Goal: Task Accomplishment & Management: Use online tool/utility

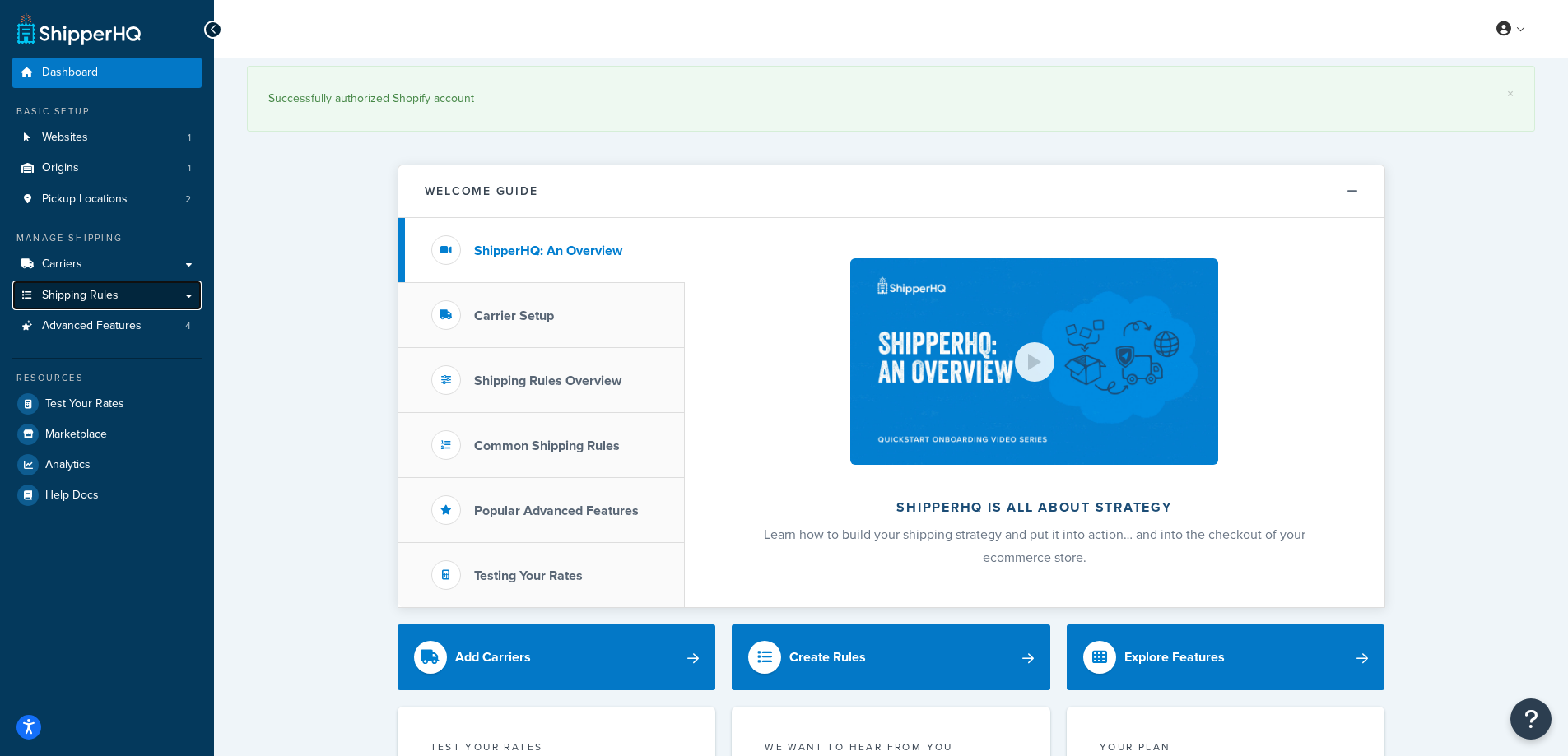
click at [120, 295] on link "Shipping Rules" at bounding box center [107, 296] width 189 height 31
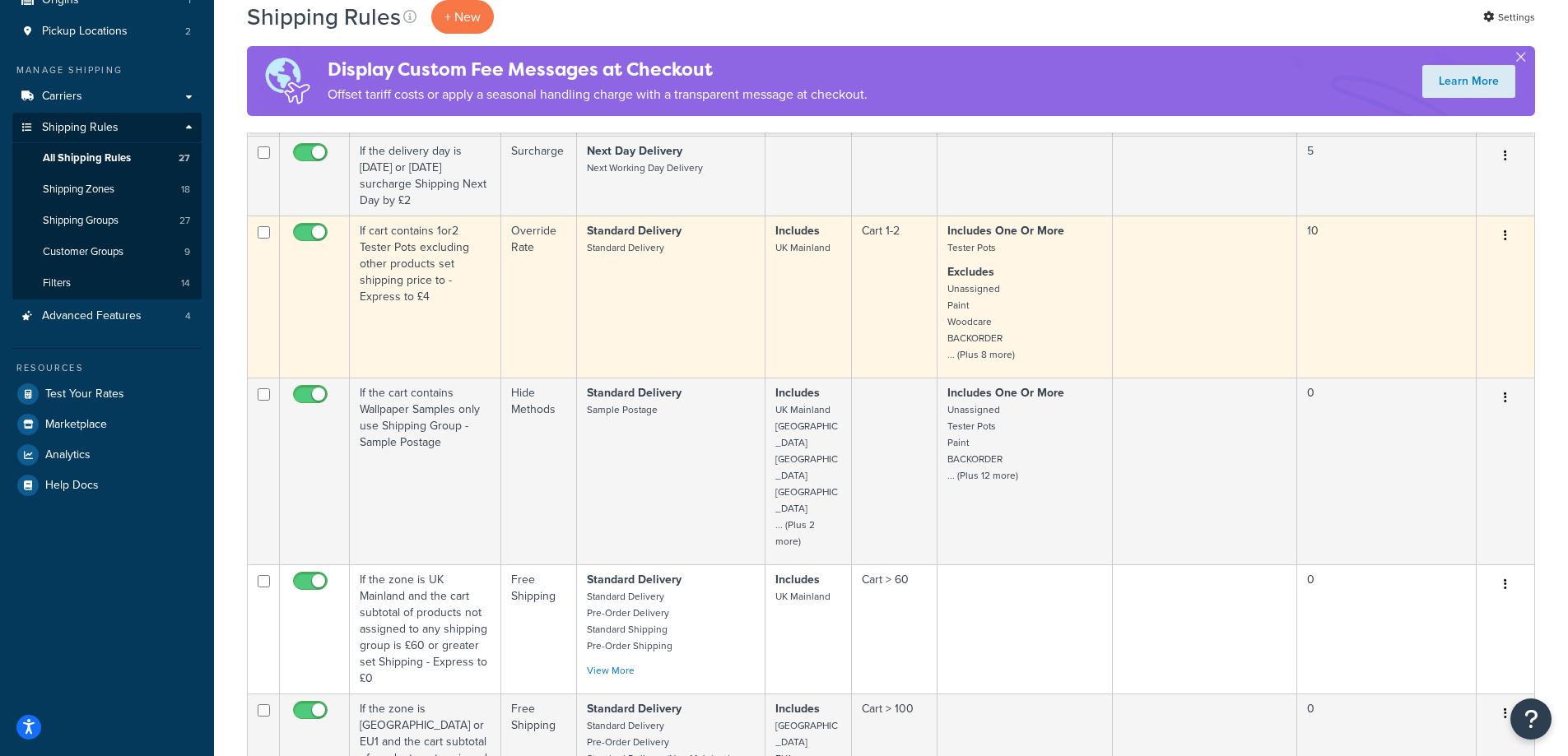
scroll to position [82, 0]
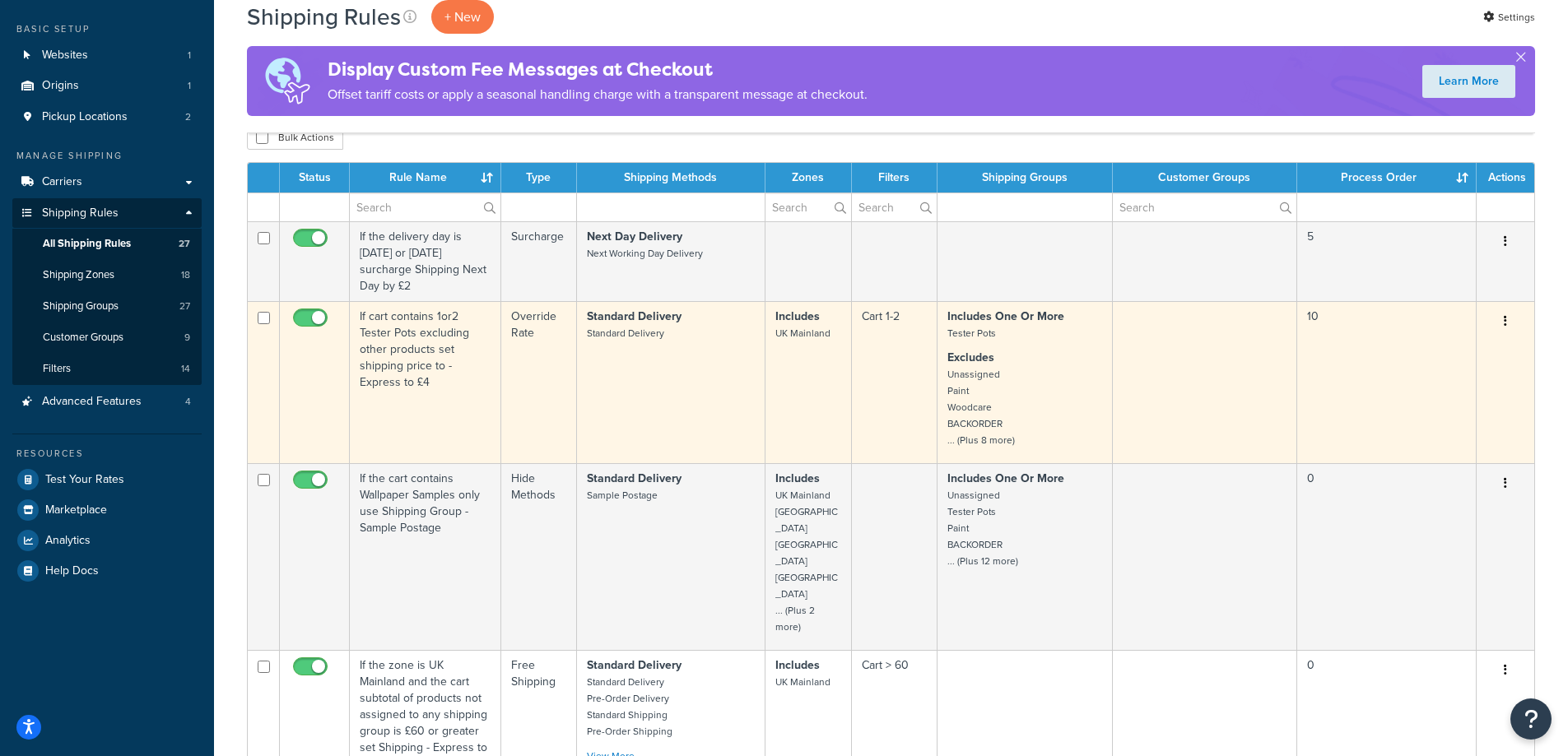
click at [995, 438] on small "Unassigned Paint Woodcare BACKORDER ... (Plus 8 more)" at bounding box center [981, 407] width 67 height 80
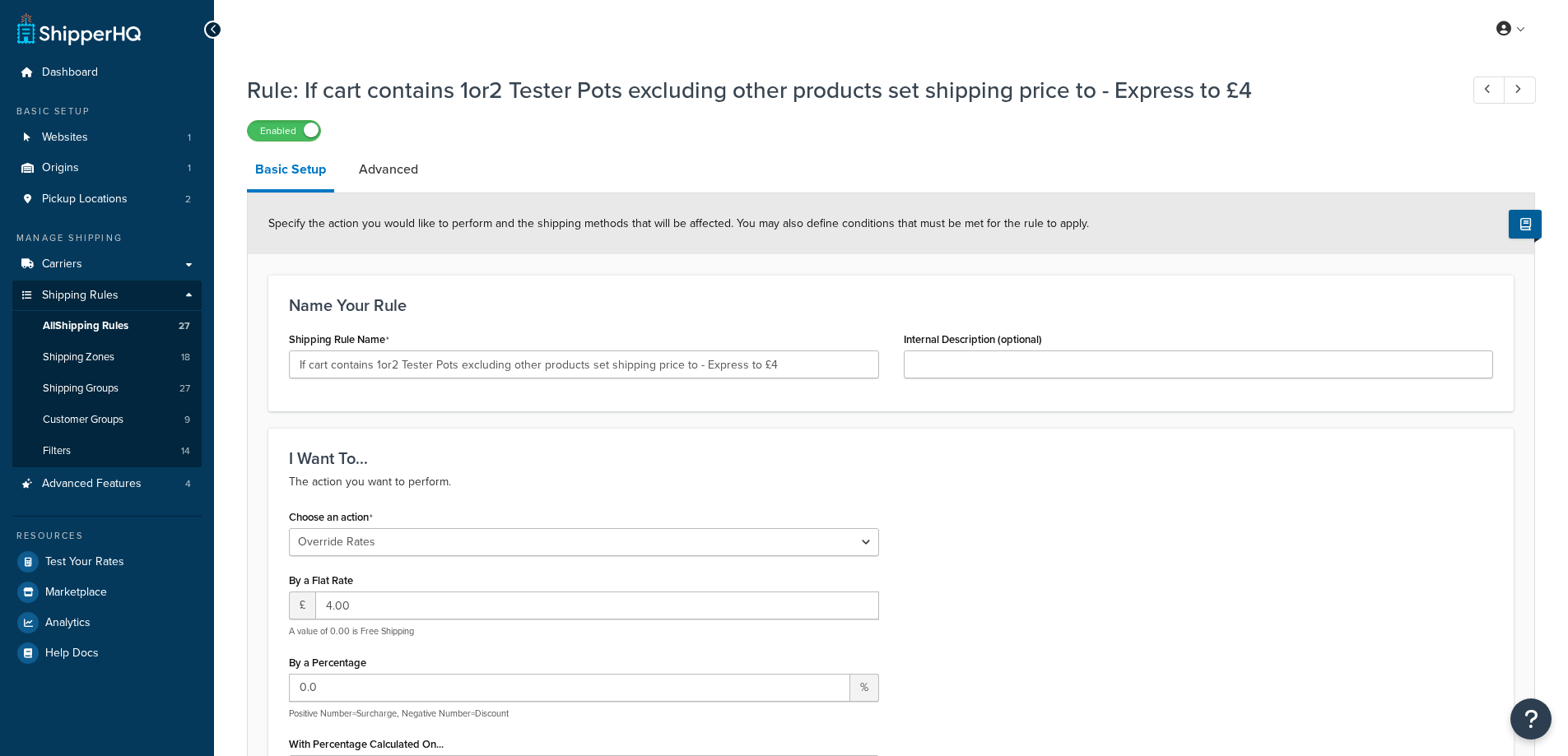
select select "OVERRIDE"
select select "LOCATION"
click at [831, 126] on div "Enabled" at bounding box center [891, 130] width 1288 height 23
click at [212, 29] on icon at bounding box center [213, 30] width 7 height 11
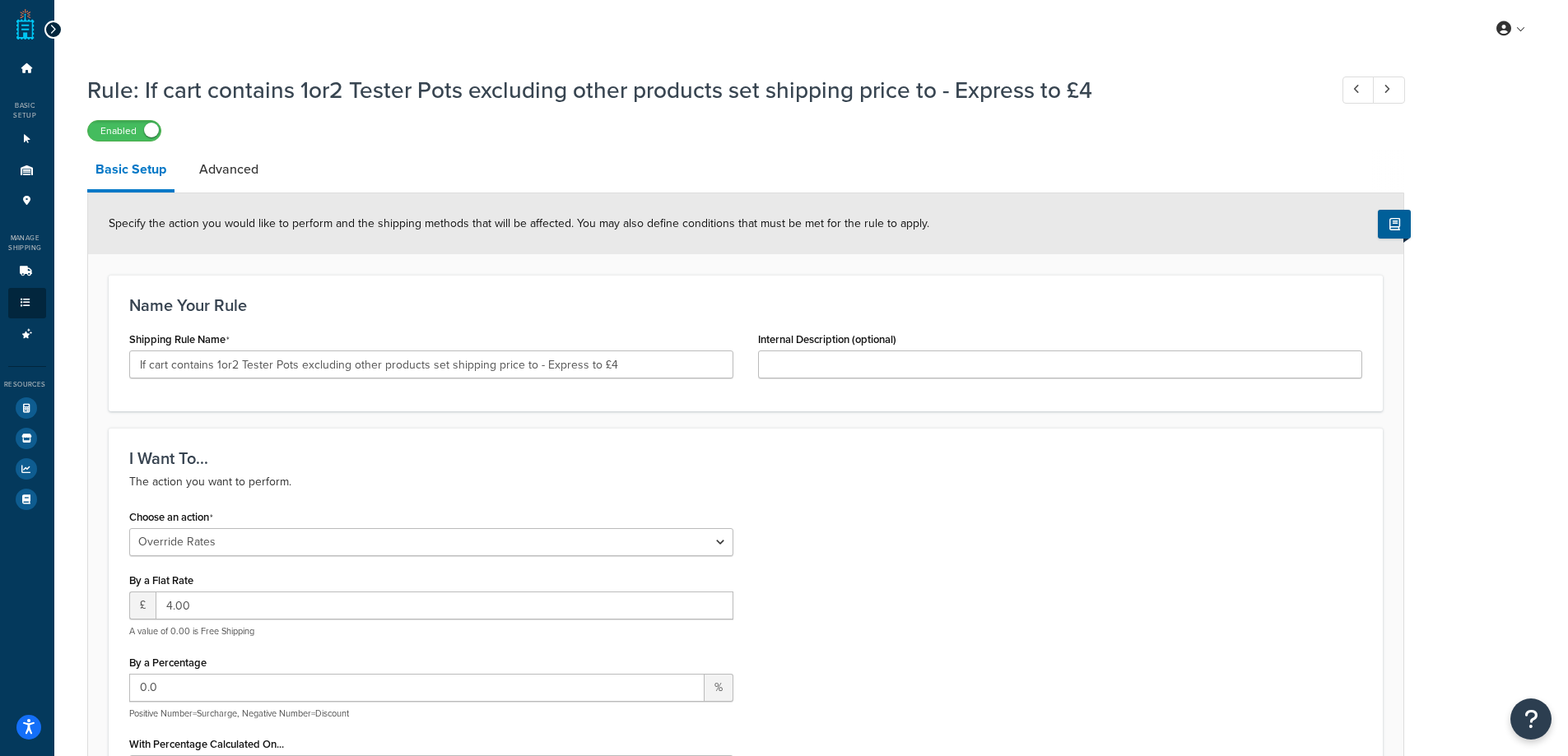
click at [50, 34] on icon at bounding box center [53, 30] width 7 height 11
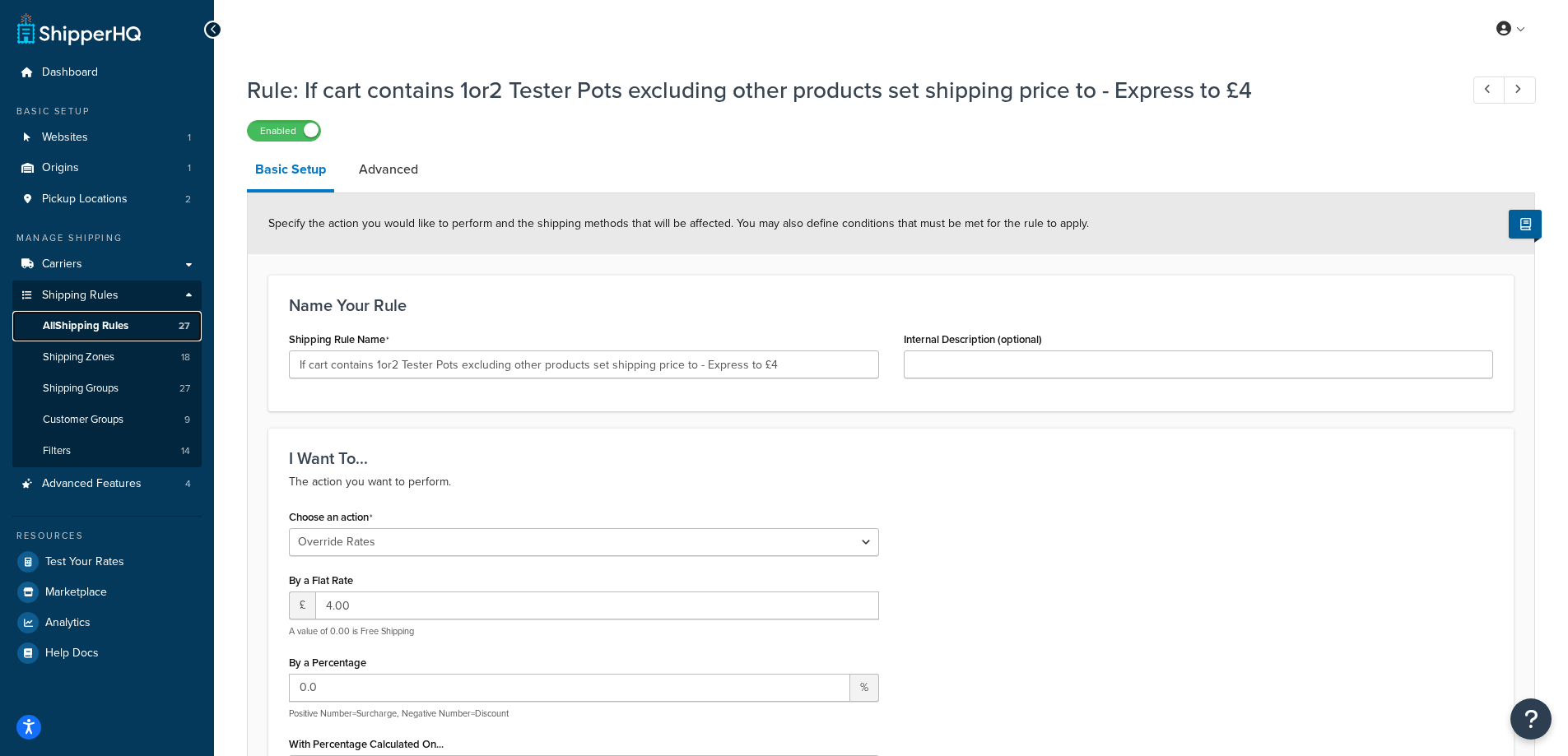
click at [147, 324] on link "All Shipping Rules 27" at bounding box center [107, 326] width 189 height 31
click at [118, 454] on link "Filters 14" at bounding box center [107, 451] width 189 height 31
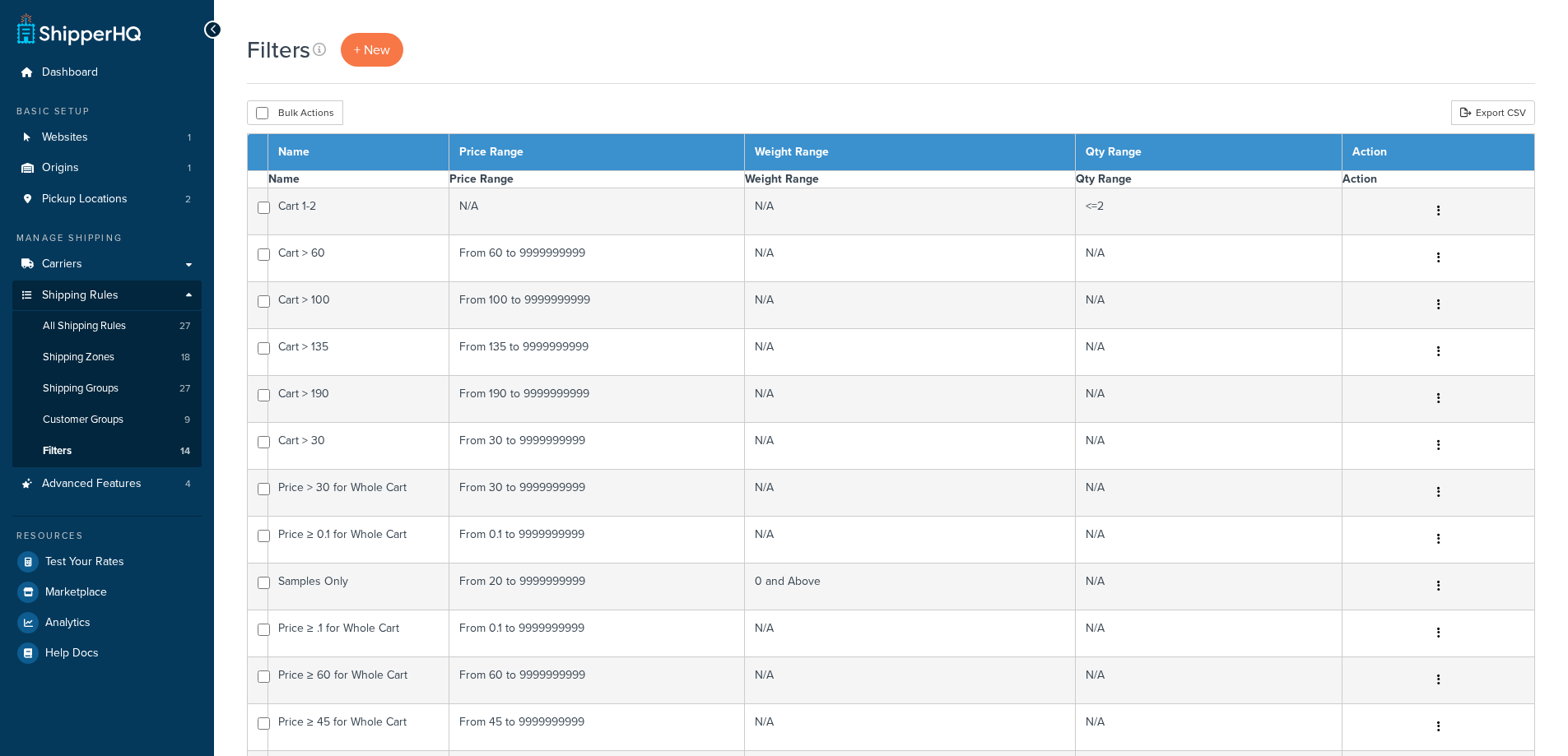
select select "15"
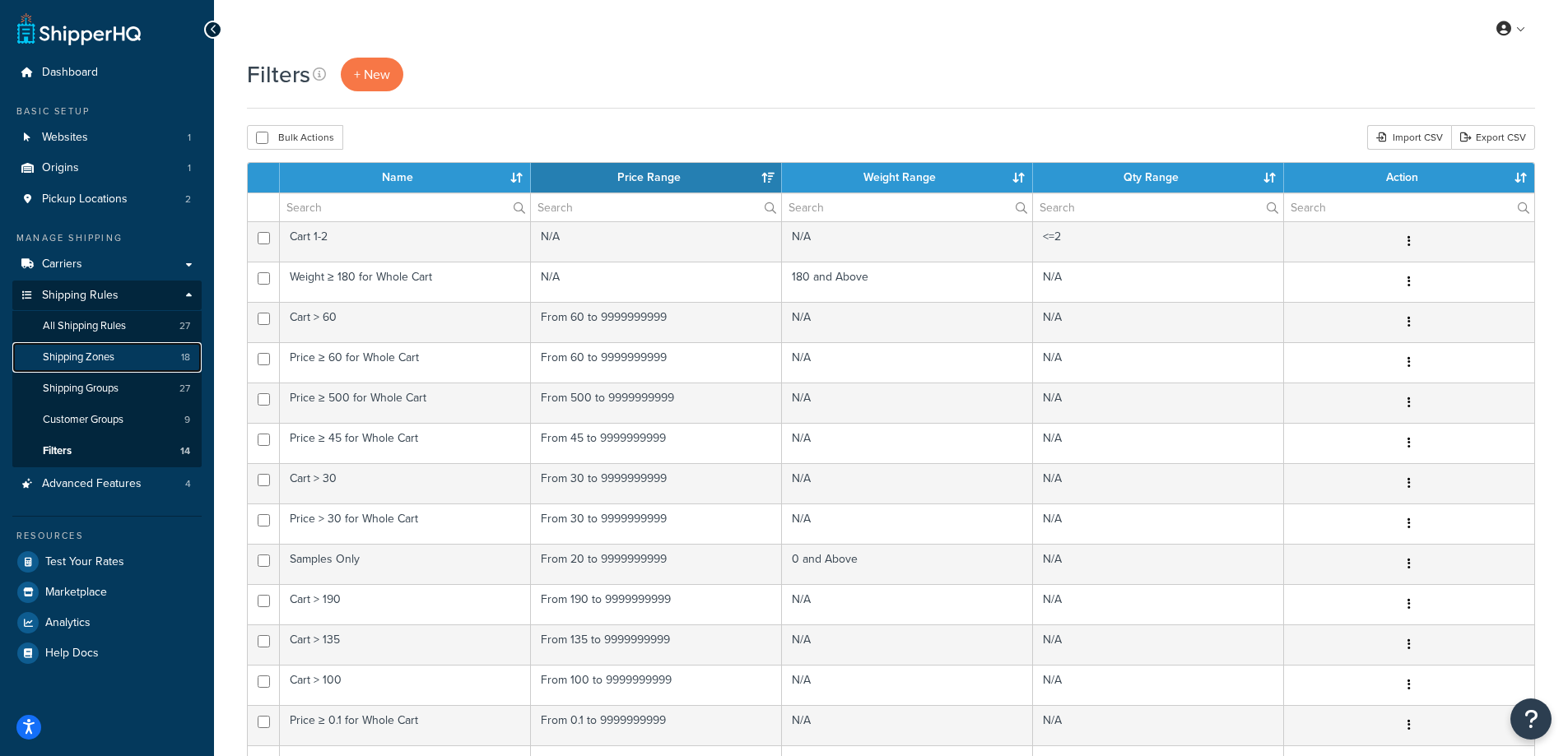
click at [85, 356] on span "Shipping Zones" at bounding box center [79, 357] width 72 height 14
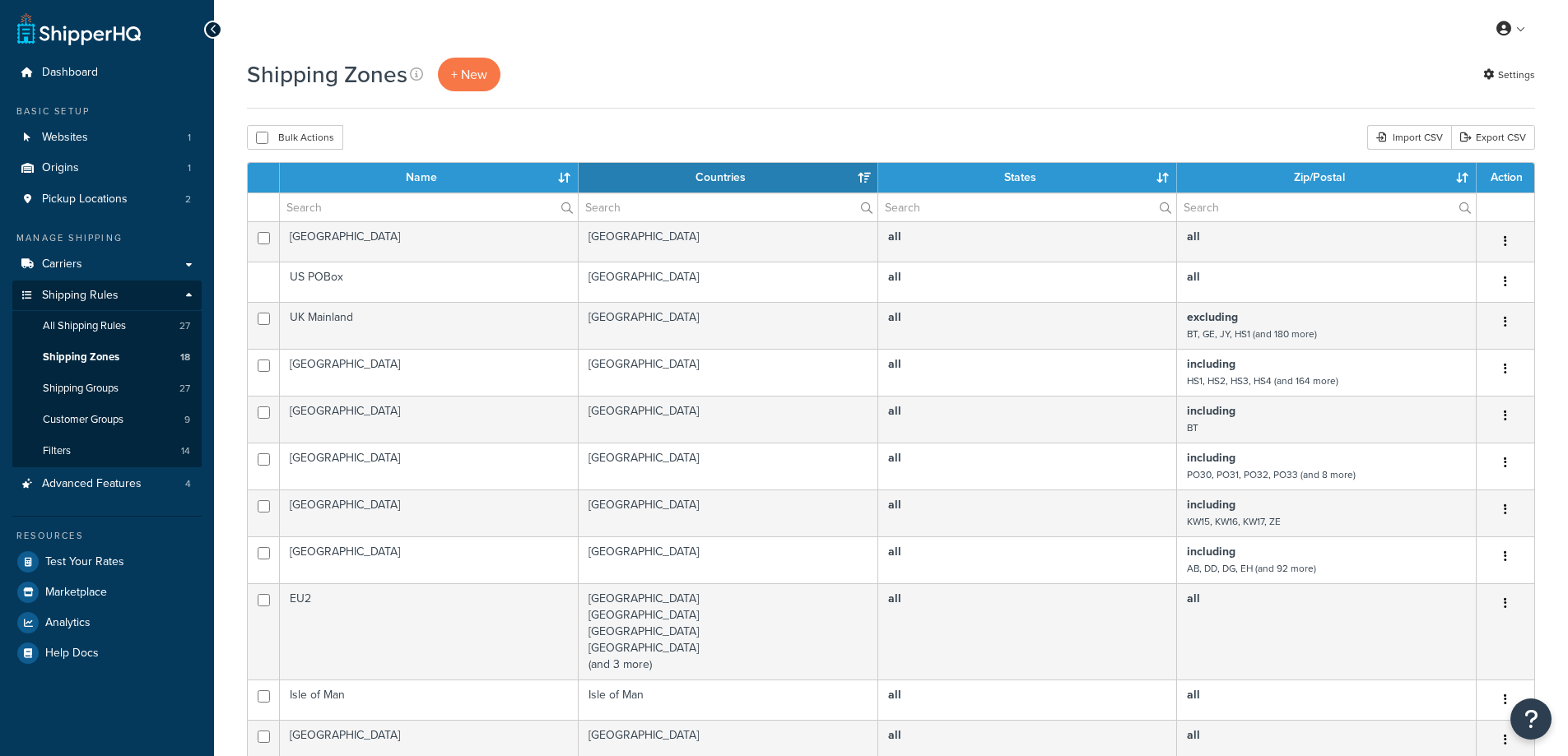
select select "15"
click at [133, 392] on link "Shipping Groups 27" at bounding box center [107, 388] width 189 height 31
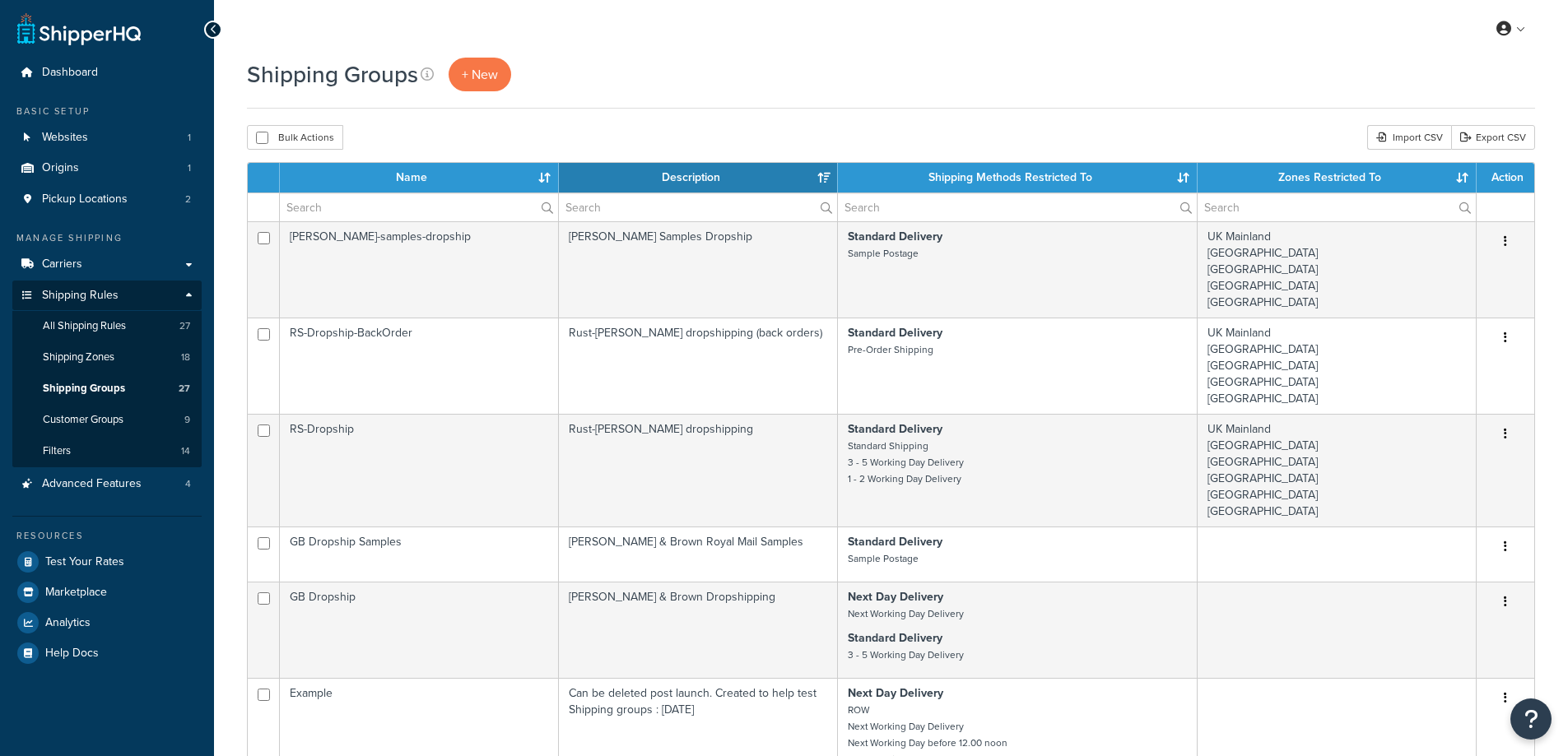
select select "15"
click at [147, 419] on link "Customer Groups 9" at bounding box center [107, 420] width 189 height 31
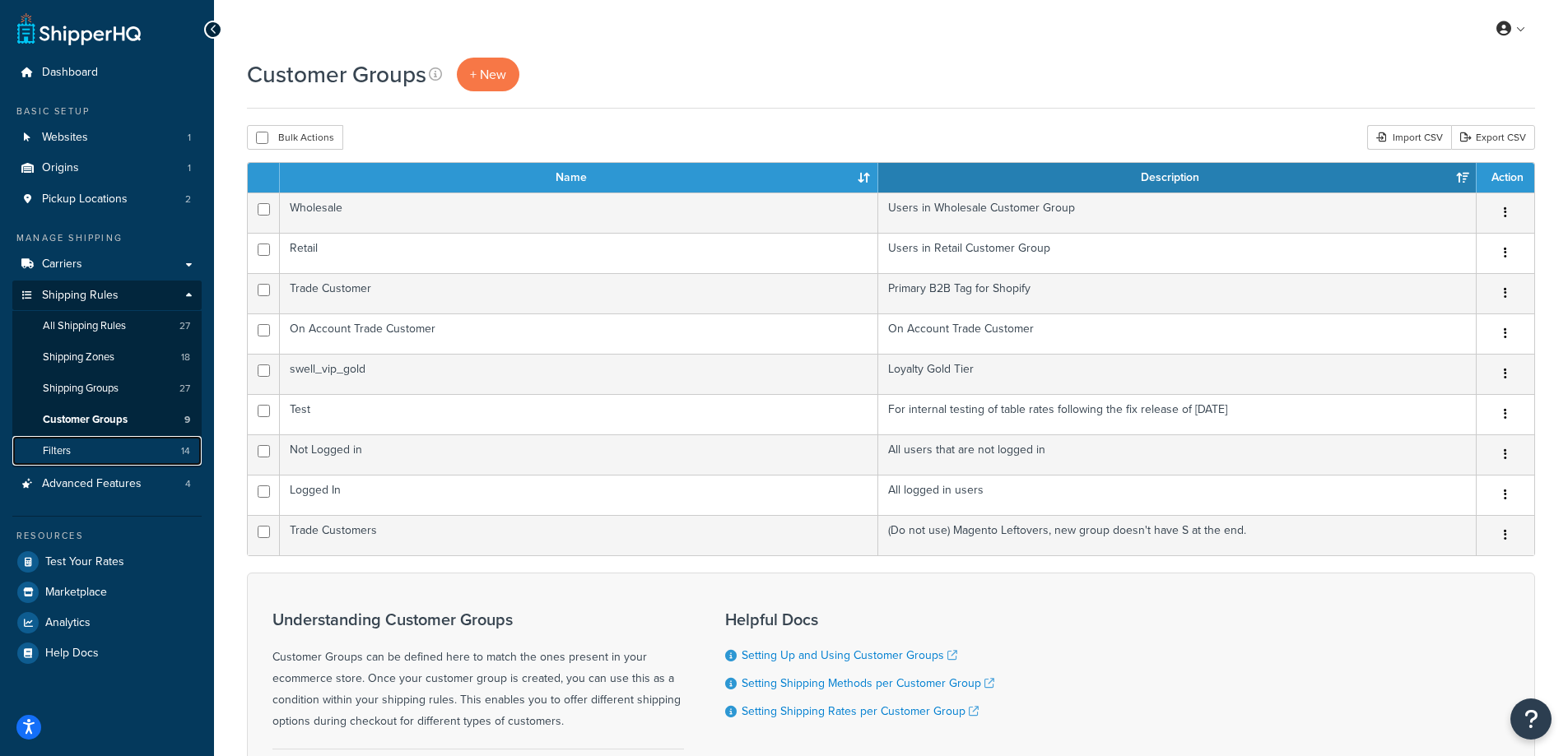
click at [68, 460] on link "Filters 14" at bounding box center [107, 451] width 189 height 31
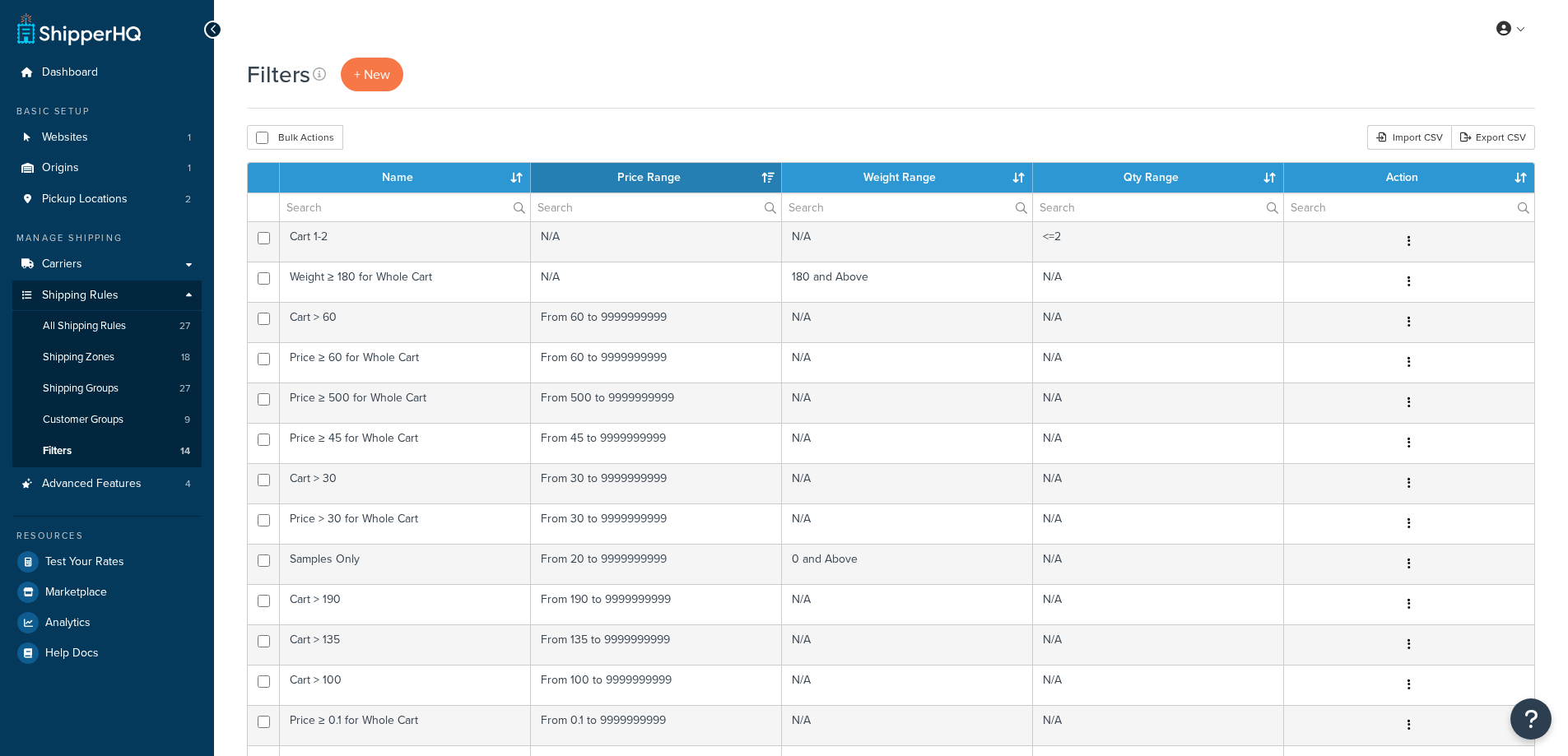
select select "15"
click at [85, 334] on link "All Shipping Rules 27" at bounding box center [107, 326] width 189 height 31
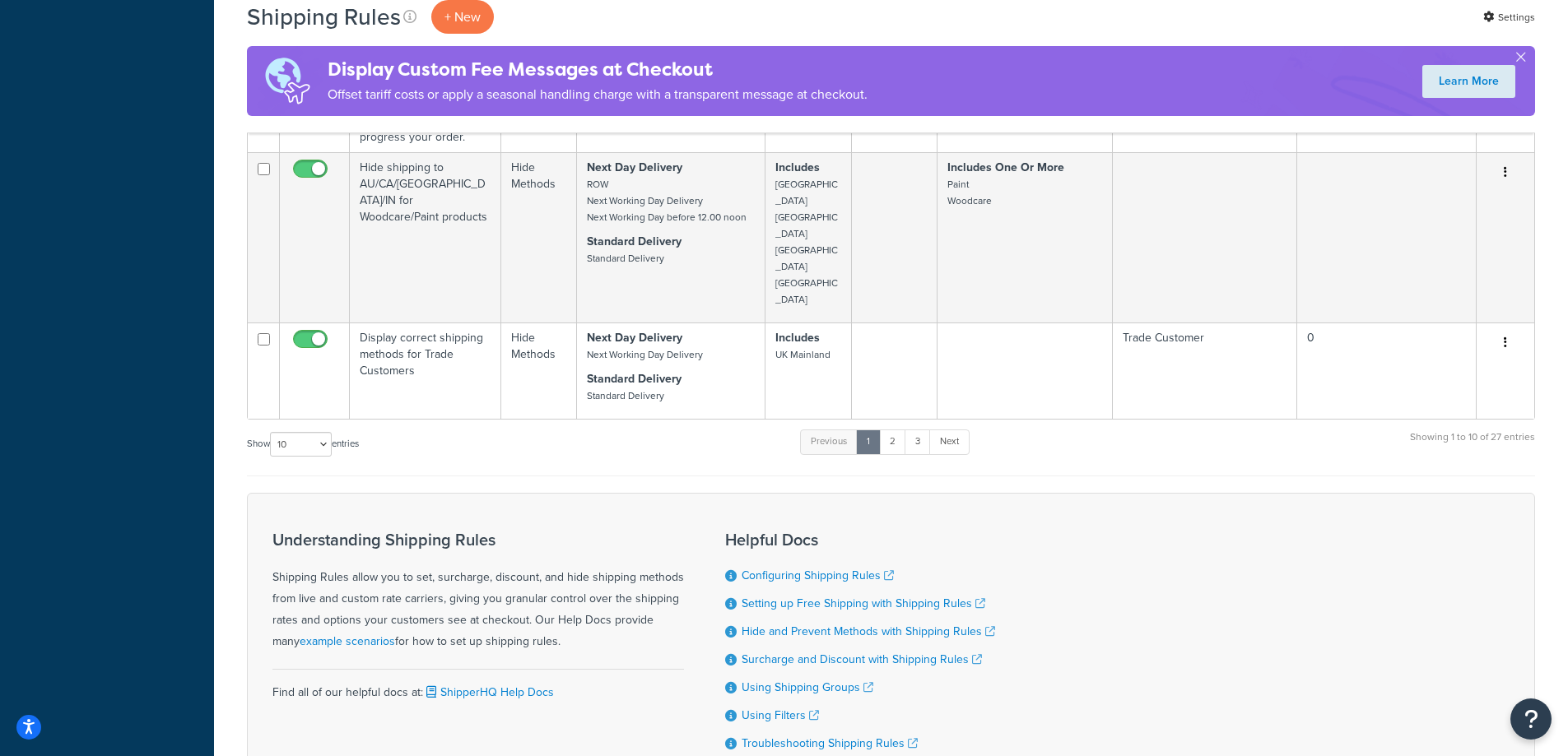
scroll to position [1291, 0]
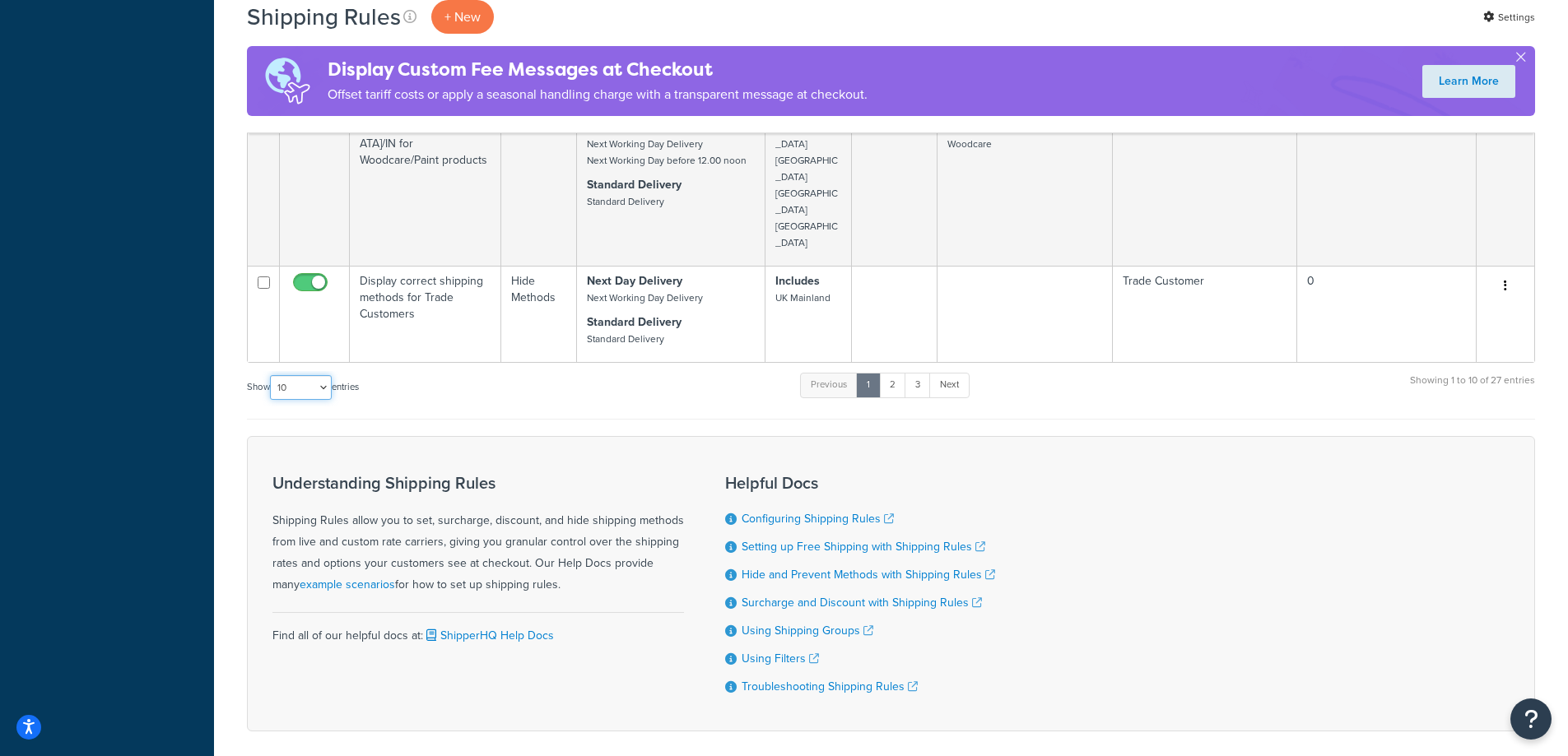
click at [315, 375] on select "10 15 25 50 100 1000" at bounding box center [300, 387] width 62 height 24
click at [271, 375] on select "10 15 25 50 100 1000" at bounding box center [300, 387] width 62 height 24
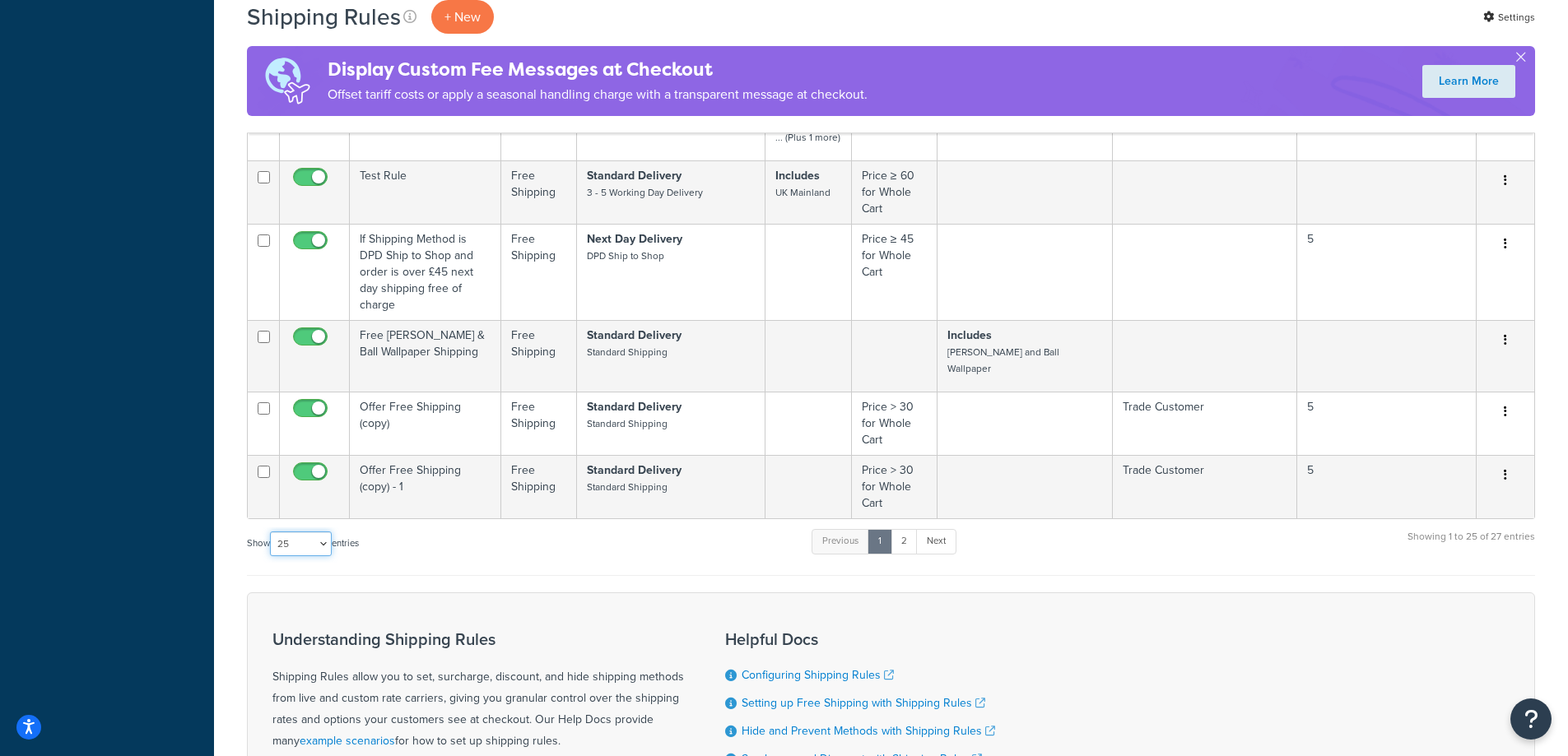
scroll to position [2932, 0]
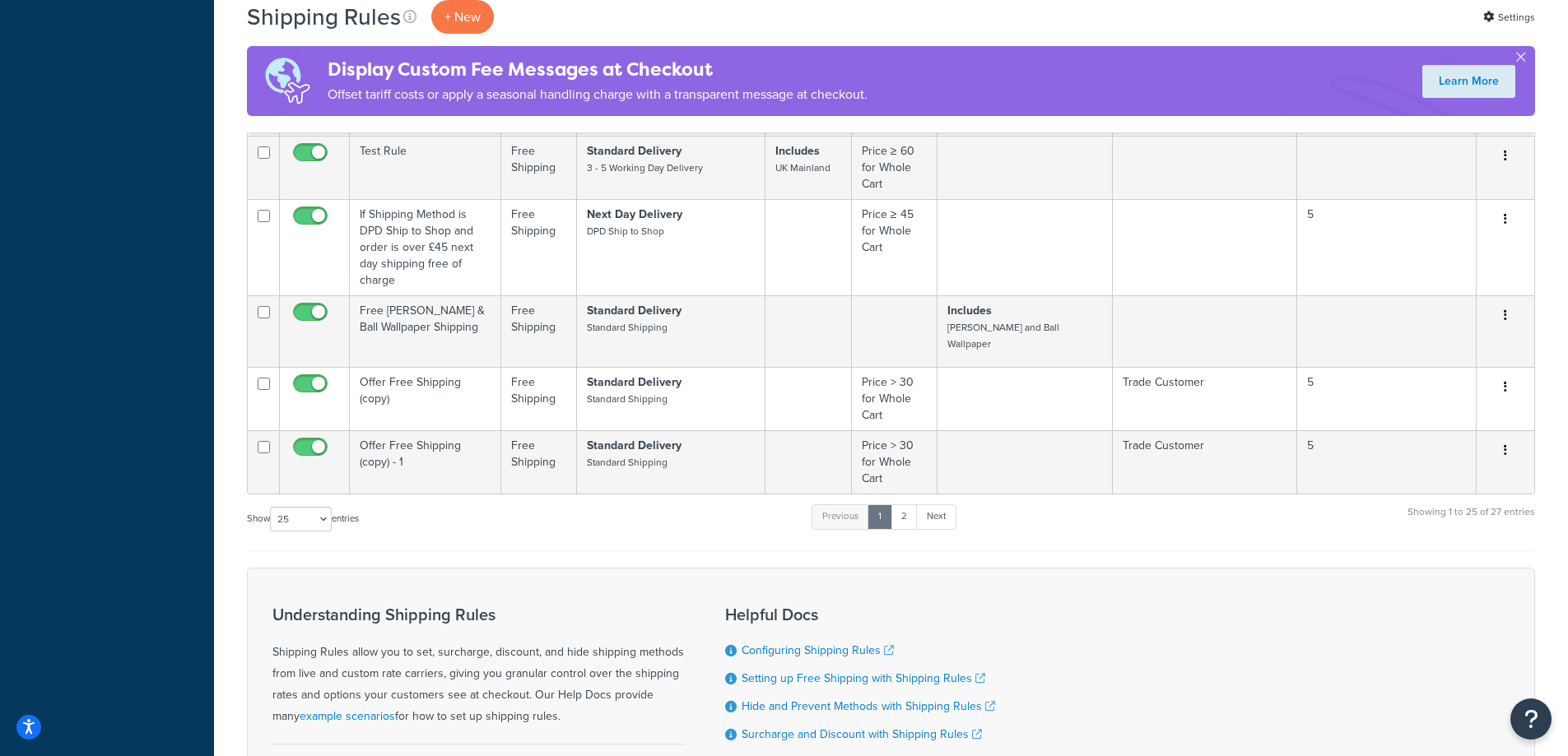
click at [296, 507] on select "10 15 25 50 100 1000" at bounding box center [300, 519] width 62 height 24
select select "100"
click at [271, 507] on select "10 15 25 50 100 1000" at bounding box center [300, 519] width 62 height 24
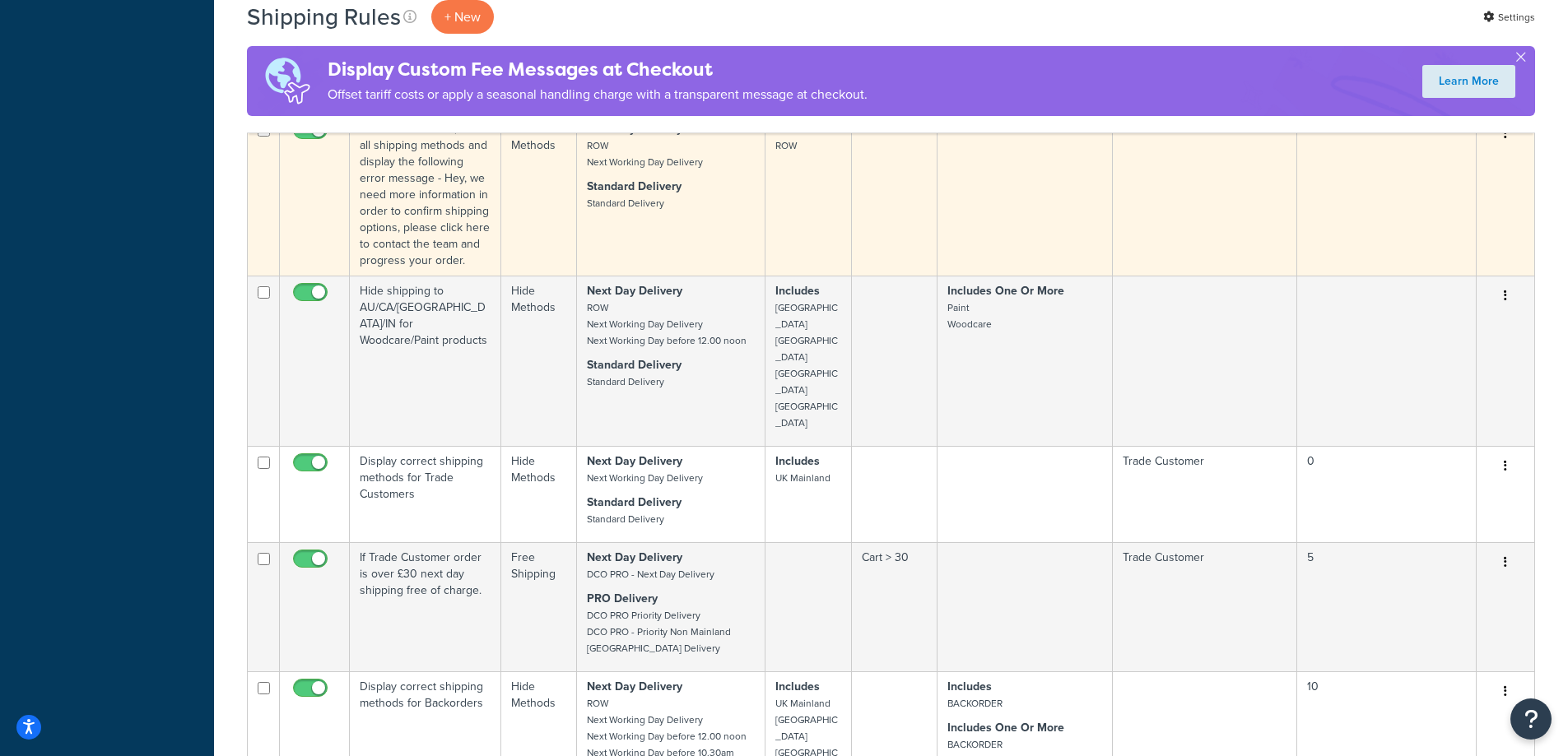
scroll to position [1316, 0]
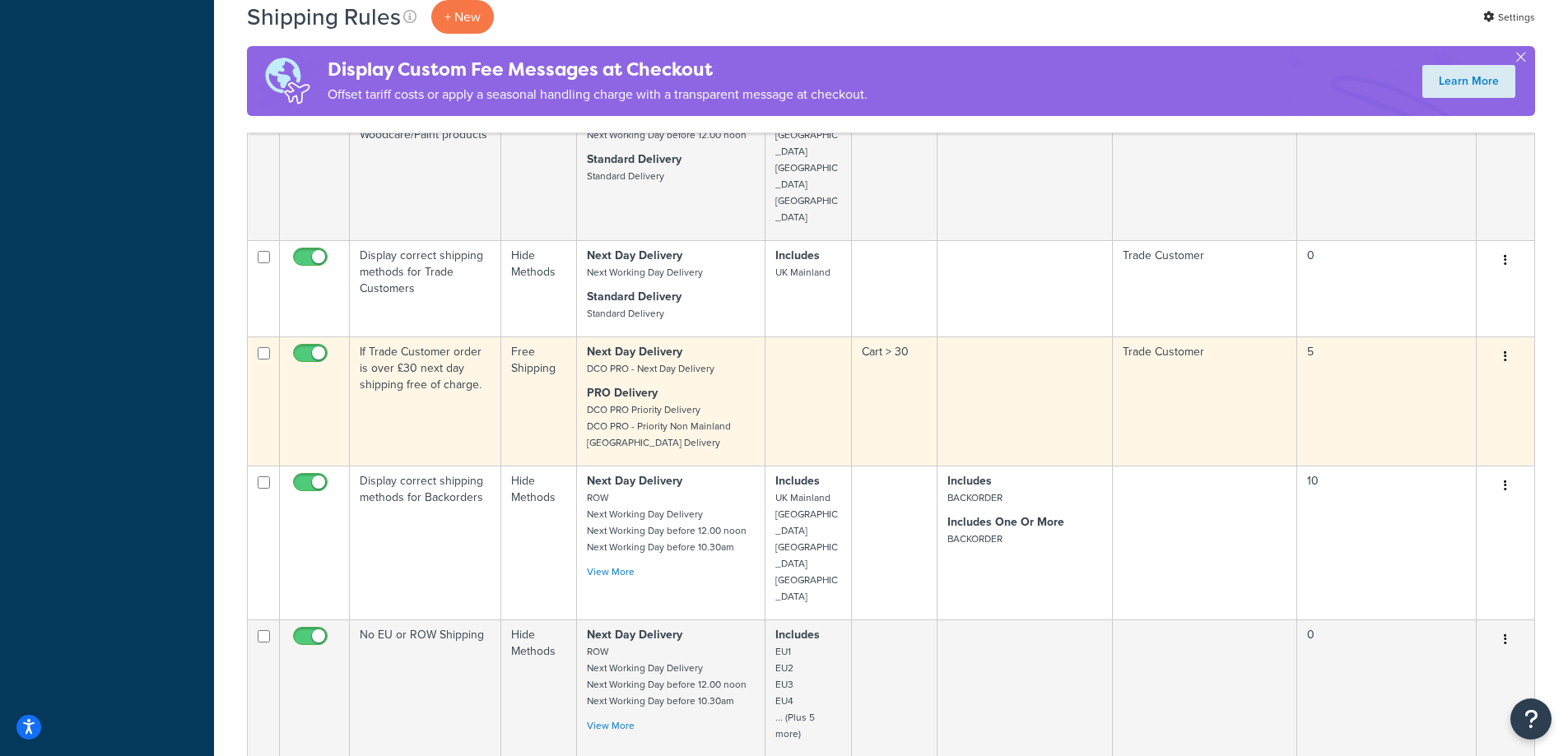
click at [1503, 344] on button "button" at bounding box center [1505, 357] width 23 height 26
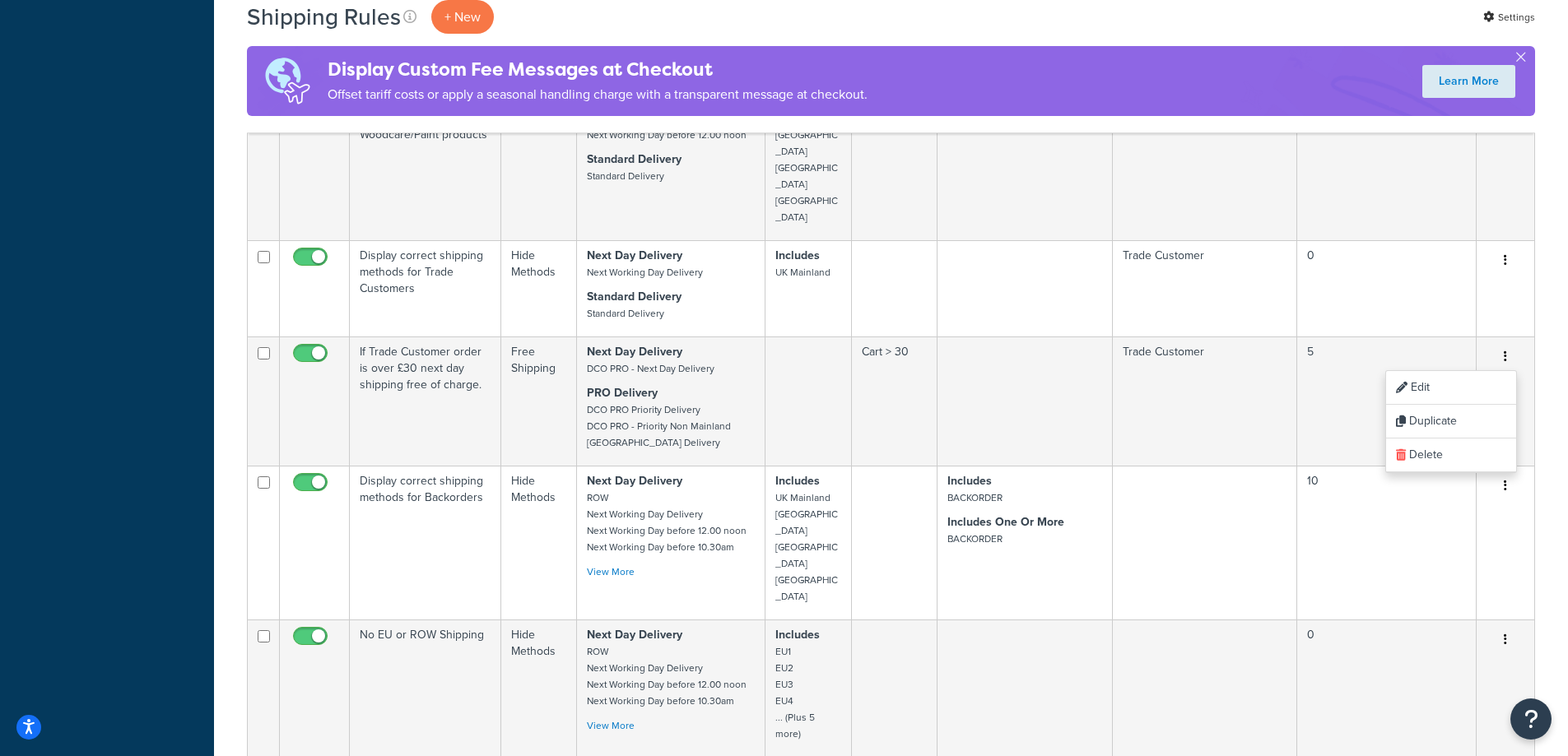
click at [162, 309] on div "Dashboard Basic Setup Websites 1 Origins 1 Pickup Locations 2 Manage Shipping C…" at bounding box center [107, 722] width 214 height 4078
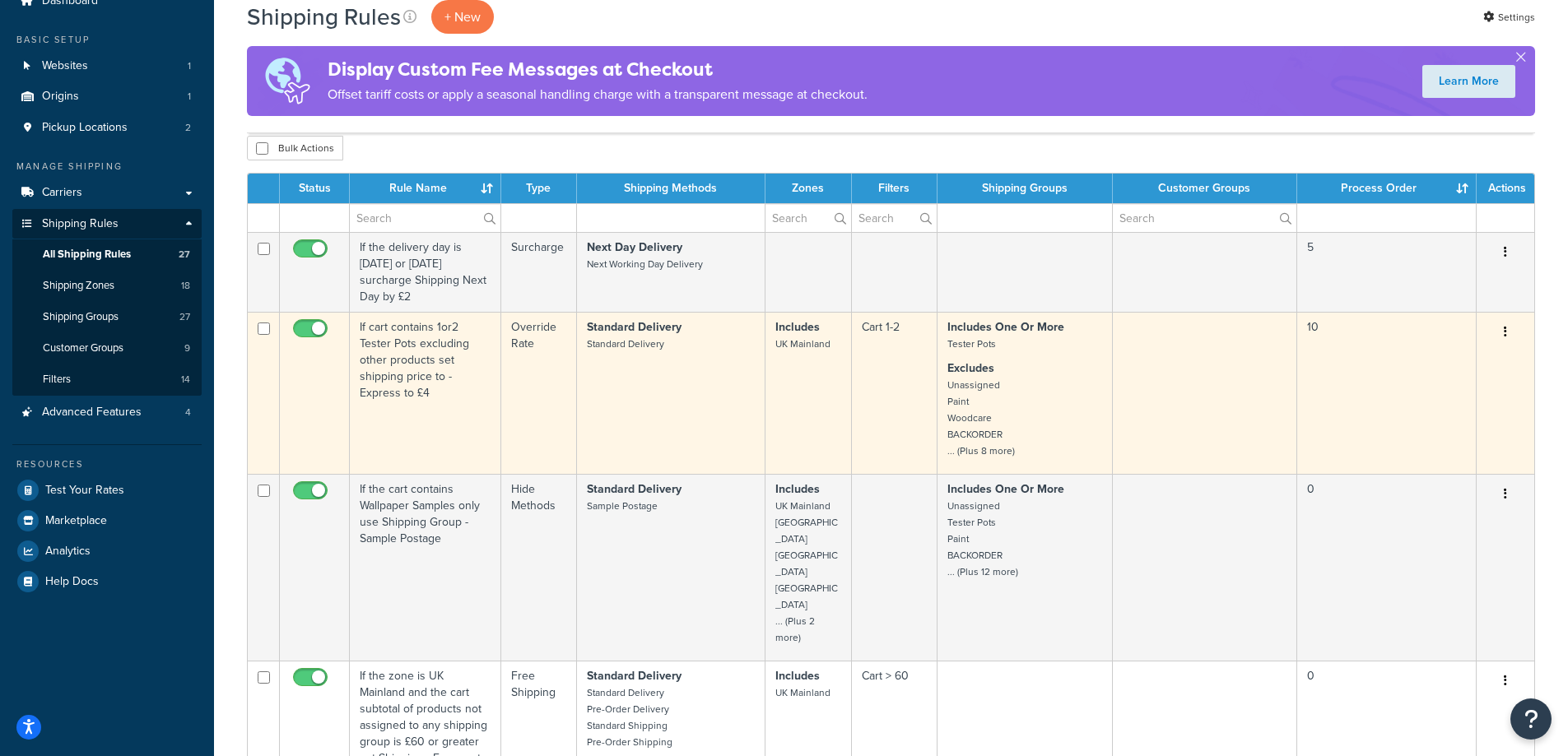
scroll to position [0, 0]
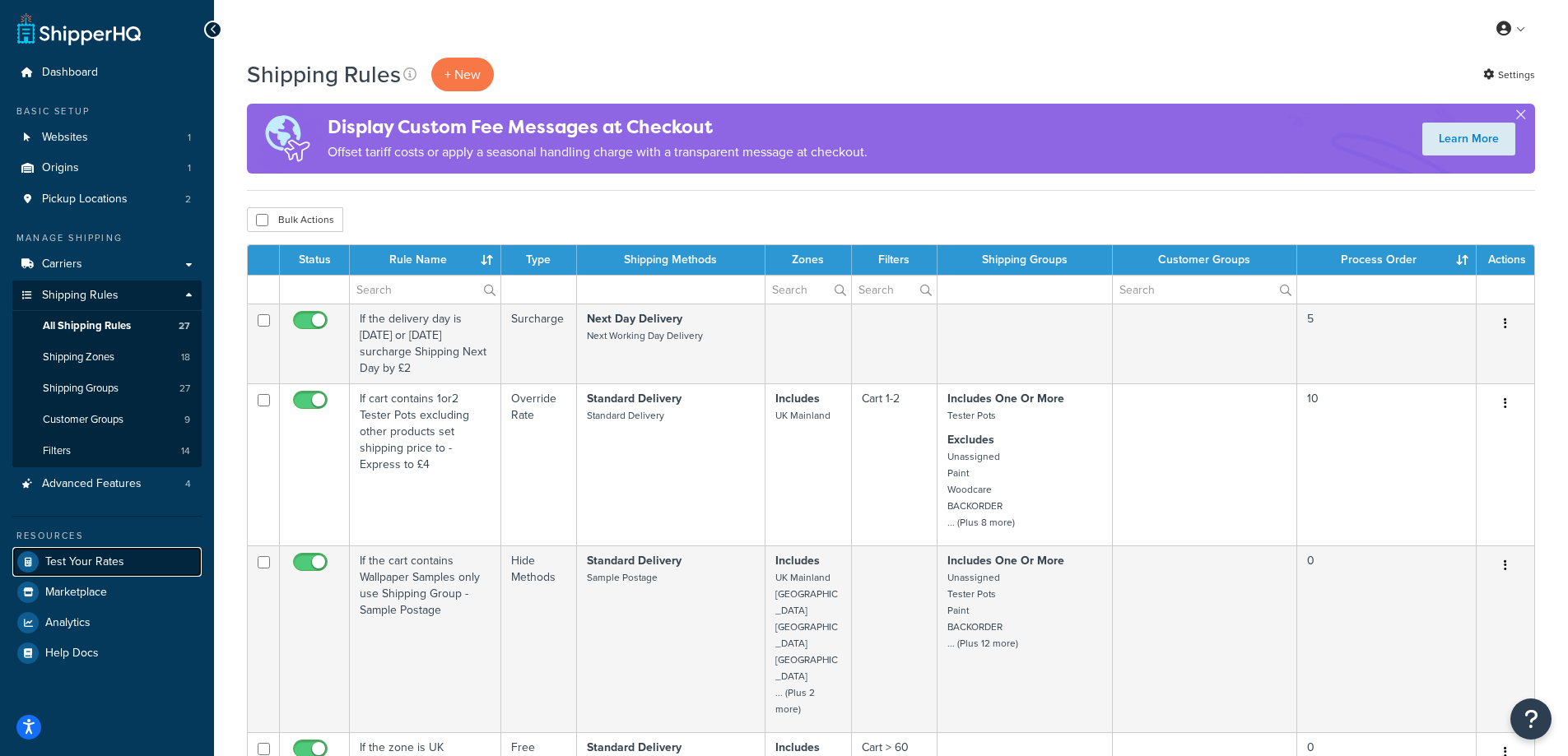
click at [126, 561] on link "Test Your Rates" at bounding box center [107, 562] width 189 height 30
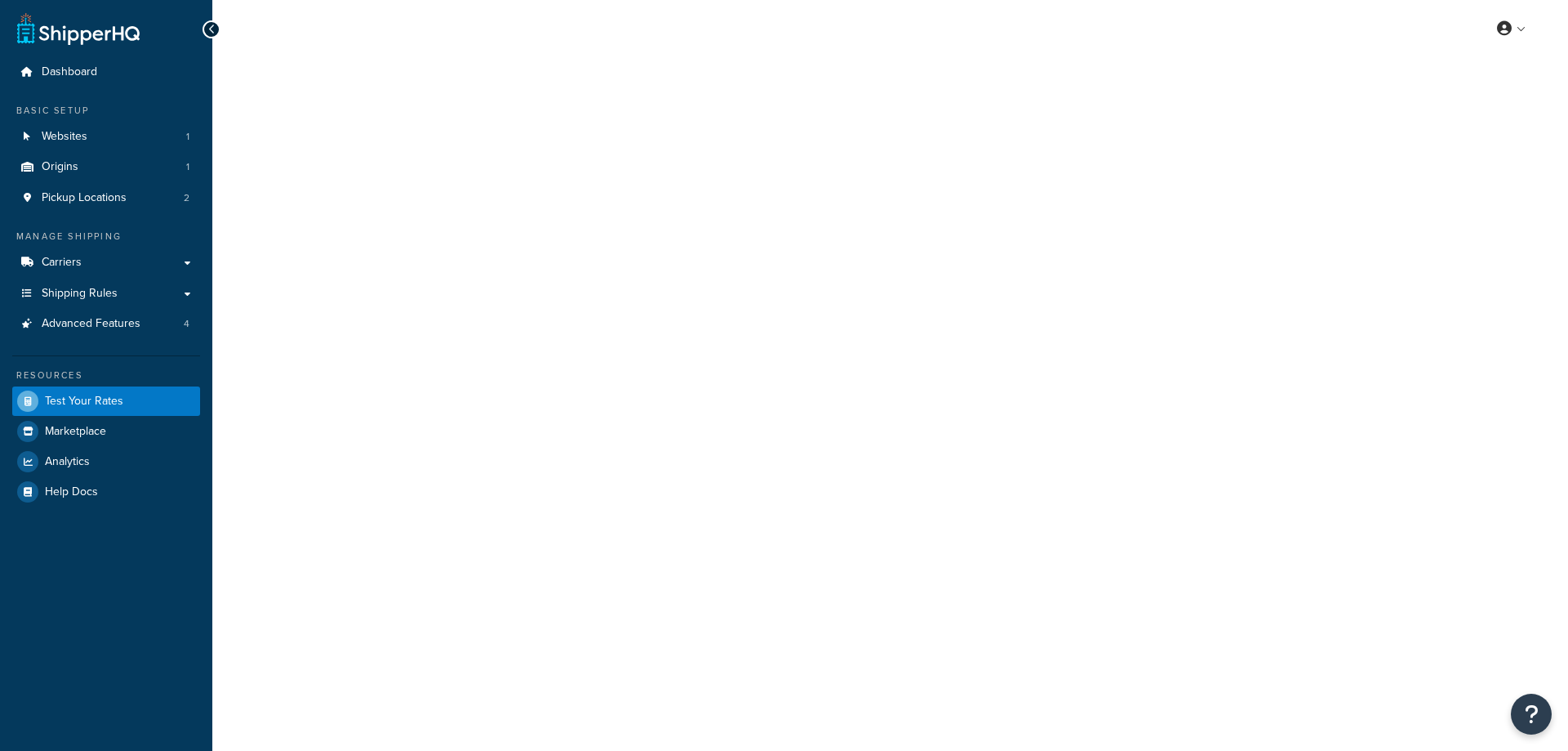
select select "[GEOGRAPHIC_DATA]"
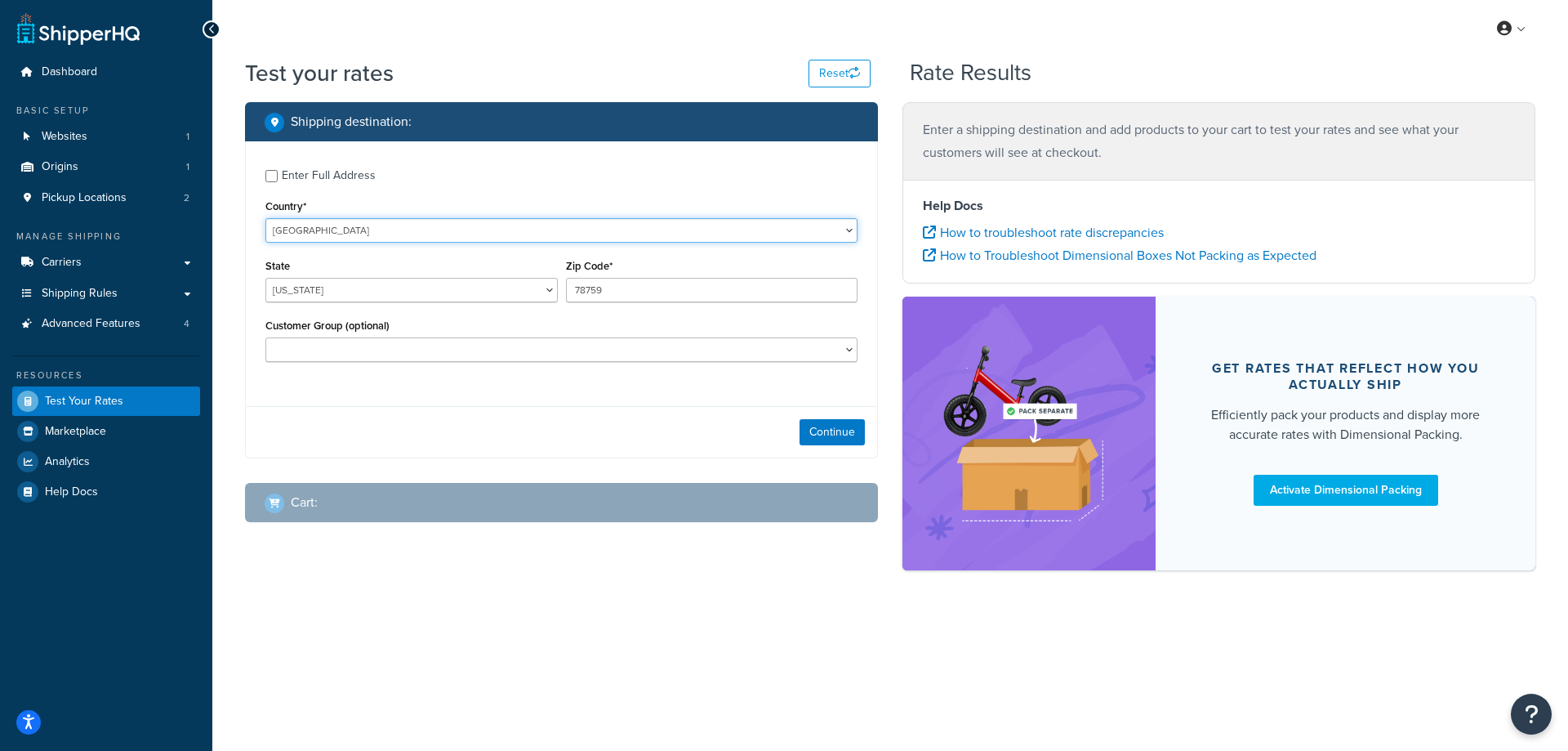
click at [579, 227] on select "[GEOGRAPHIC_DATA] [GEOGRAPHIC_DATA] [GEOGRAPHIC_DATA] [GEOGRAPHIC_DATA] [GEOGRA…" at bounding box center [562, 231] width 593 height 24
click at [542, 179] on label "Enter Full Address" at bounding box center [569, 174] width 576 height 26
click at [278, 179] on input "Enter Full Address" at bounding box center [271, 176] width 12 height 12
checkbox input "true"
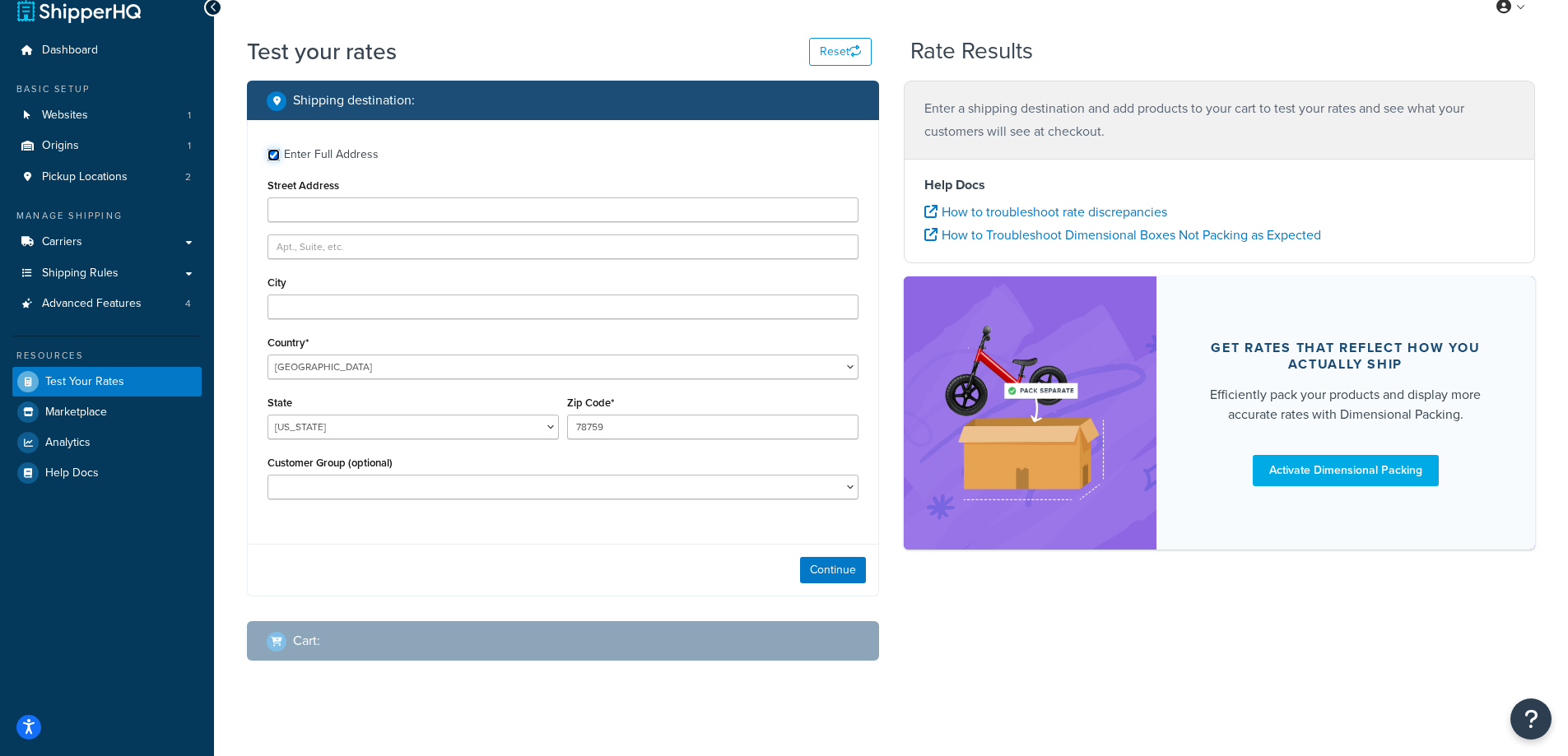
scroll to position [35, 0]
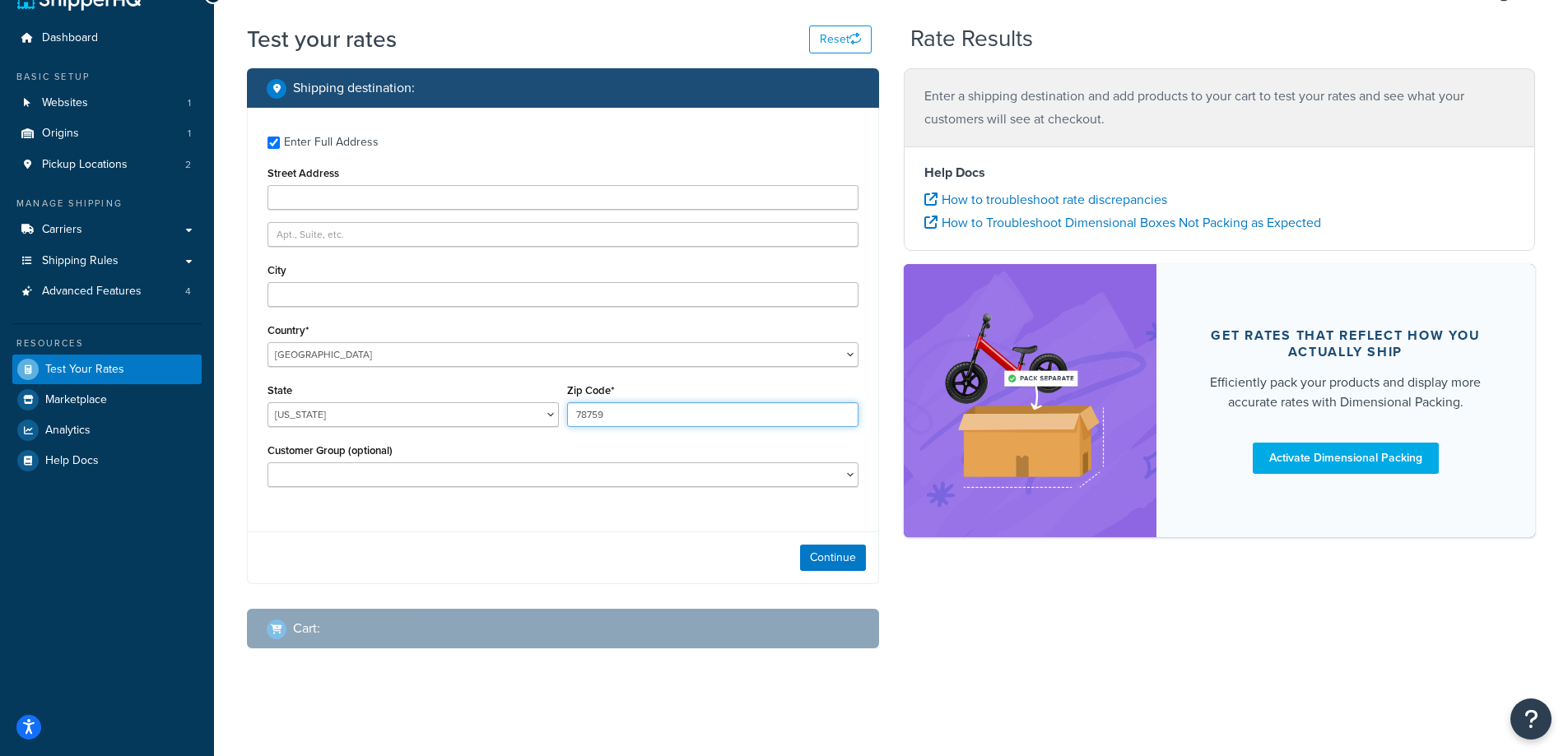
click at [667, 406] on input "78759" at bounding box center [712, 414] width 291 height 24
click at [663, 416] on input "78759" at bounding box center [712, 414] width 291 height 24
click at [482, 363] on select "United States United Kingdom Afghanistan Åland Islands Albania Algeria American…" at bounding box center [563, 355] width 591 height 24
select select "GB"
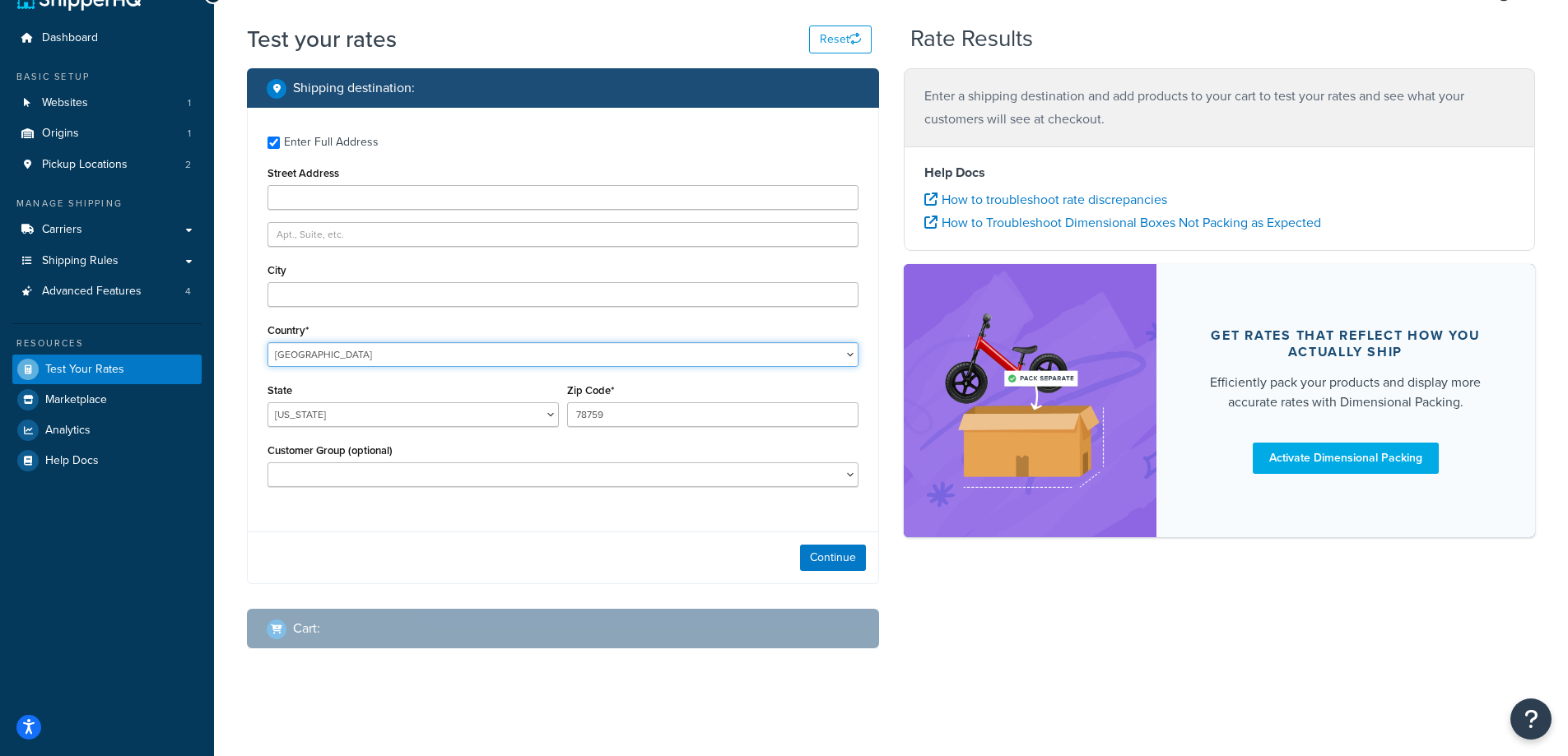
click at [268, 342] on select "United States United Kingdom Afghanistan Åland Islands Albania Algeria American…" at bounding box center [563, 355] width 591 height 24
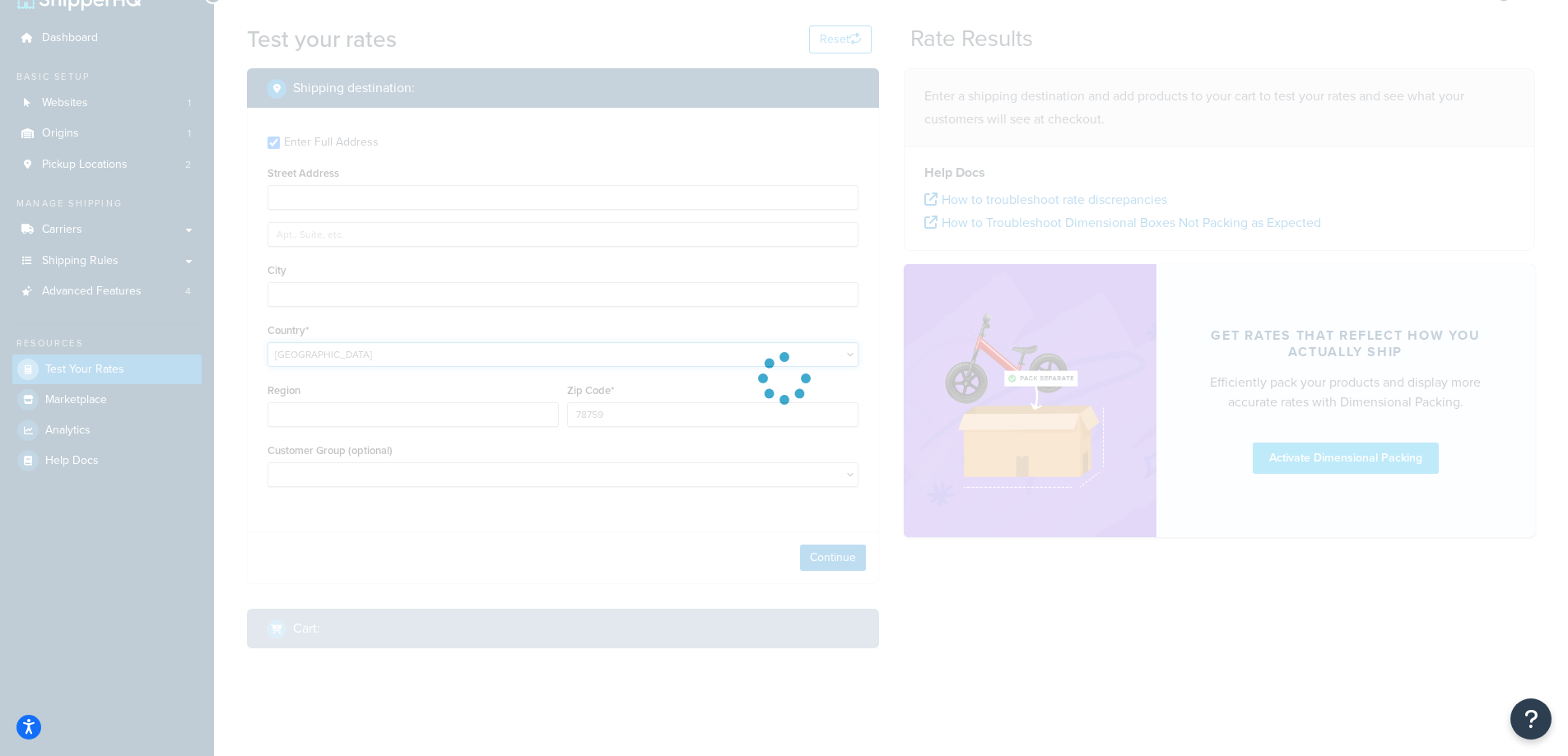
type input "TX"
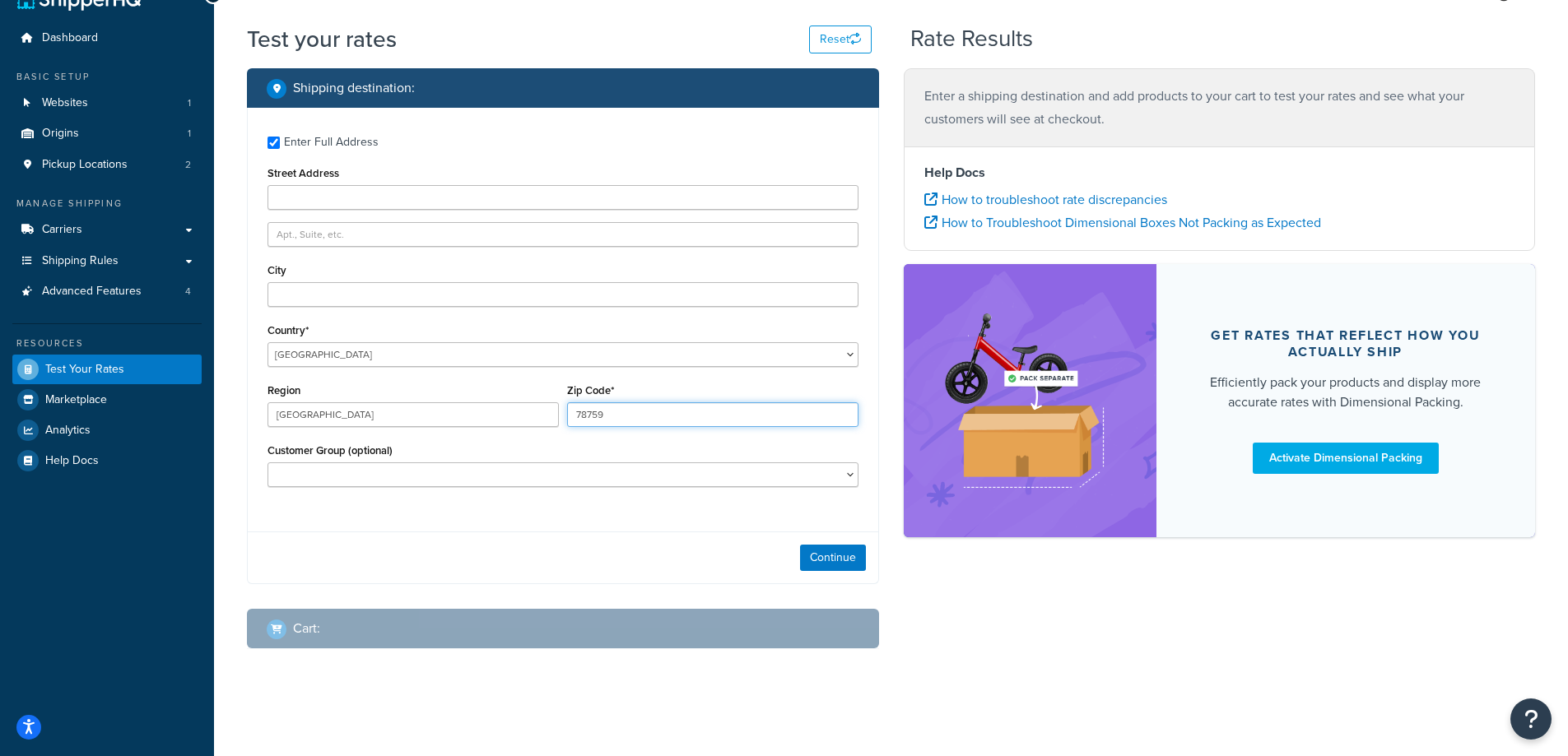
click at [600, 417] on input "78759" at bounding box center [712, 414] width 291 height 24
type input "DL21fj"
click at [609, 429] on div "Zip Code* DL21fj" at bounding box center [713, 409] width 300 height 60
click at [514, 409] on input "Region" at bounding box center [413, 414] width 291 height 24
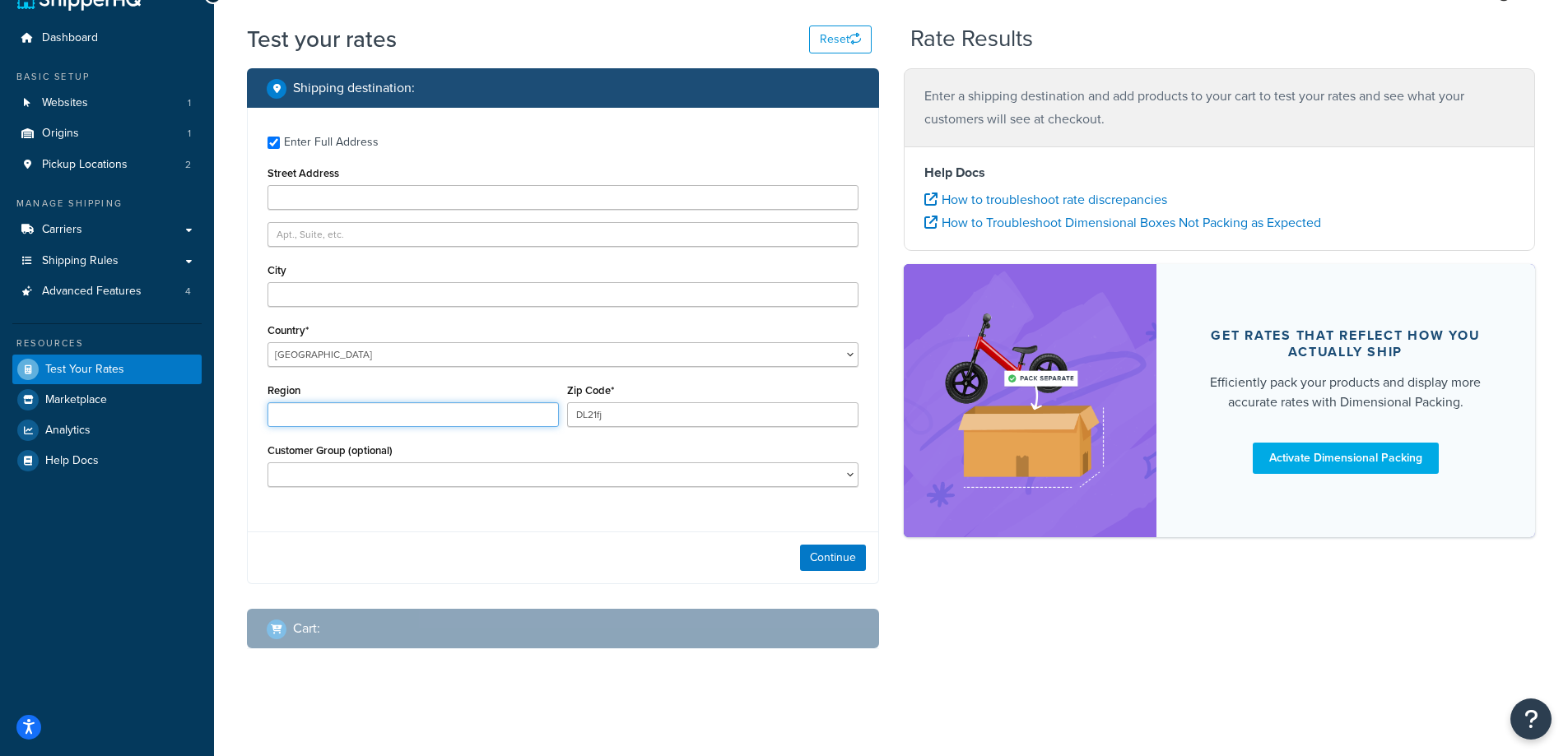
click at [550, 419] on input "Region" at bounding box center [413, 414] width 291 height 24
click at [545, 445] on div "Customer Group (optional) Logged In Not Logged in On Account Trade Customer Ret…" at bounding box center [563, 463] width 591 height 48
click at [318, 139] on div "Enter Full Address" at bounding box center [330, 142] width 95 height 23
click at [280, 139] on input "Enter Full Address" at bounding box center [273, 142] width 12 height 12
checkbox input "false"
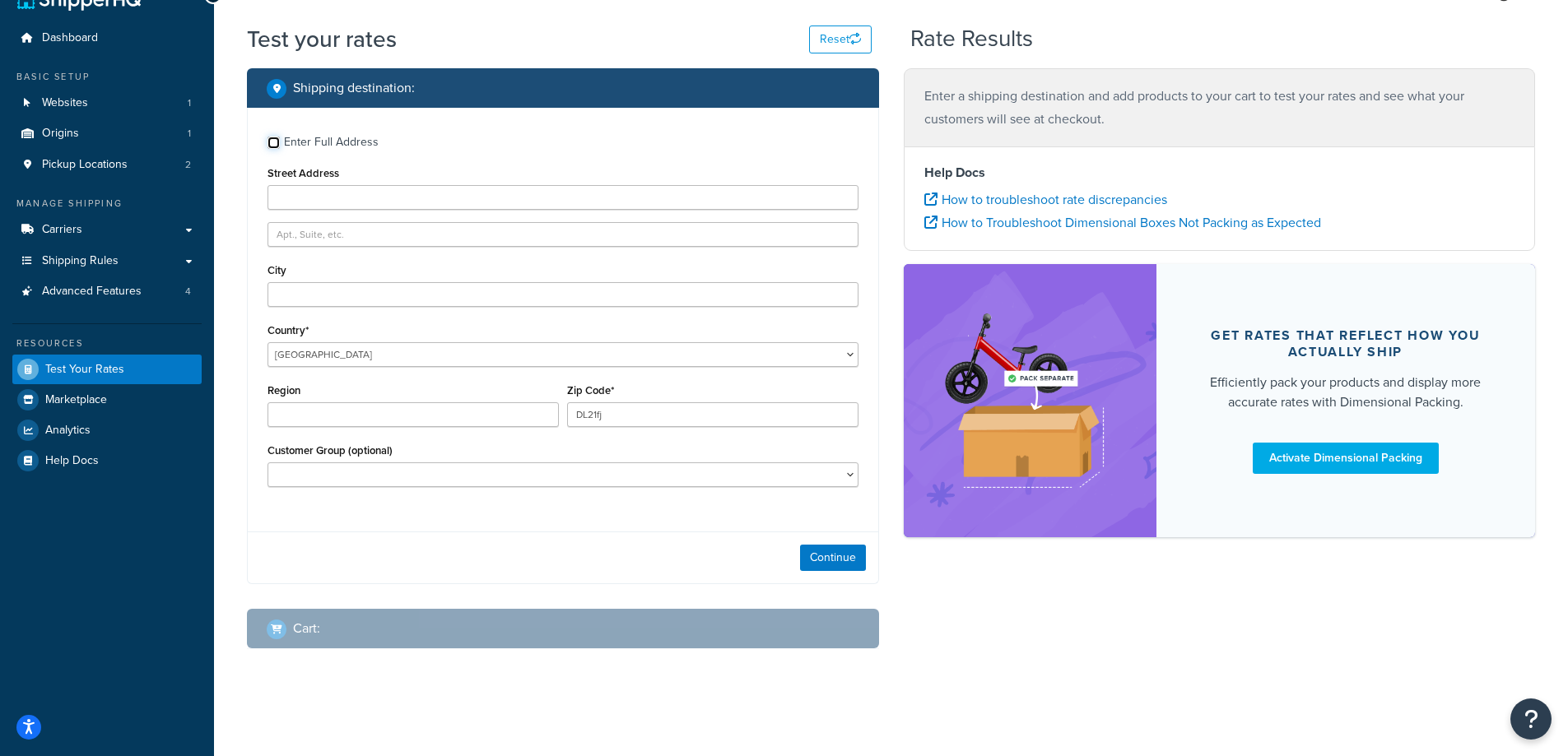
scroll to position [0, 0]
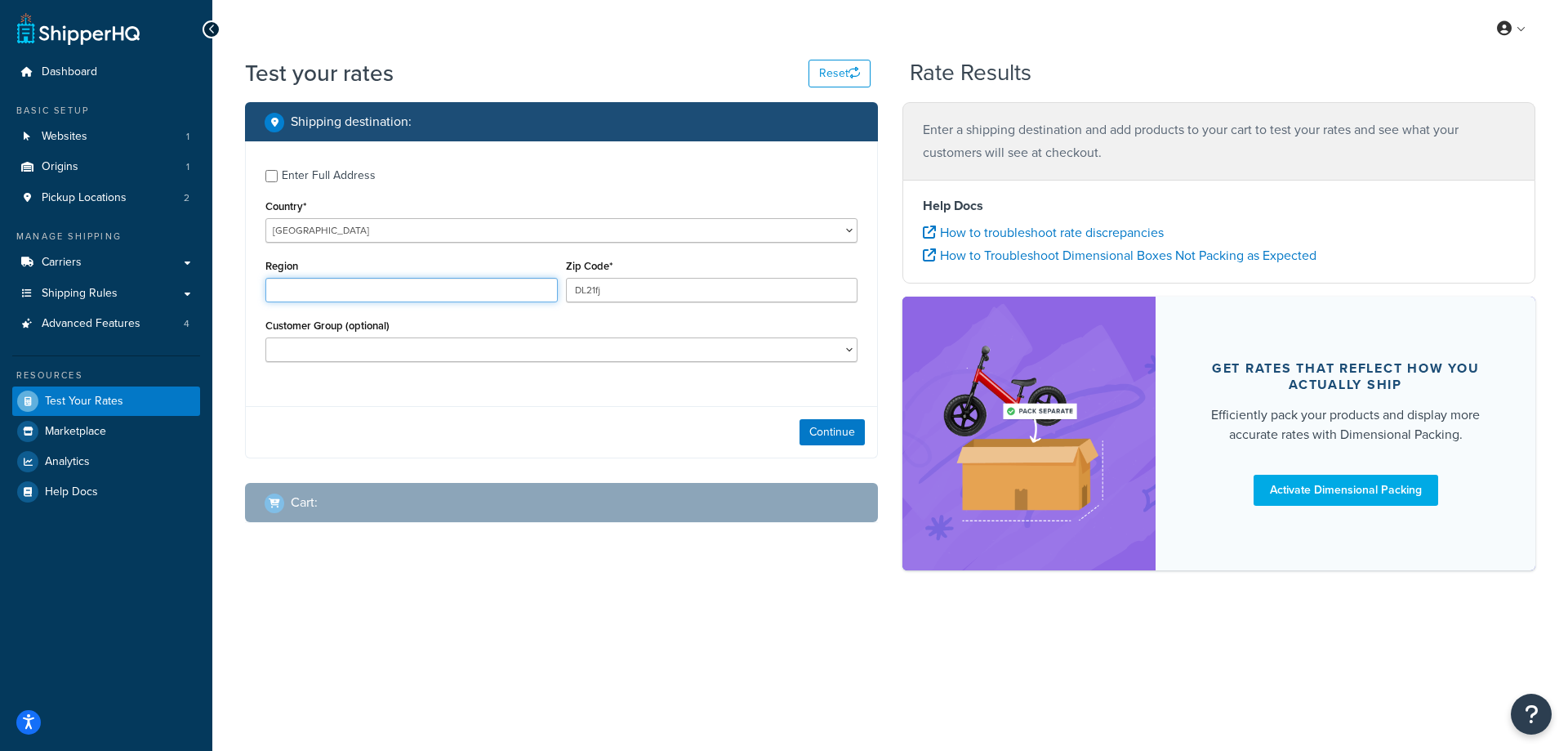
click at [451, 283] on input "Region" at bounding box center [412, 290] width 293 height 24
type input "County Durham"
click at [495, 334] on div "Customer Group (optional) Logged In Not Logged in On Account Trade Customer Ret…" at bounding box center [562, 338] width 593 height 47
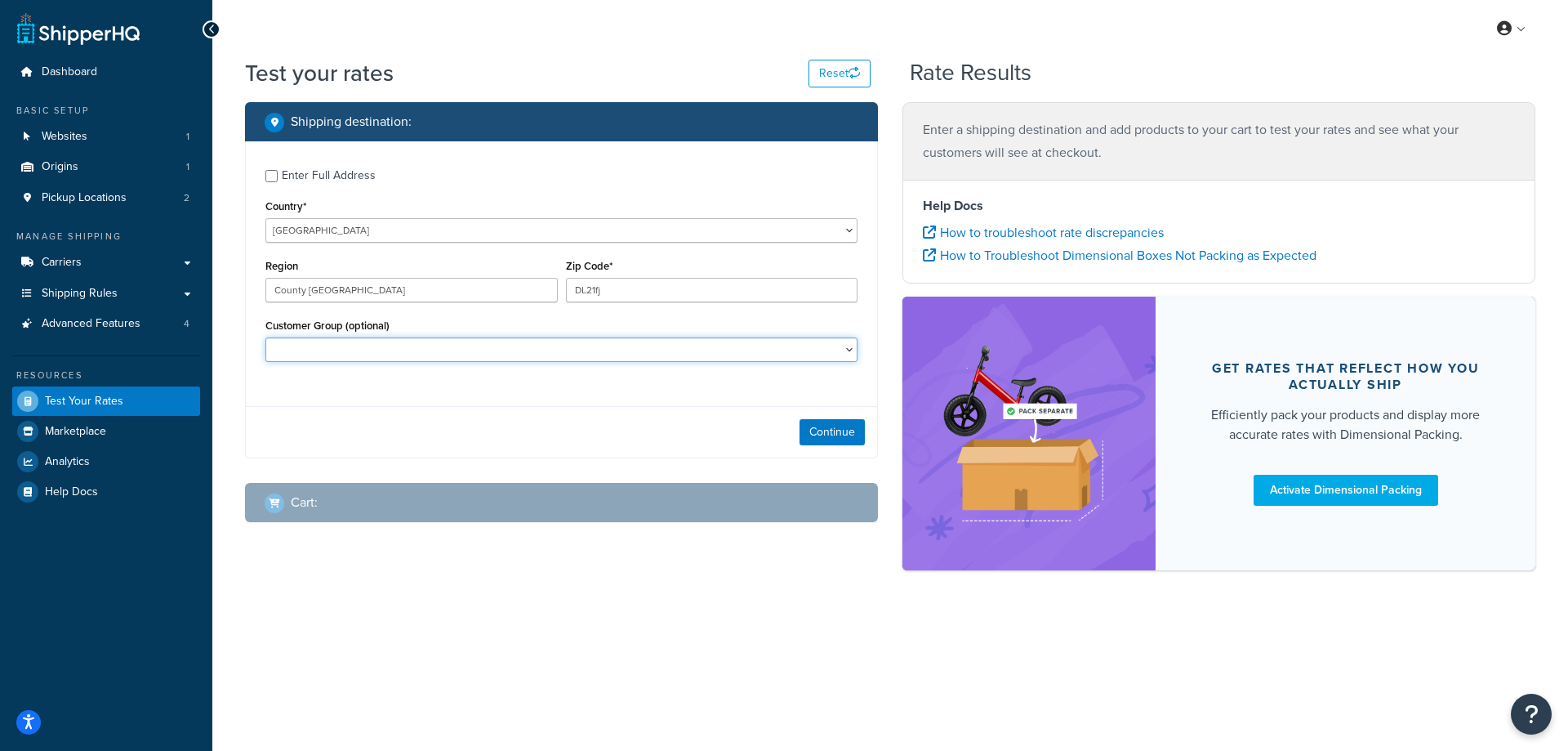
click at [503, 342] on select "Logged In Not Logged in On Account Trade Customer Retail swell_vip_gold Test Tr…" at bounding box center [562, 349] width 593 height 24
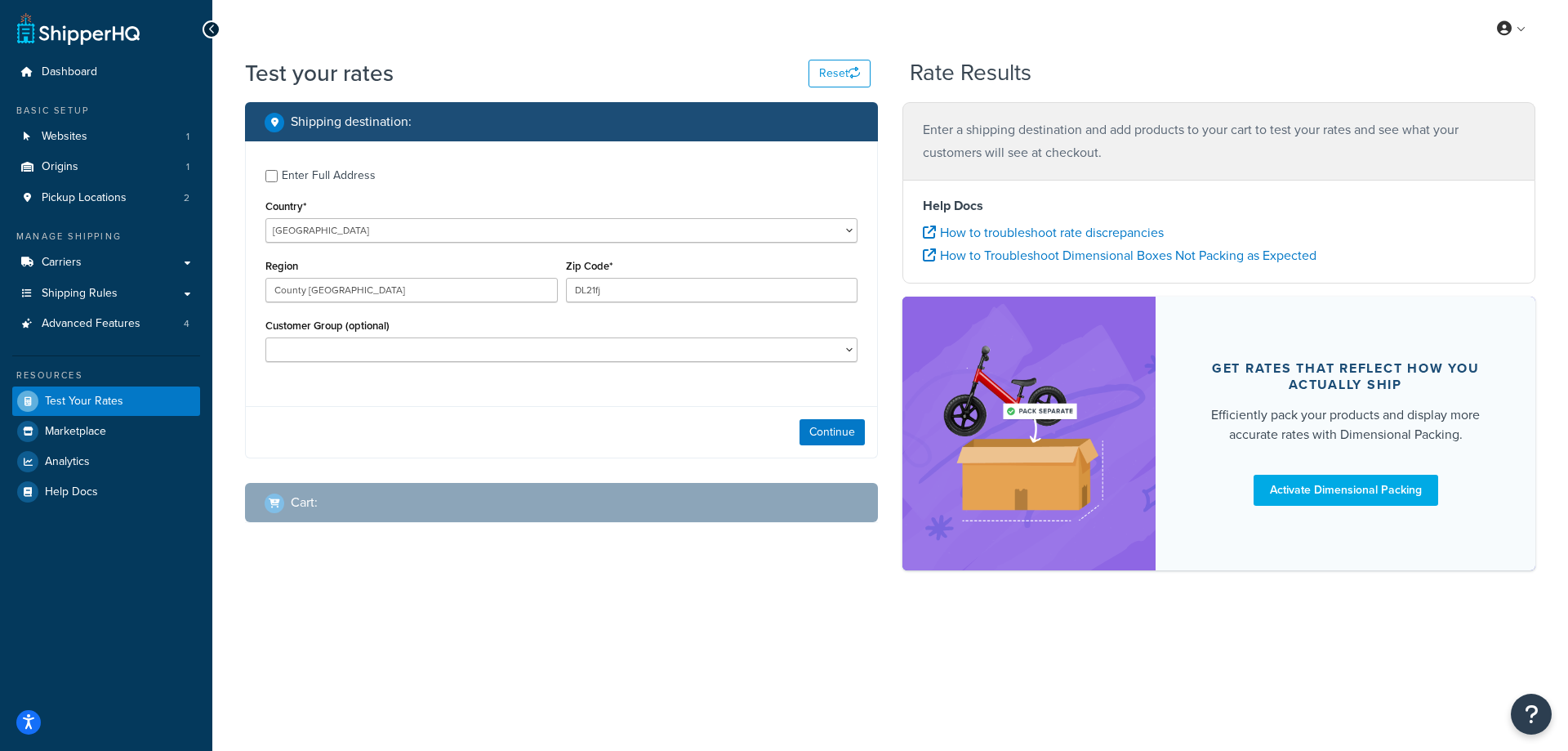
click at [507, 326] on div "Customer Group (optional) Logged In Not Logged in On Account Trade Customer Ret…" at bounding box center [562, 338] width 593 height 47
click at [825, 434] on button "Continue" at bounding box center [832, 432] width 65 height 26
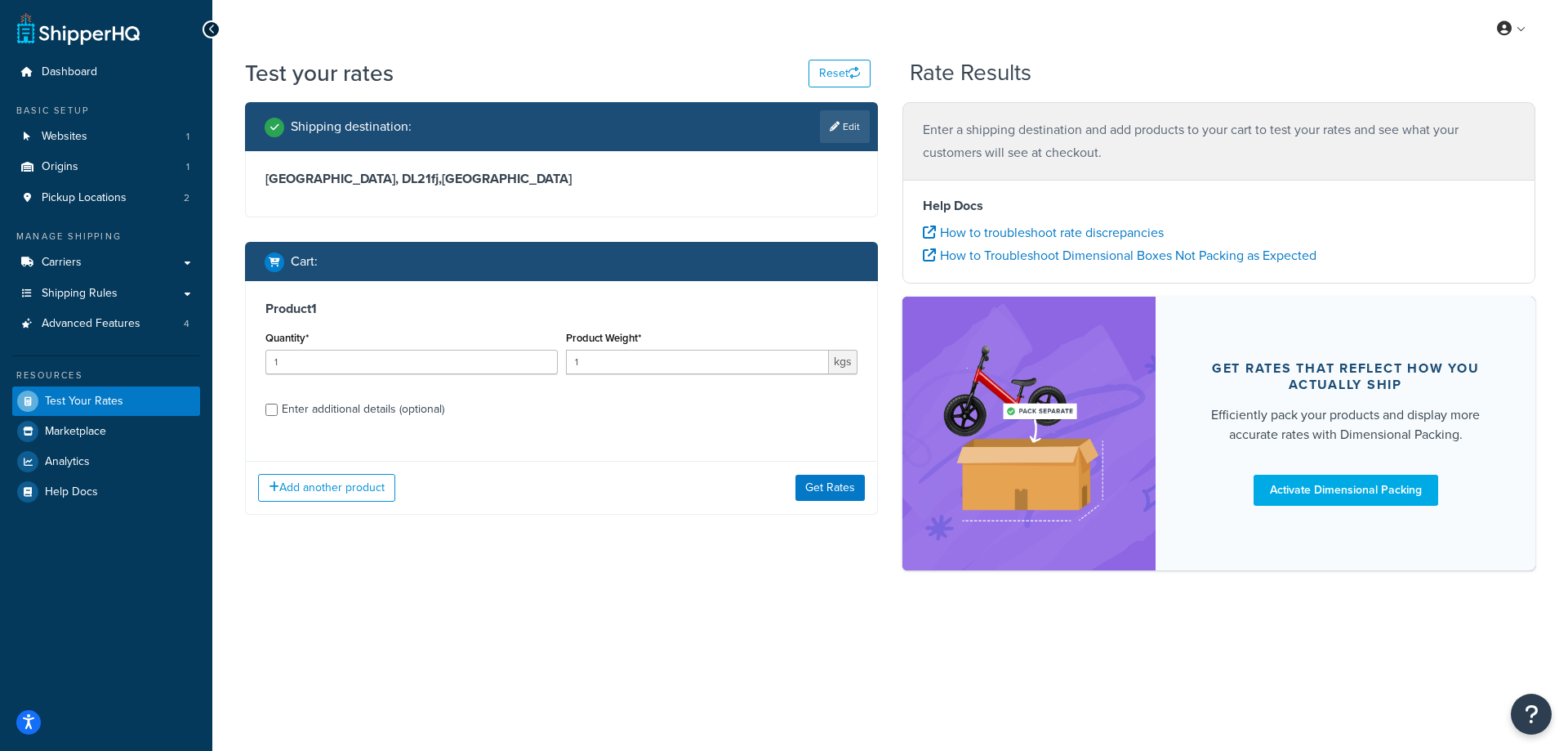
click at [434, 401] on div "Enter additional details (optional)" at bounding box center [362, 409] width 163 height 23
click at [278, 403] on input "Enter additional details (optional)" at bounding box center [271, 409] width 12 height 12
checkbox input "true"
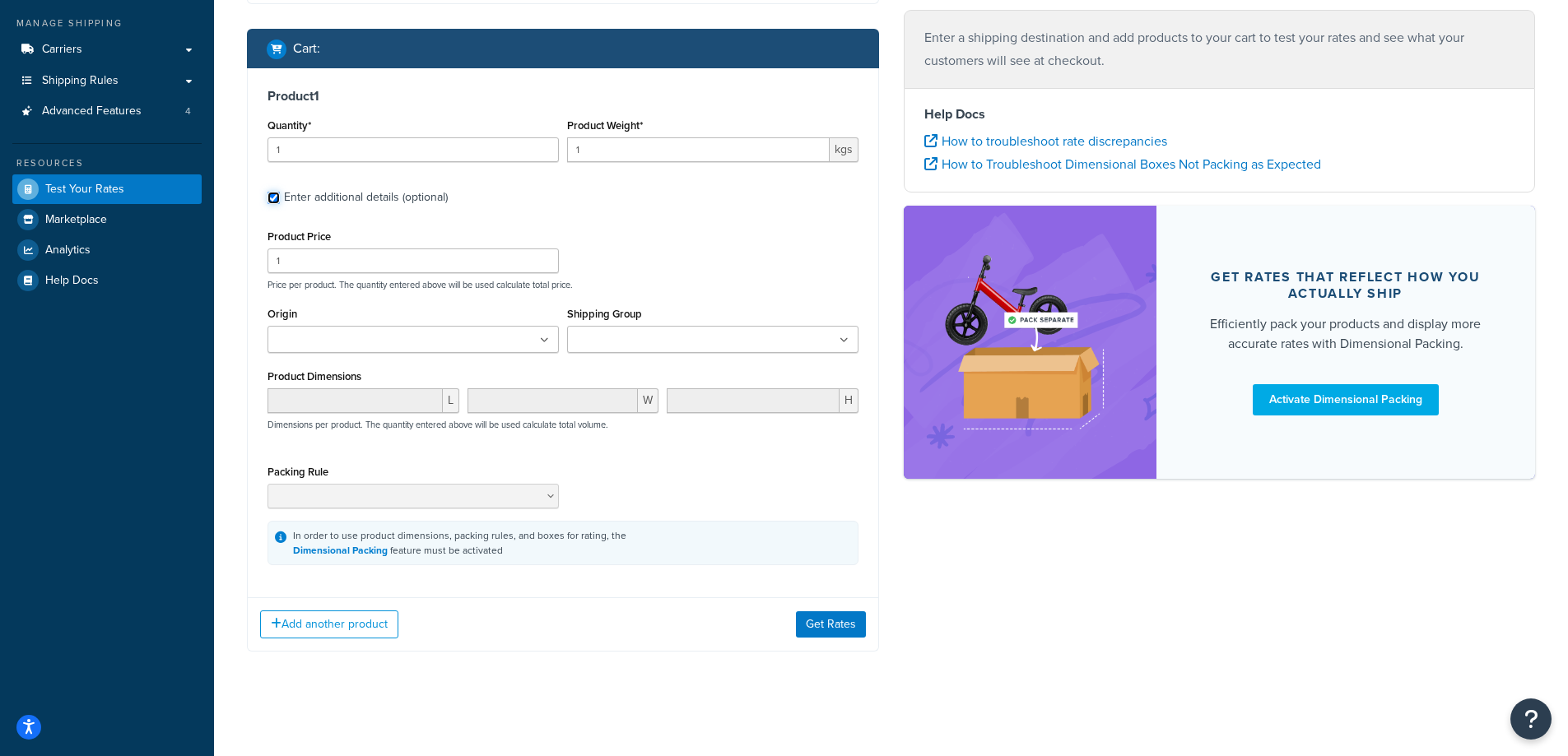
scroll to position [217, 0]
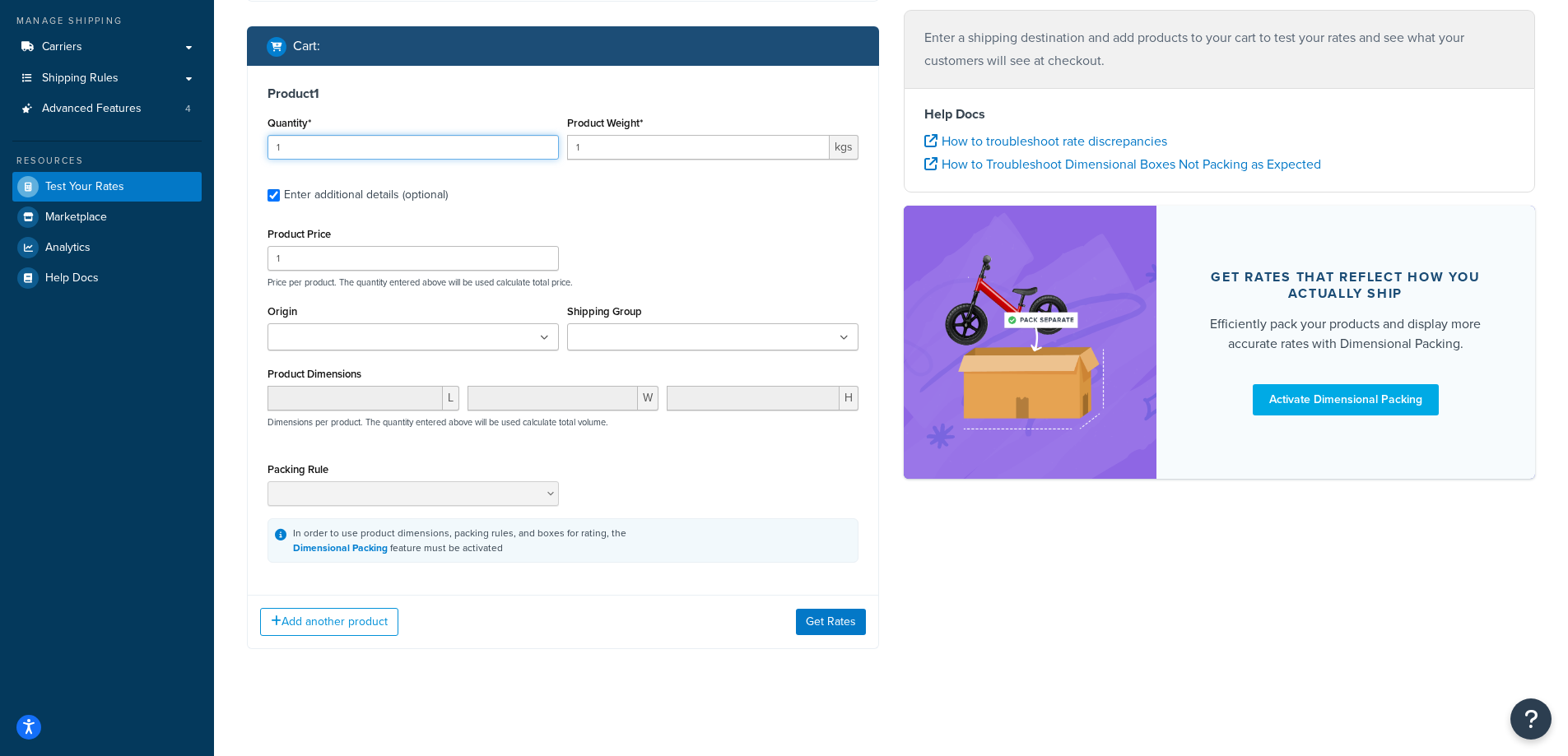
drag, startPoint x: 341, startPoint y: 147, endPoint x: 330, endPoint y: 144, distance: 11.4
click at [330, 144] on input "1" at bounding box center [413, 147] width 291 height 24
click at [545, 139] on input "1" at bounding box center [413, 147] width 291 height 24
type input "2"
click at [544, 141] on input "2" at bounding box center [413, 147] width 291 height 24
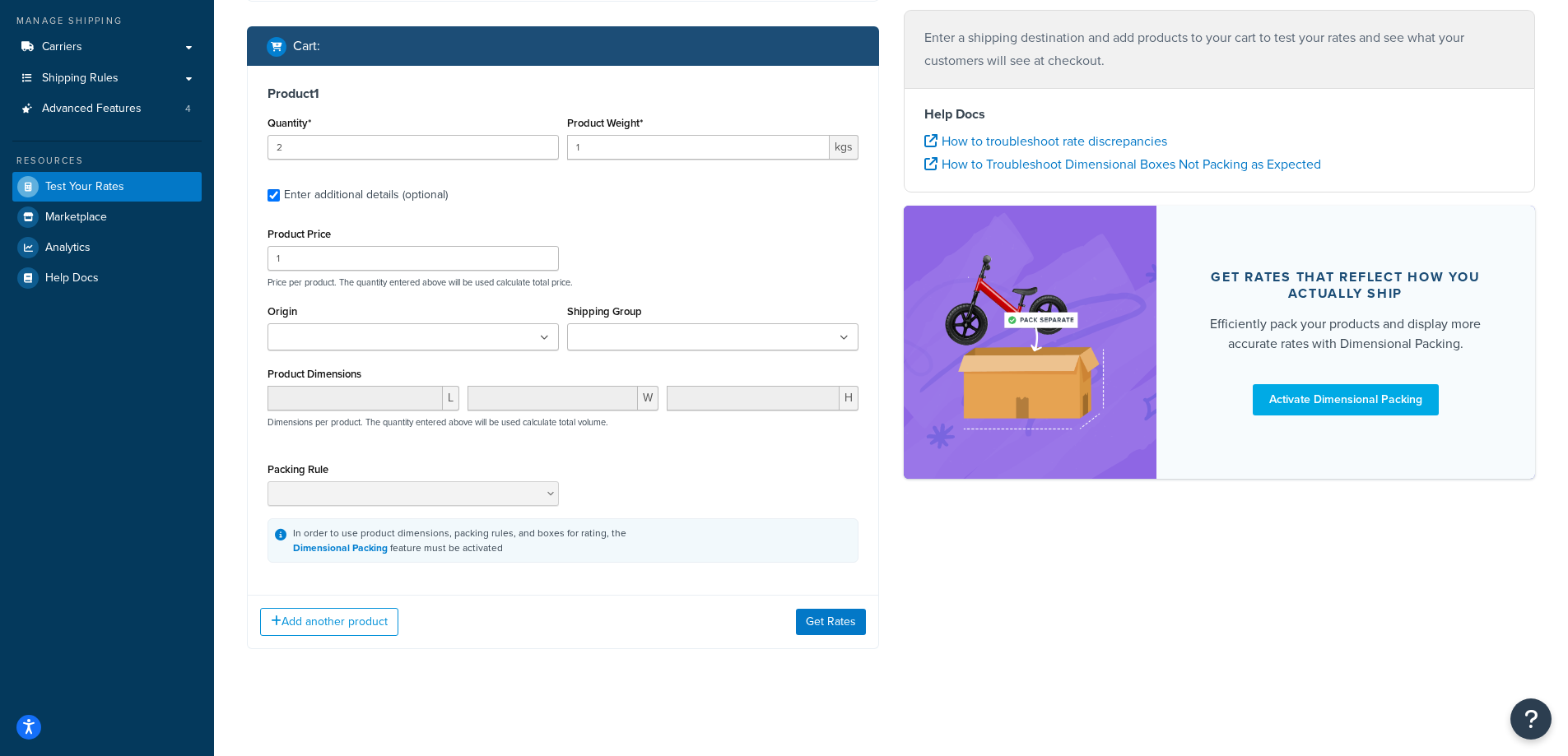
click at [632, 249] on div "Product Price 1 Price per product. The quantity entered above will be used calc…" at bounding box center [563, 254] width 599 height 65
click at [445, 255] on input "1" at bounding box center [413, 258] width 291 height 24
drag, startPoint x: 419, startPoint y: 254, endPoint x: 263, endPoint y: 257, distance: 156.0
click at [263, 257] on div "Product 1 Quantity* 2 Product Weight* 1 kgs Enter additional details (optional)…" at bounding box center [564, 324] width 631 height 516
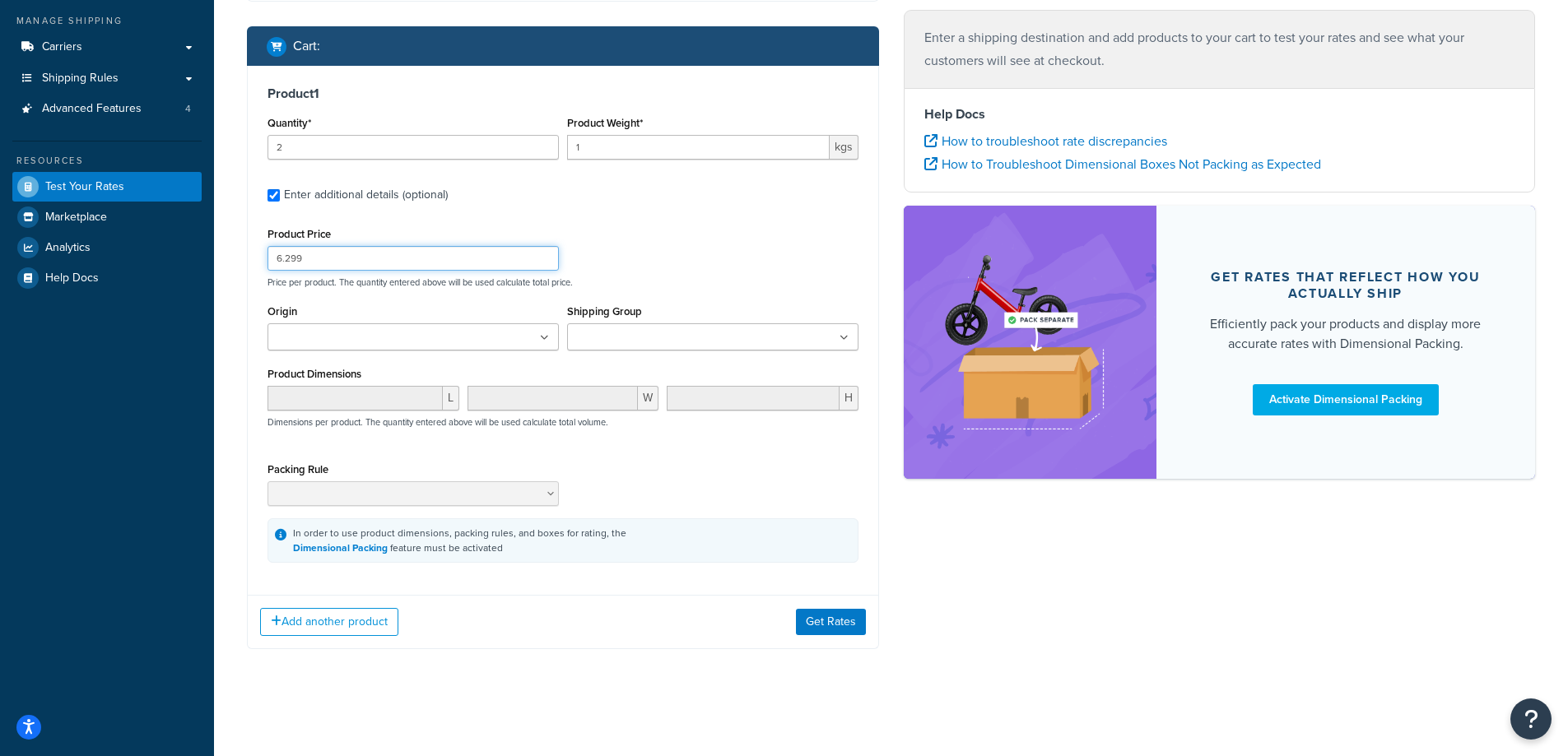
drag, startPoint x: 312, startPoint y: 261, endPoint x: 278, endPoint y: 260, distance: 34.0
click at [278, 260] on input "6.299" at bounding box center [413, 258] width 291 height 24
type input "62.99"
click at [708, 270] on div "Product Price 62.99 Price per product. The quantity entered above will be used …" at bounding box center [563, 254] width 599 height 65
click at [542, 337] on icon at bounding box center [545, 338] width 9 height 10
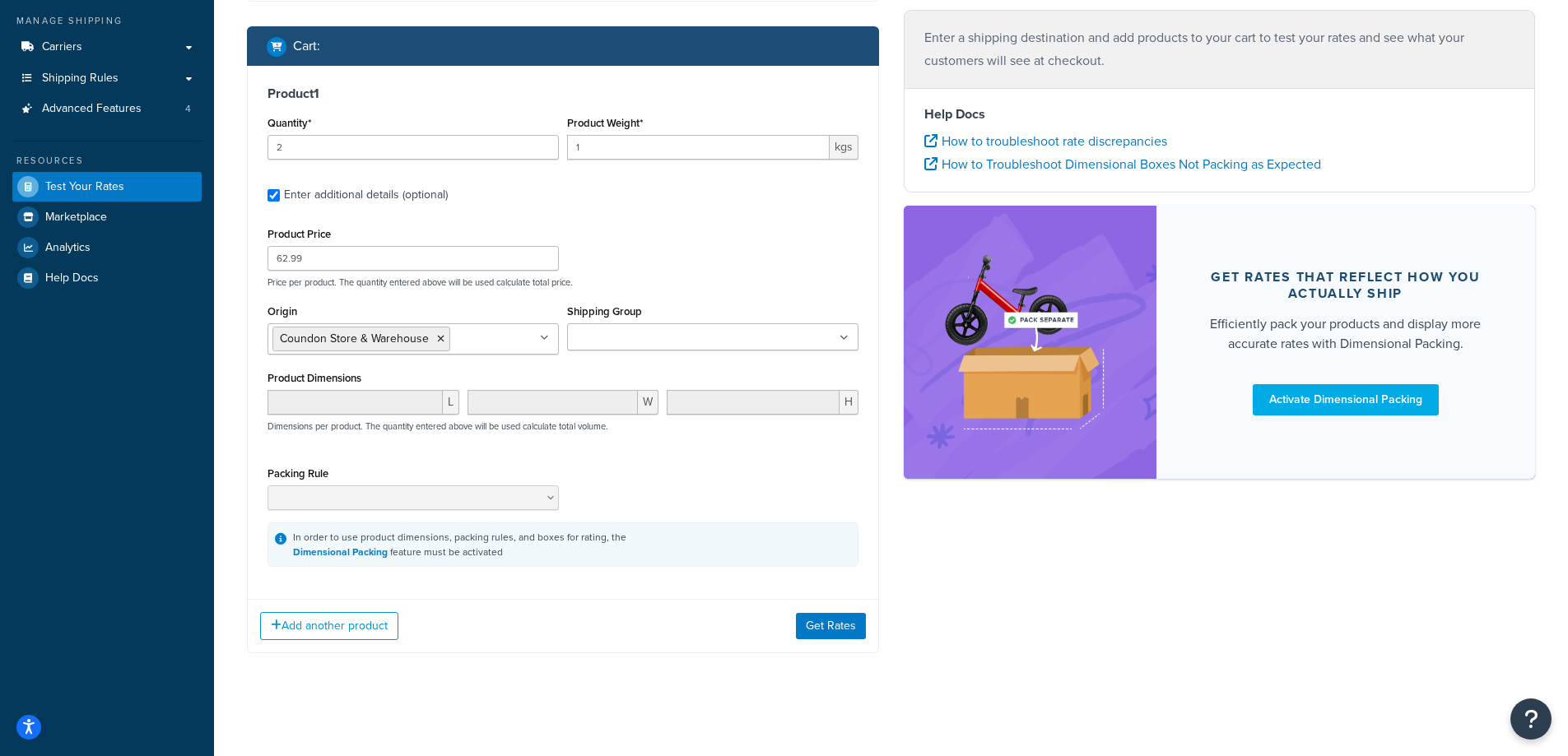
click at [709, 293] on div "Product Price 62.99 Price per product. The quantity entered above will be used …" at bounding box center [563, 395] width 591 height 344
click at [708, 327] on ul at bounding box center [712, 337] width 291 height 27
click at [1062, 587] on div "Shipping destination : Edit County Durham, DL21fj , United Kingdom Cart : Produ…" at bounding box center [891, 282] width 1313 height 792
click at [331, 626] on button "Add another product" at bounding box center [330, 626] width 139 height 28
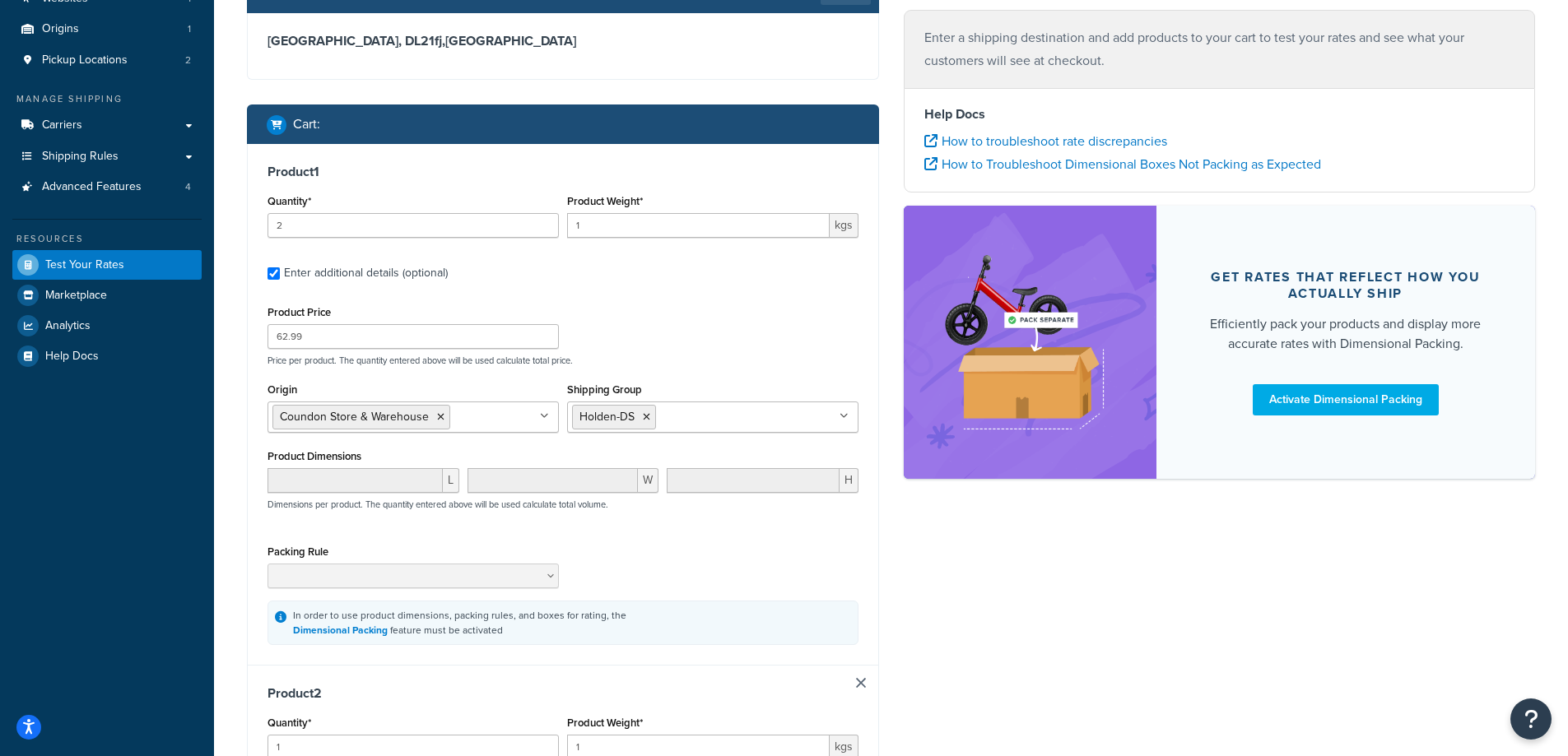
scroll to position [0, 0]
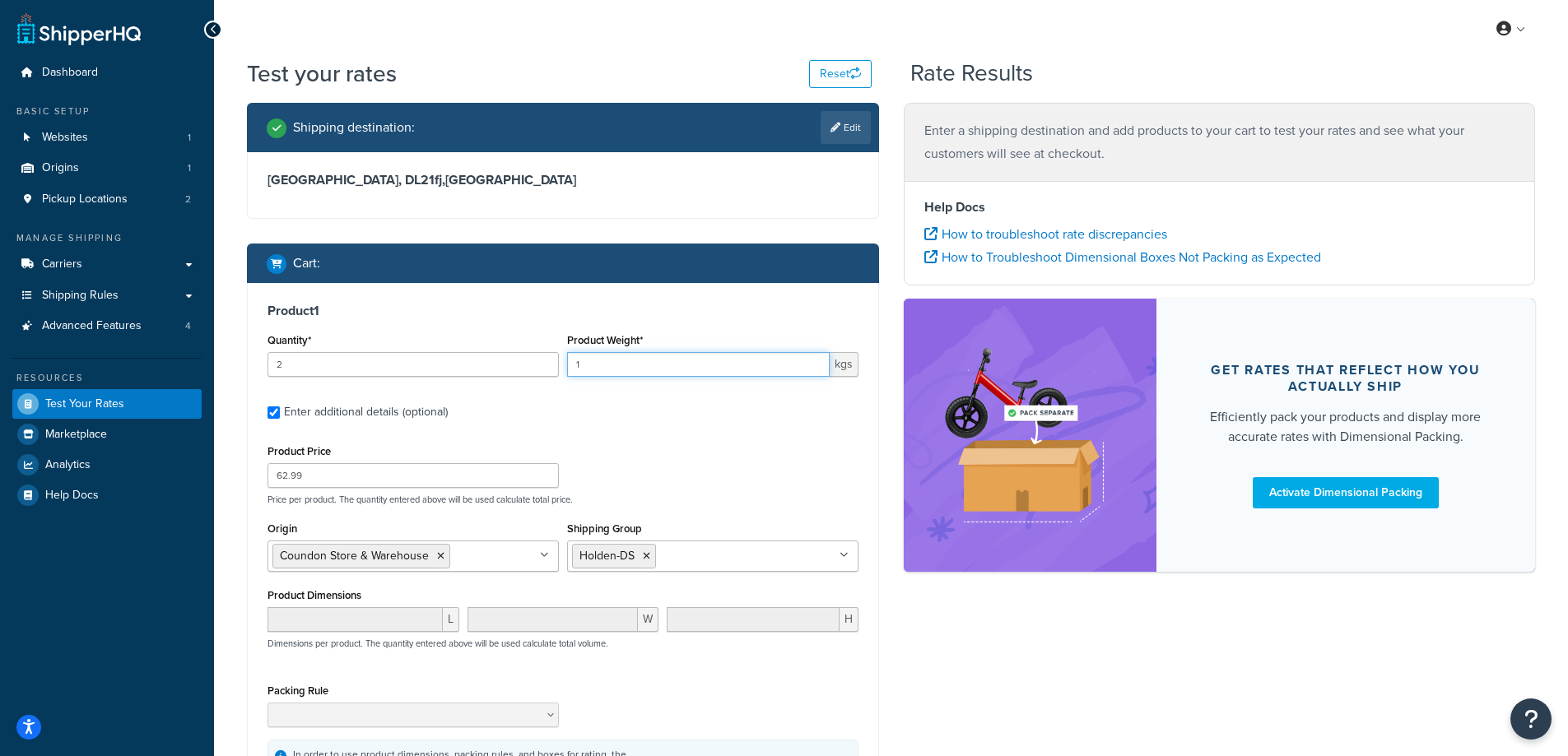
drag, startPoint x: 633, startPoint y: 371, endPoint x: 573, endPoint y: 370, distance: 60.0
click at [573, 370] on input "1" at bounding box center [698, 364] width 263 height 24
type input "0.5"
click at [755, 418] on label "Enter additional details (optional)" at bounding box center [571, 411] width 575 height 26
click at [280, 418] on input "Enter additional details (optional)" at bounding box center [273, 412] width 12 height 12
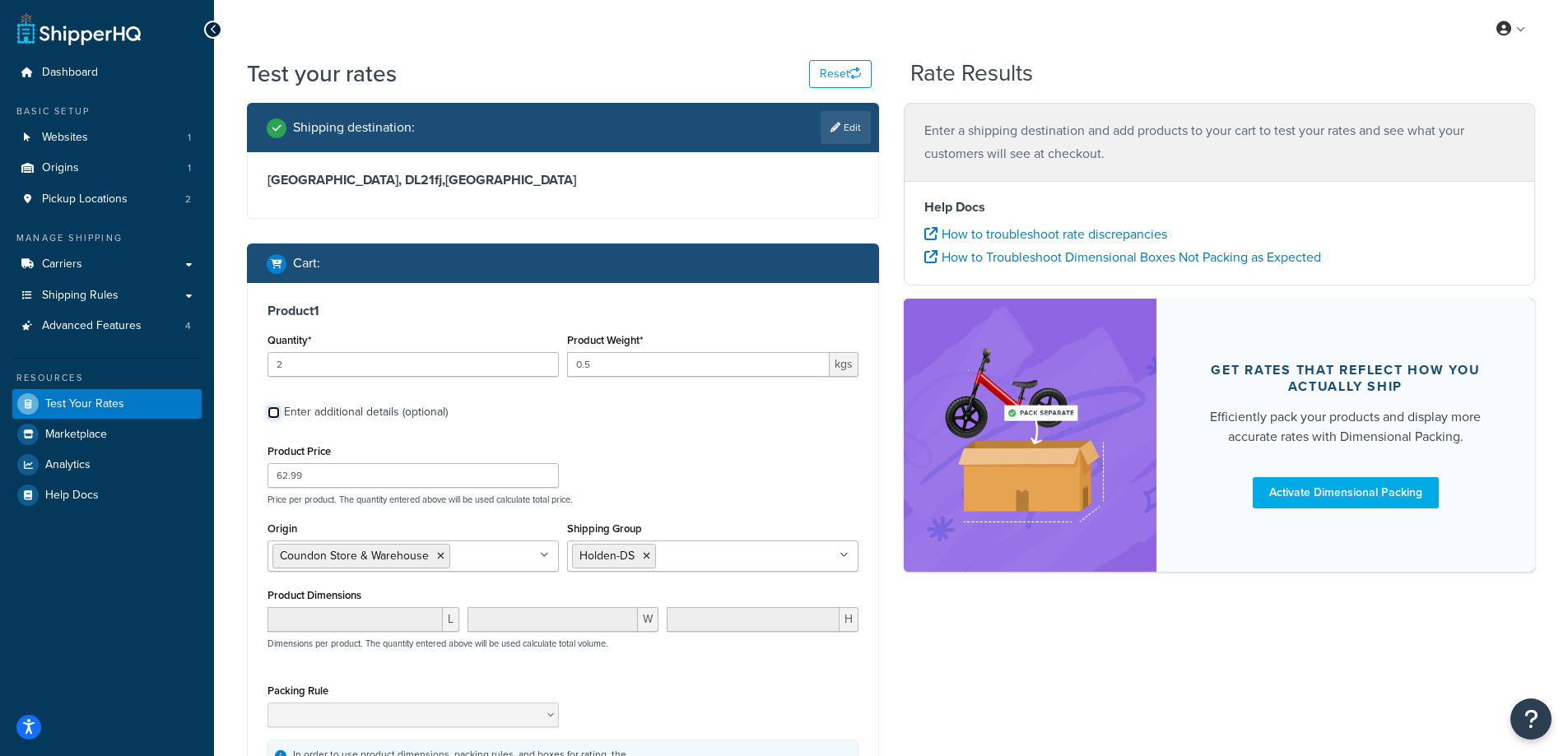
checkbox input "false"
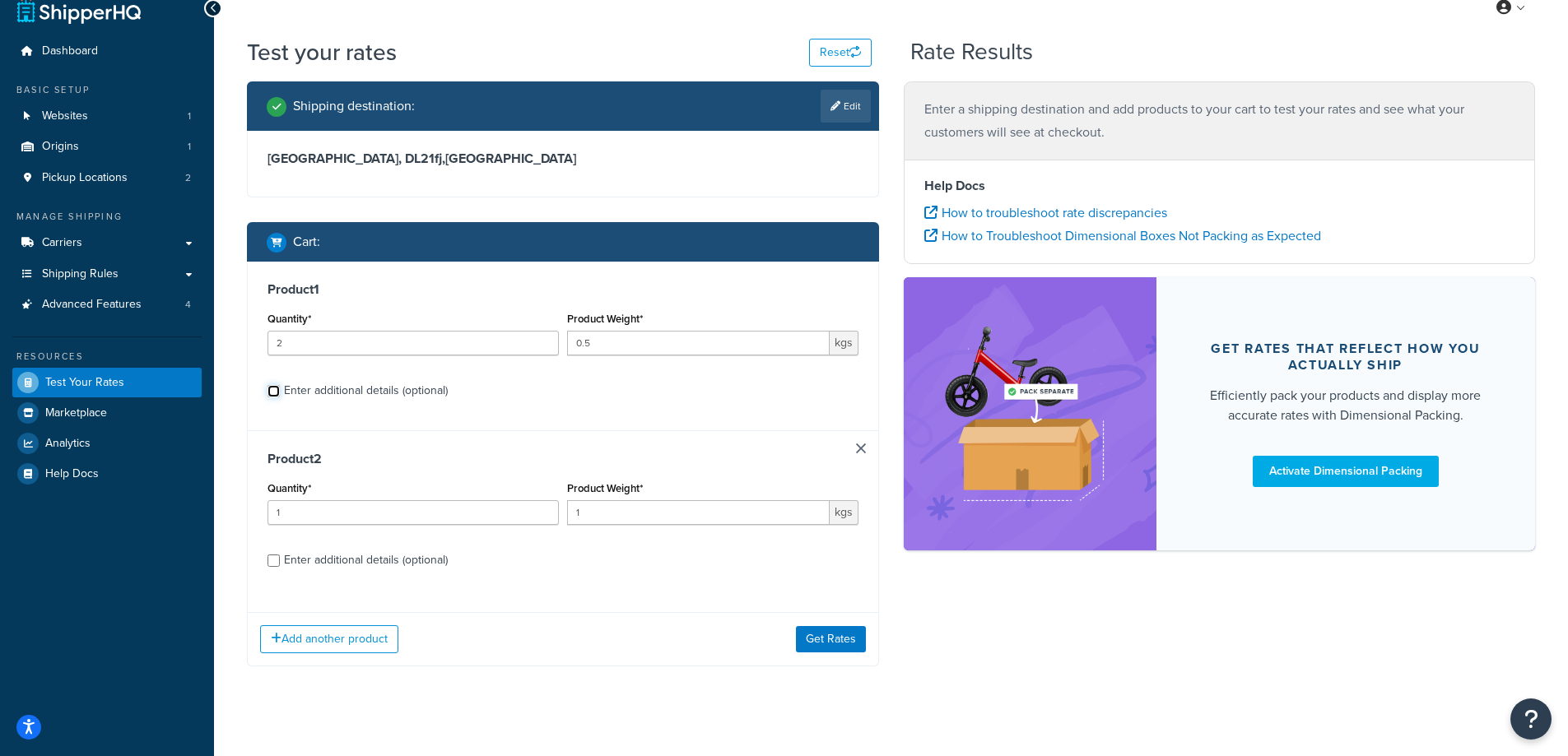
scroll to position [38, 0]
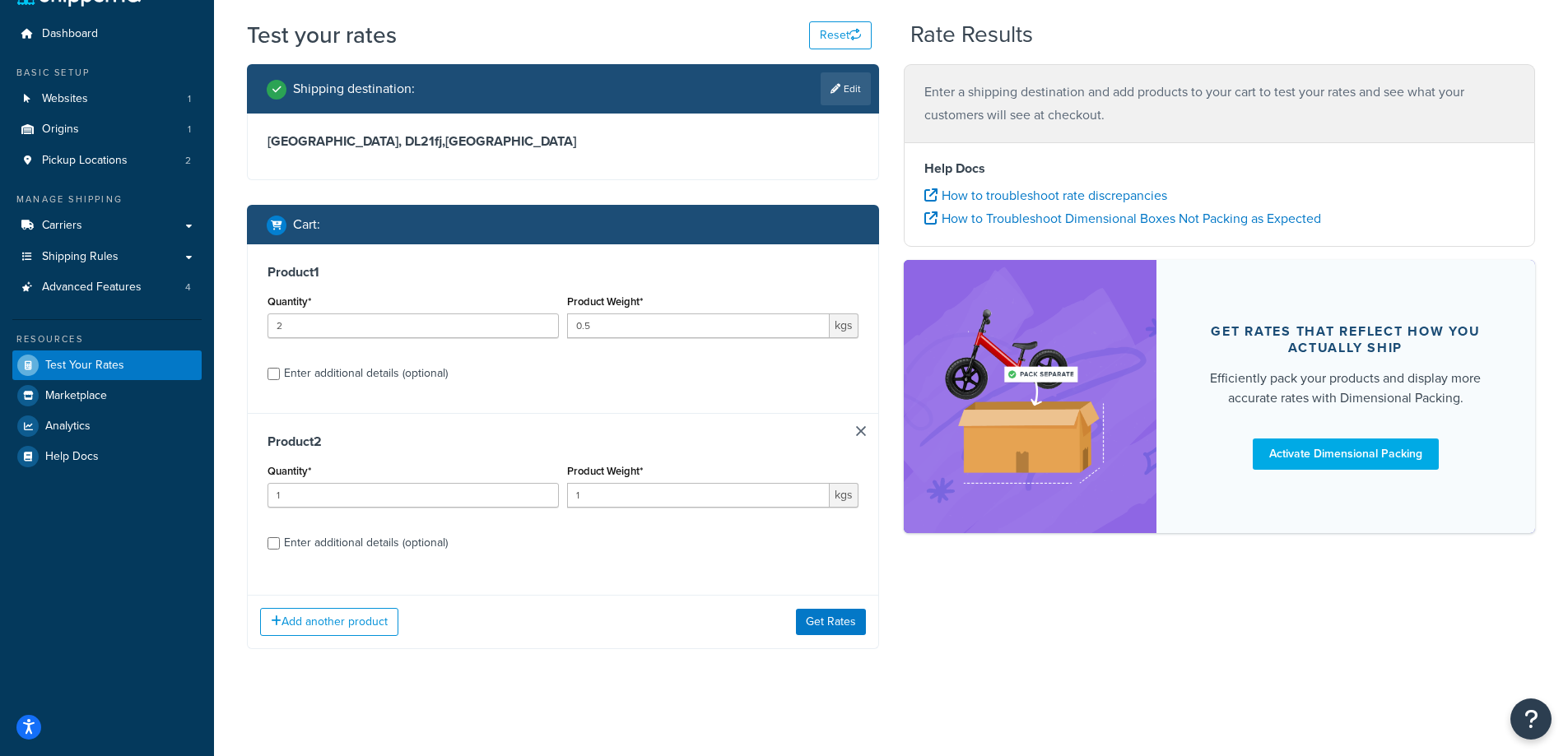
click at [388, 377] on div "Enter additional details (optional)" at bounding box center [365, 373] width 164 height 23
click at [280, 377] on input "Enter additional details (optional)" at bounding box center [273, 373] width 12 height 12
checkbox input "true"
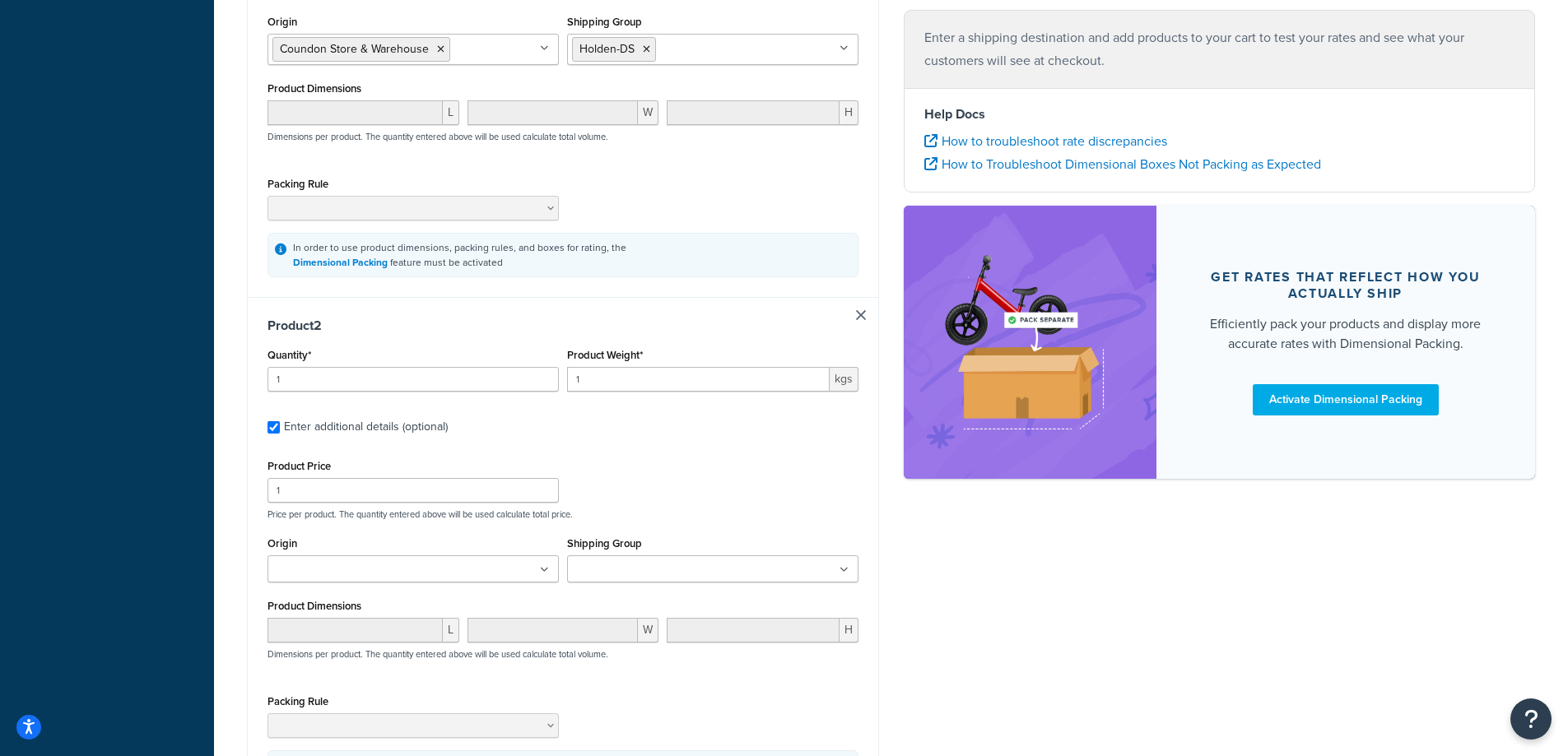
scroll to position [739, 0]
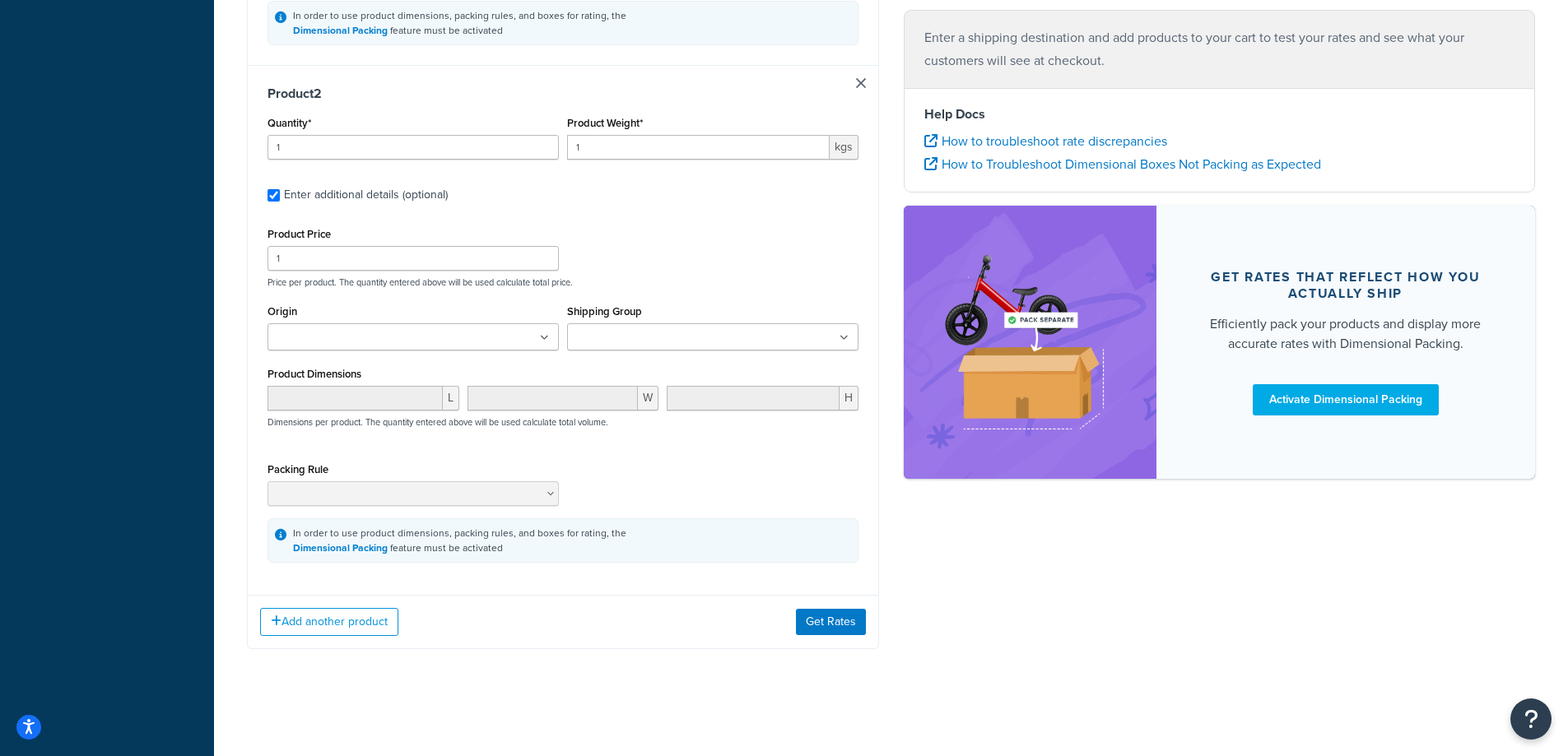
click at [542, 334] on icon at bounding box center [545, 338] width 9 height 10
click at [671, 269] on div "Product Price 1 Price per product. The quantity entered above will be used calc…" at bounding box center [563, 254] width 599 height 65
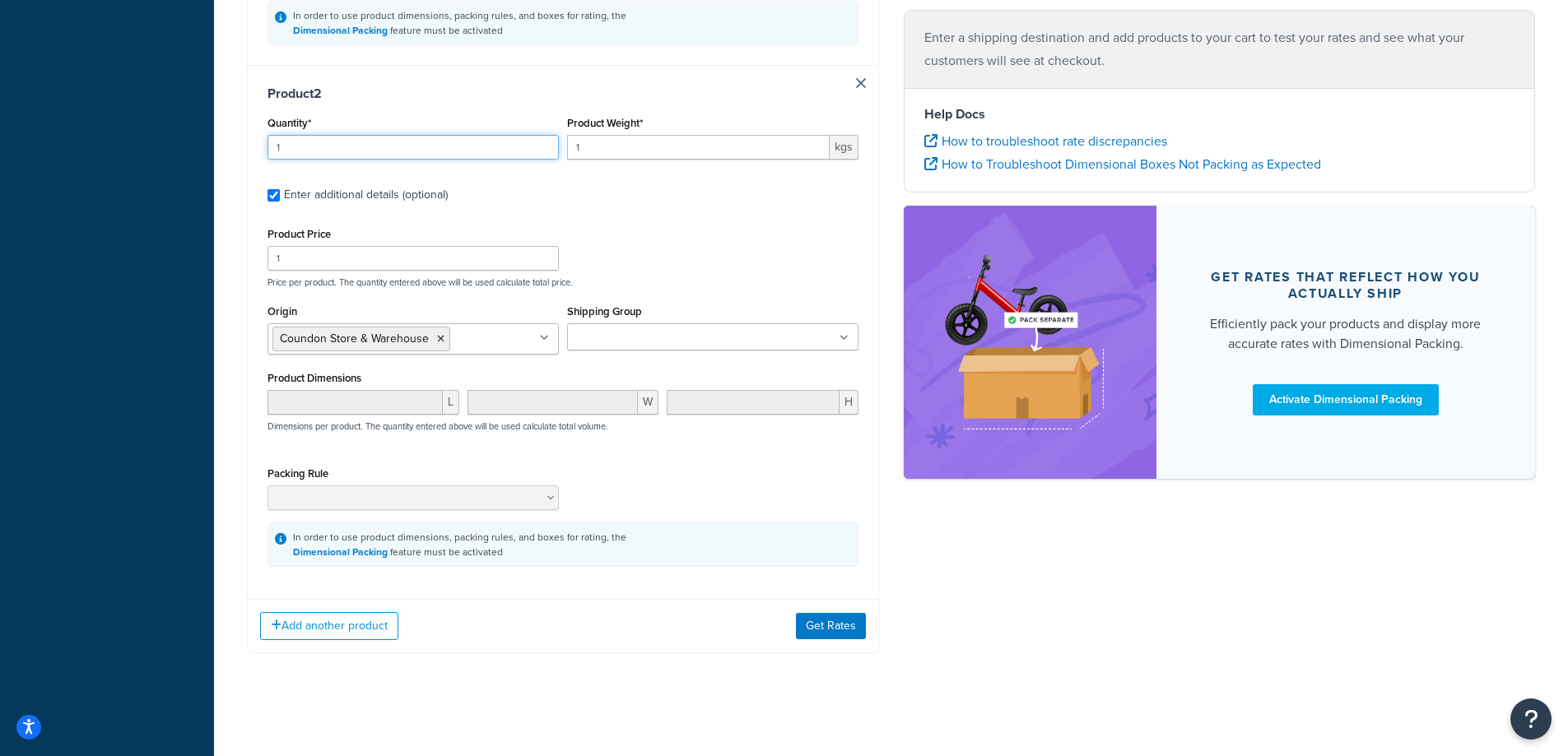
click at [440, 154] on input "1" at bounding box center [413, 147] width 291 height 24
drag, startPoint x: 581, startPoint y: 152, endPoint x: 591, endPoint y: 147, distance: 11.2
click at [572, 151] on input "1" at bounding box center [698, 147] width 263 height 24
type input "5"
click at [719, 240] on div "Product Price 1 Price per product. The quantity entered above will be used calc…" at bounding box center [563, 254] width 599 height 65
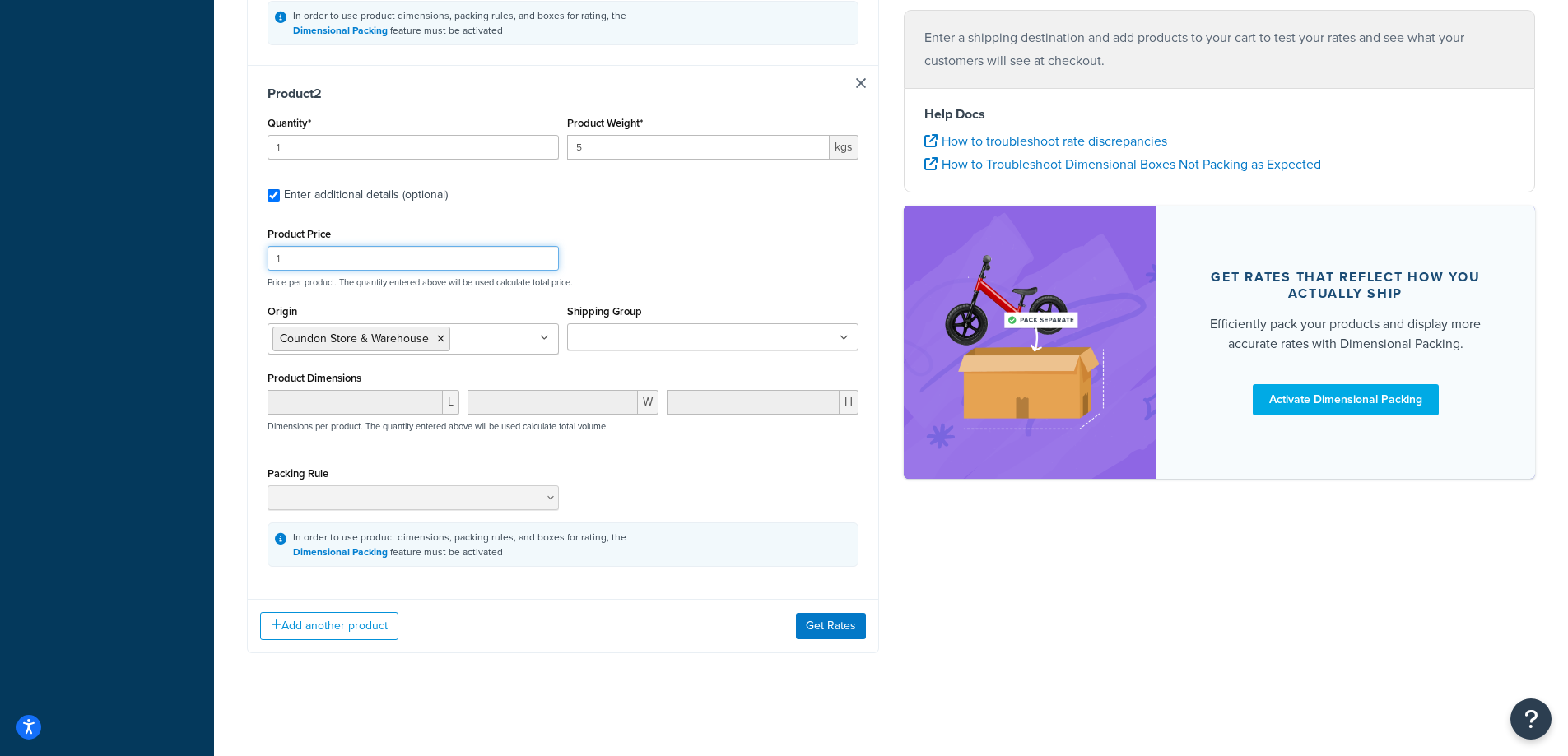
click at [462, 259] on input "1" at bounding box center [413, 258] width 291 height 24
click at [462, 258] on input "1" at bounding box center [413, 258] width 291 height 24
drag, startPoint x: 369, startPoint y: 249, endPoint x: 266, endPoint y: 249, distance: 103.0
click at [266, 249] on div "Product Price 1" at bounding box center [413, 246] width 300 height 48
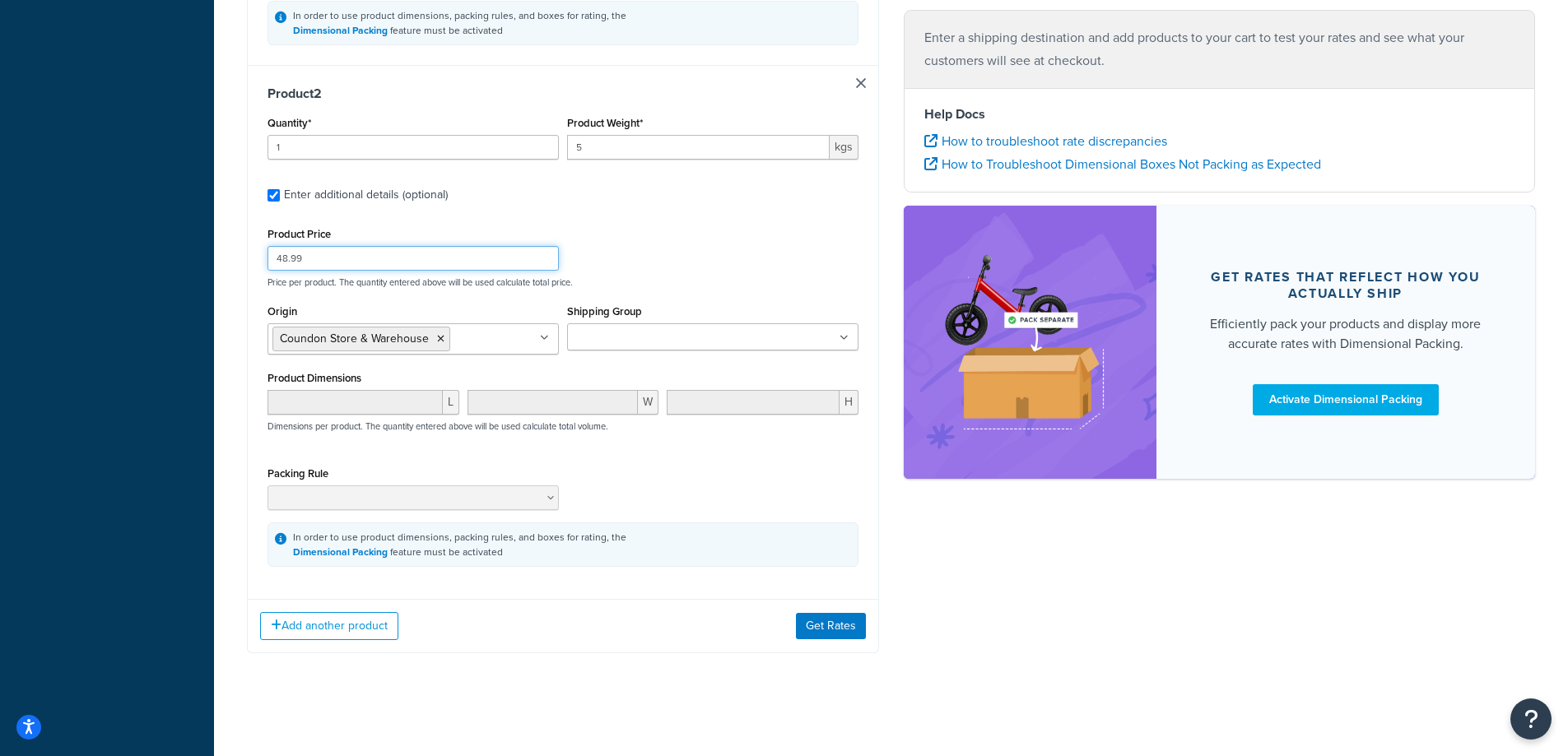
type input "48.99"
click at [652, 249] on div "Product Price 48.99 Price per product. The quantity entered above will be used …" at bounding box center [563, 254] width 599 height 65
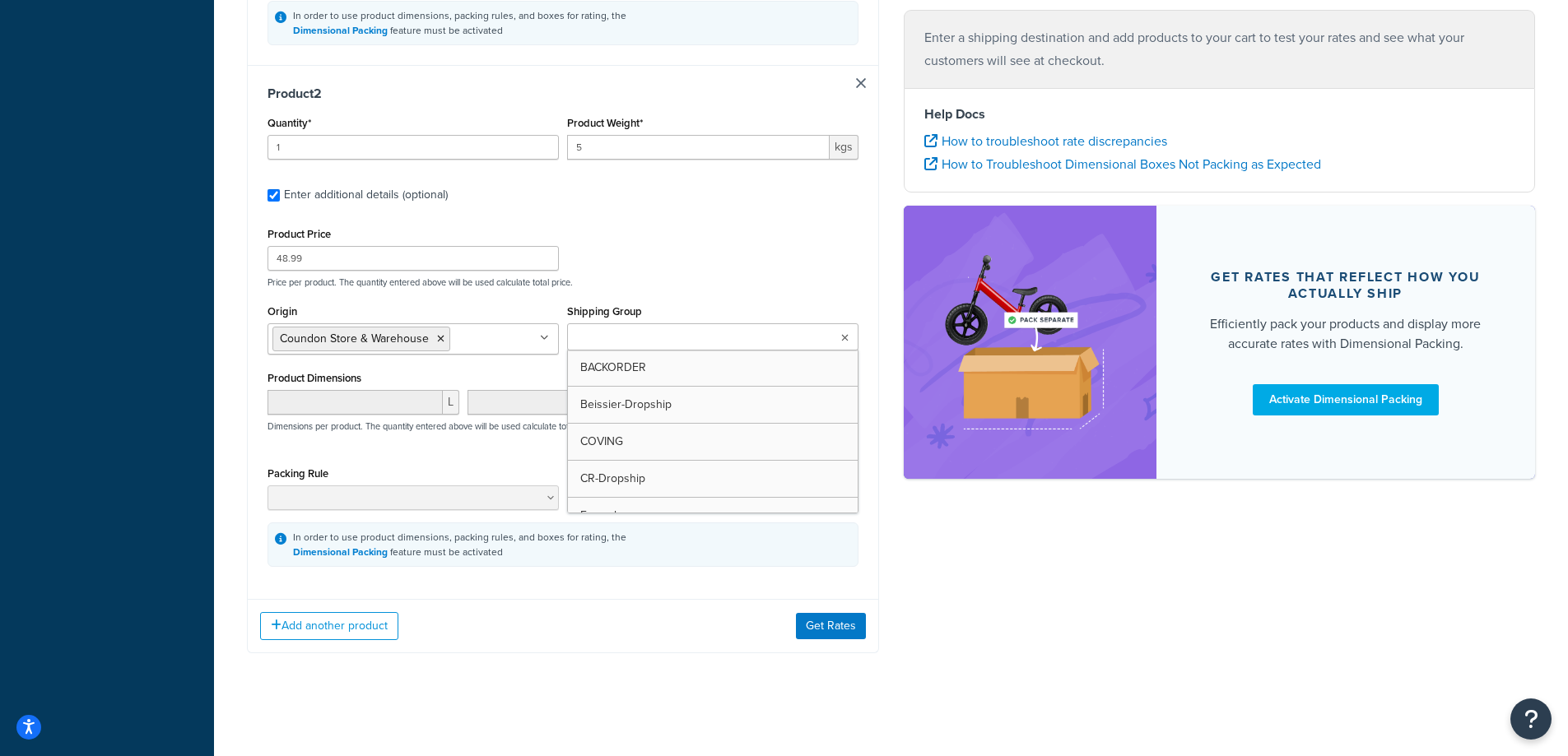
click at [752, 333] on ul at bounding box center [712, 337] width 291 height 27
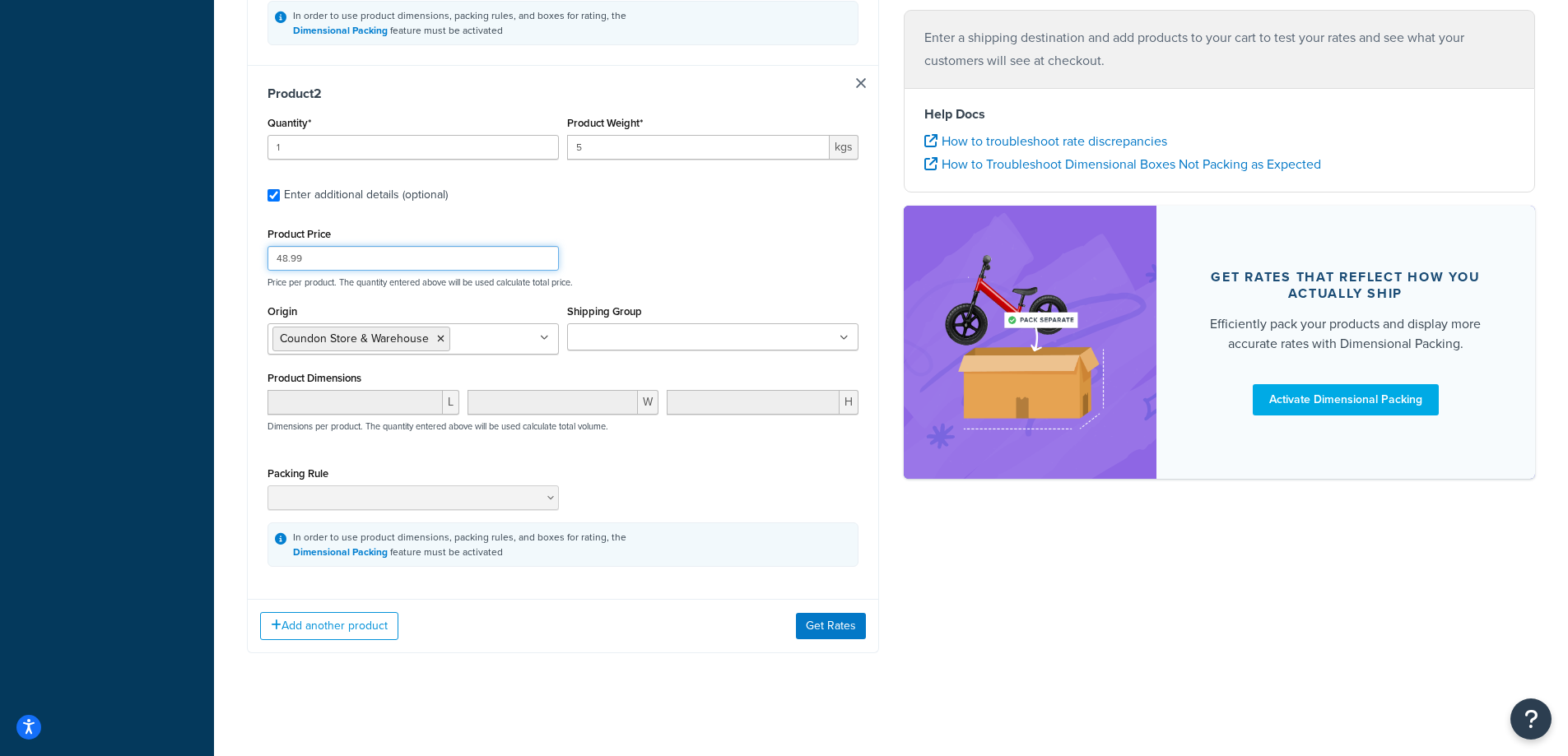
click at [753, 266] on div "Product Price 48.99 Price per product. The quantity entered above will be used …" at bounding box center [563, 254] width 599 height 65
click at [850, 616] on button "Get Rates" at bounding box center [830, 622] width 70 height 26
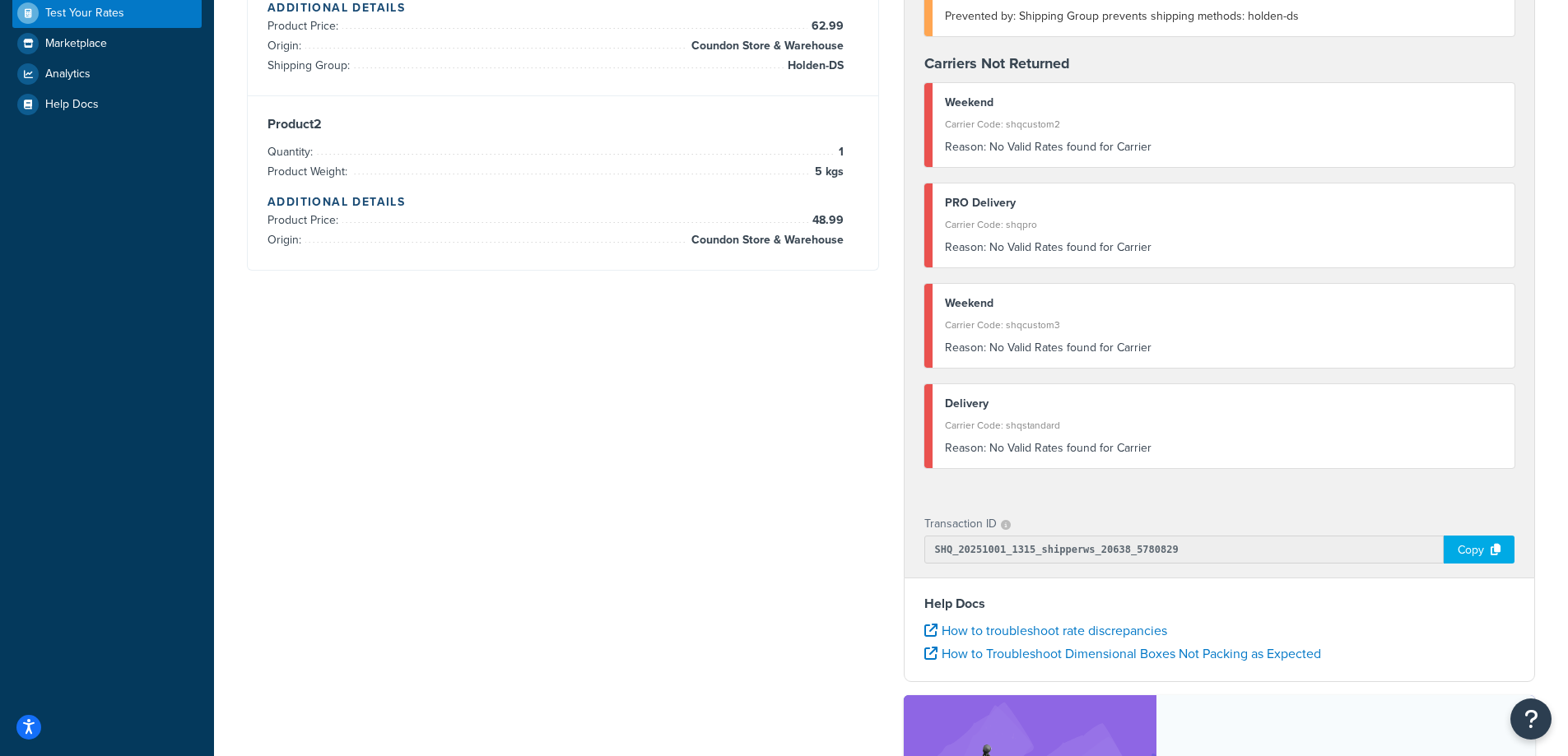
scroll to position [494, 0]
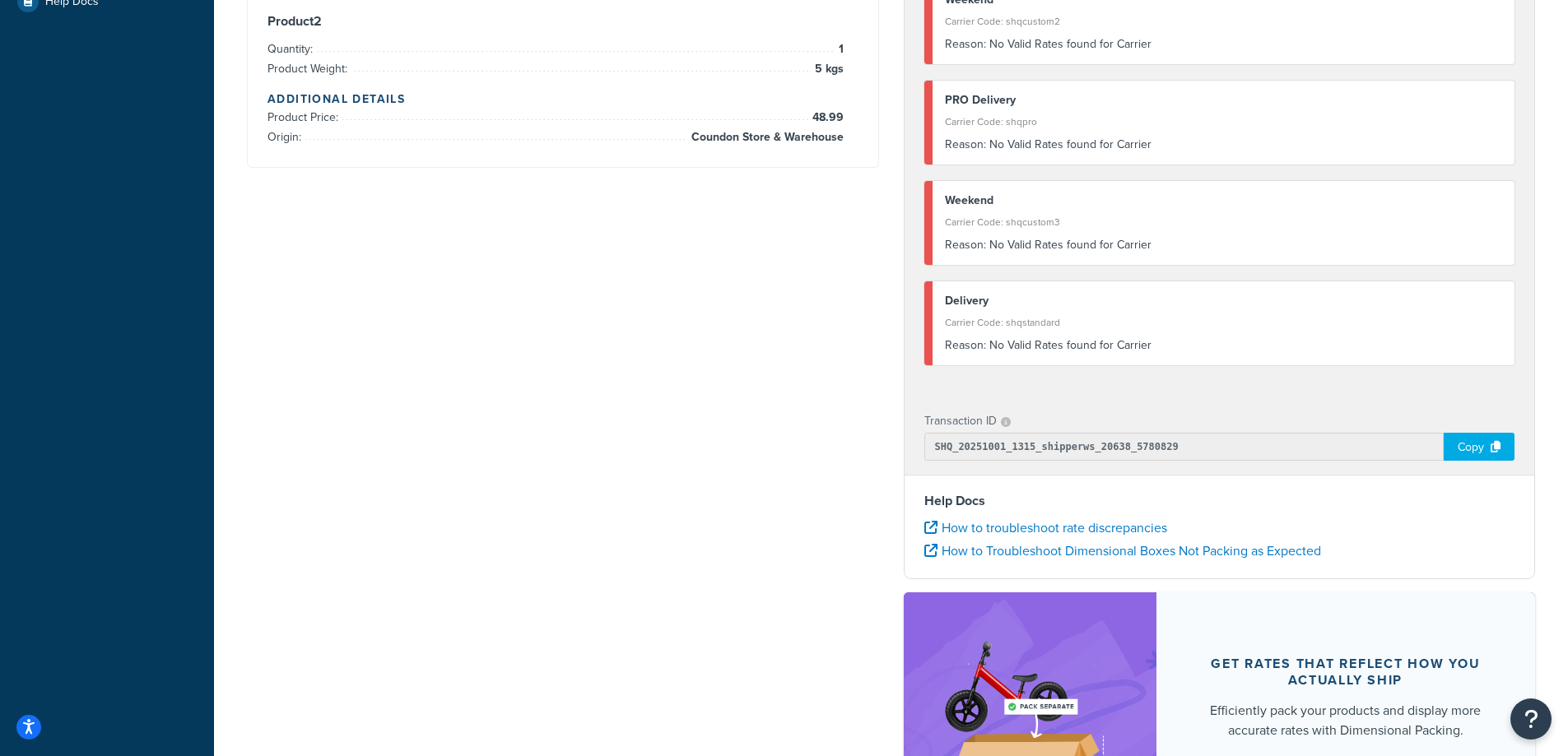
click at [1473, 458] on div "Copy" at bounding box center [1479, 447] width 71 height 28
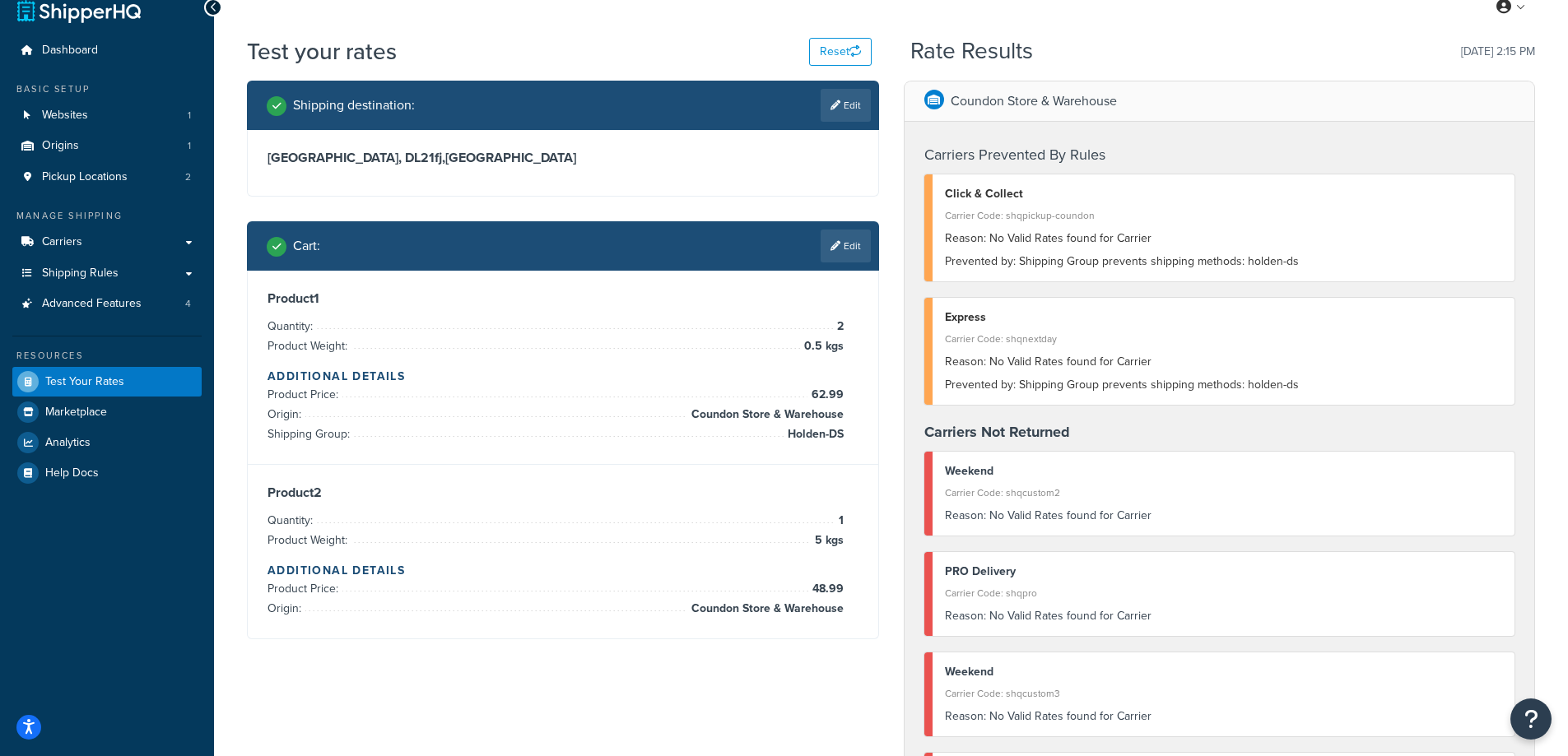
scroll to position [0, 0]
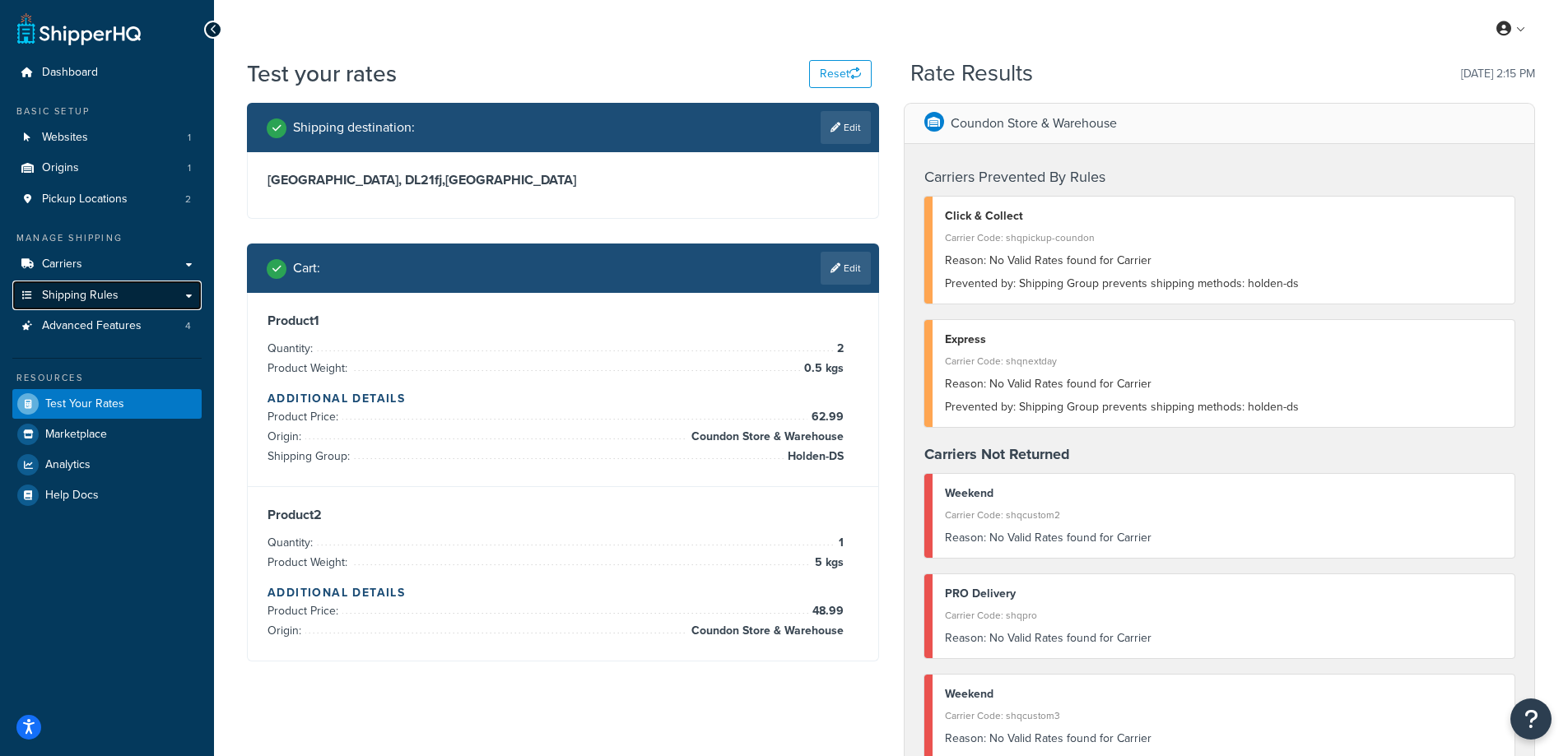
click at [101, 298] on span "Shipping Rules" at bounding box center [81, 296] width 77 height 14
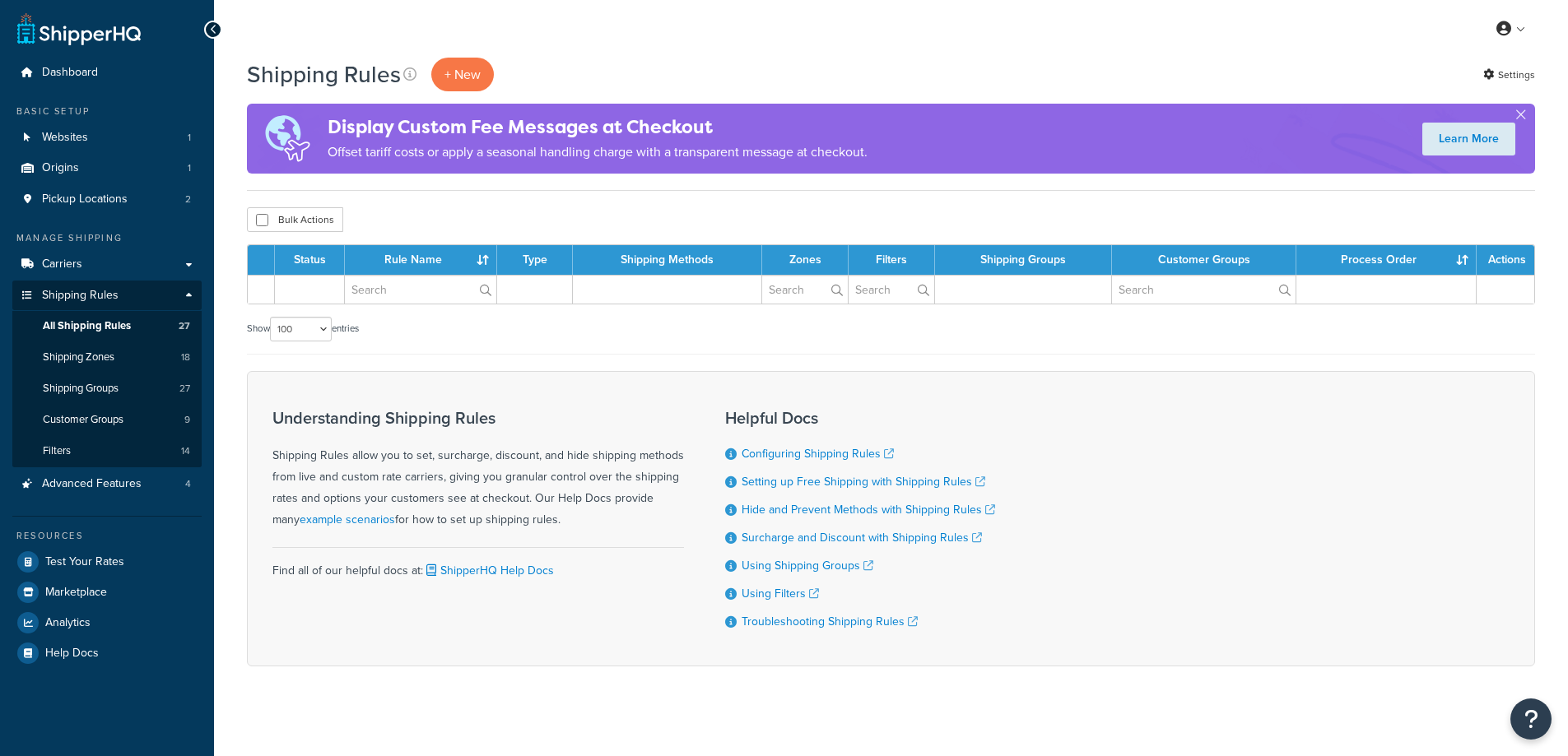
select select "100"
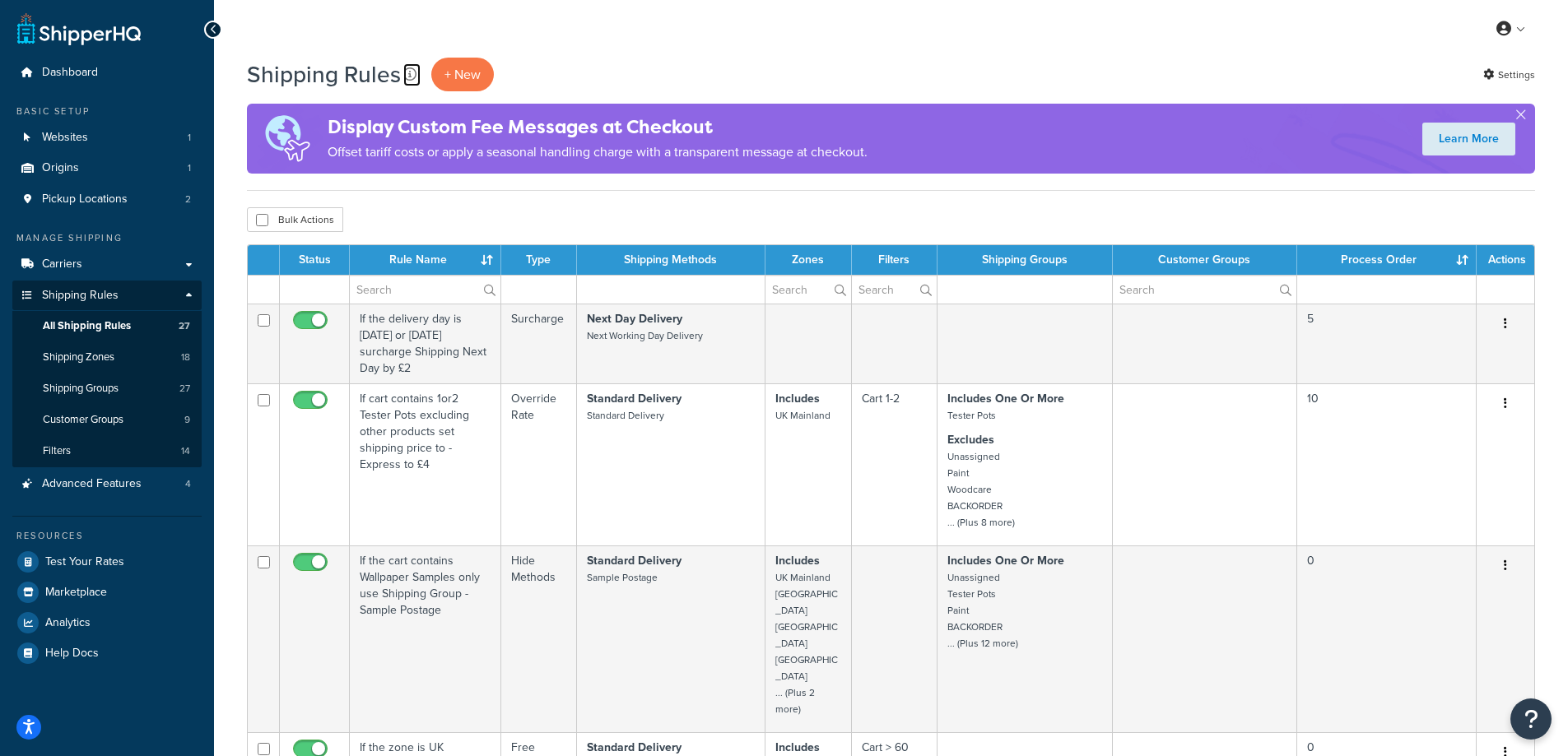
click at [407, 74] on icon at bounding box center [410, 74] width 13 height 13
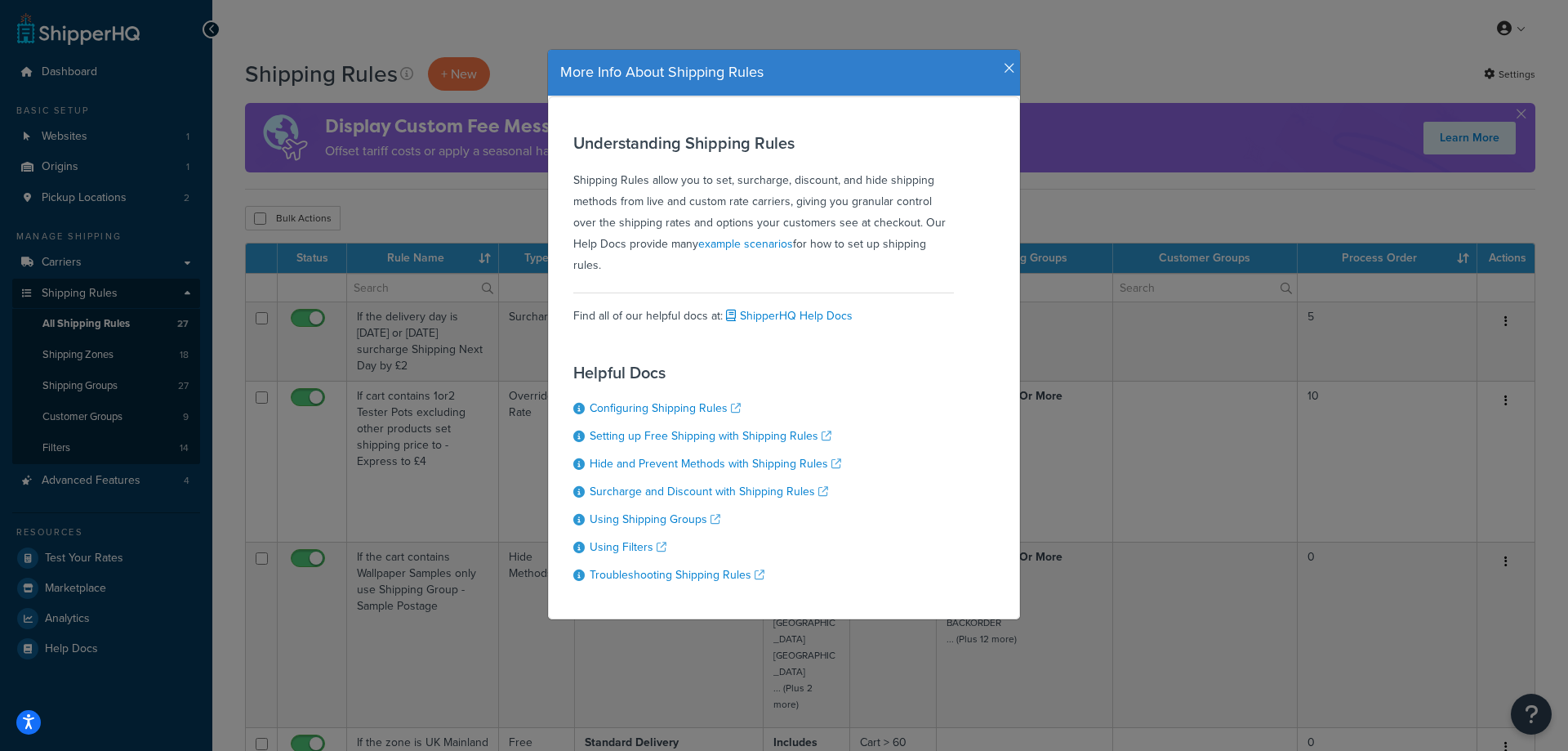
click at [1006, 70] on icon "button" at bounding box center [1010, 69] width 11 height 15
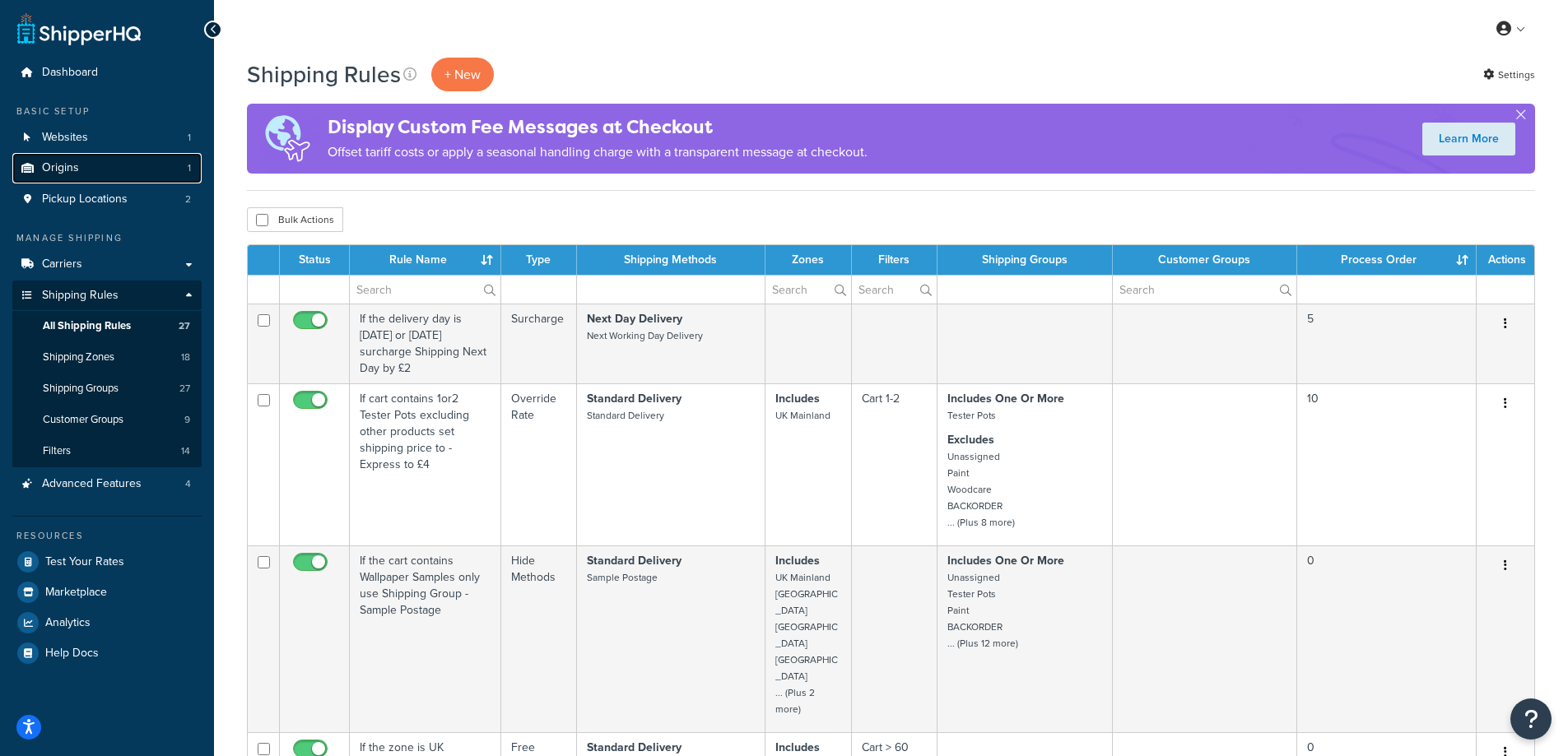
click at [89, 172] on link "Origins 1" at bounding box center [107, 168] width 189 height 31
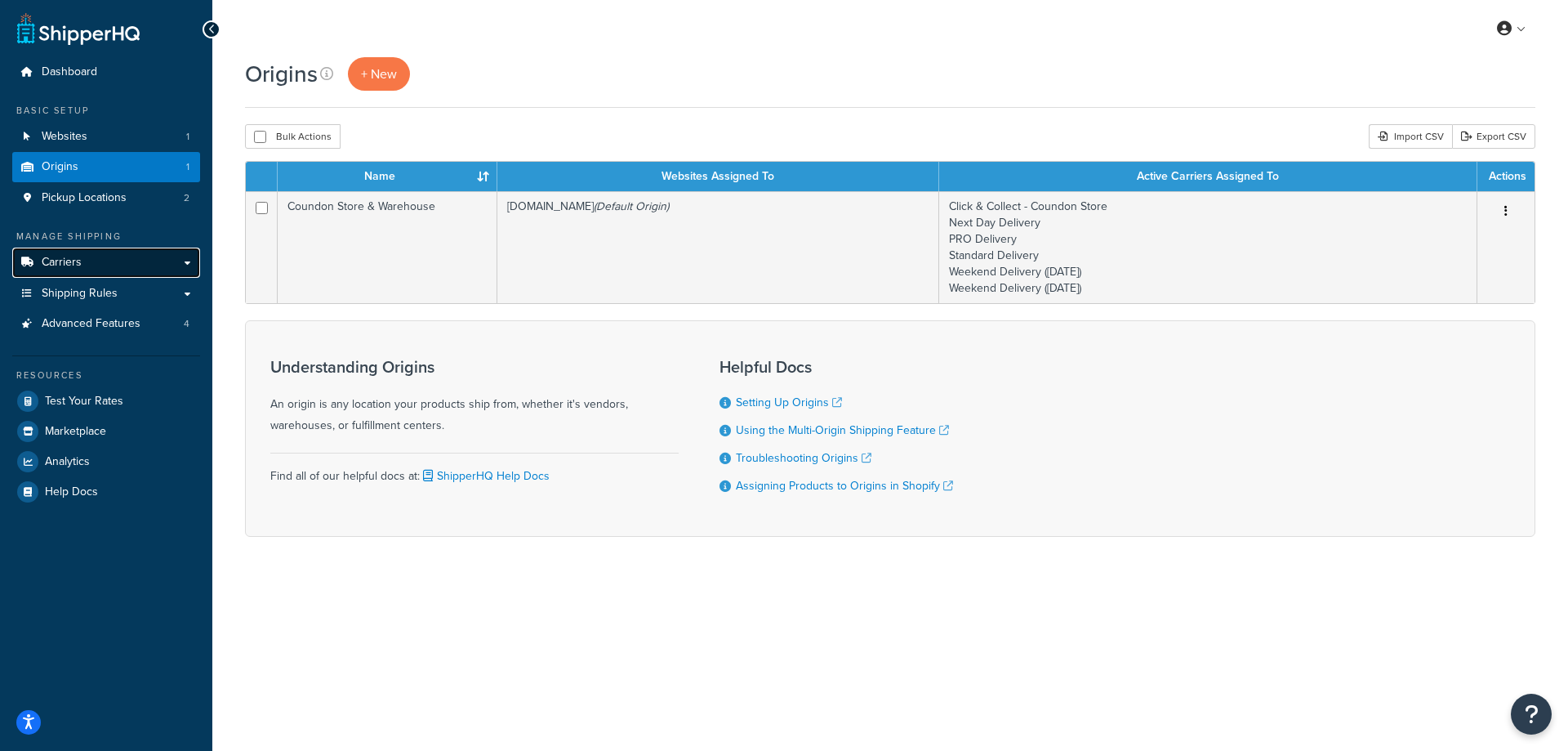
click at [54, 256] on span "Carriers" at bounding box center [61, 262] width 40 height 14
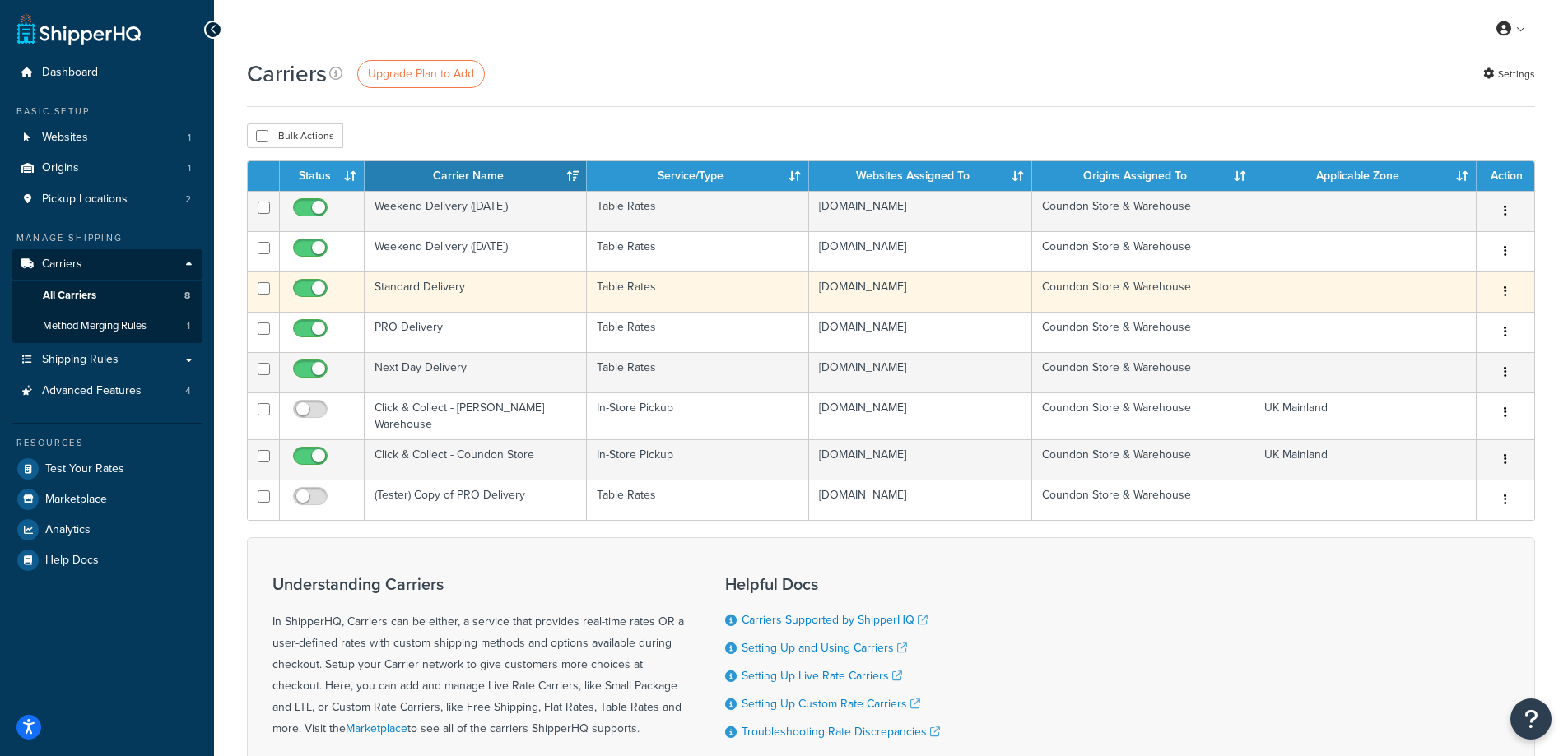
click at [1505, 291] on icon "button" at bounding box center [1506, 291] width 4 height 11
click at [1431, 319] on link "Edit" at bounding box center [1439, 325] width 130 height 34
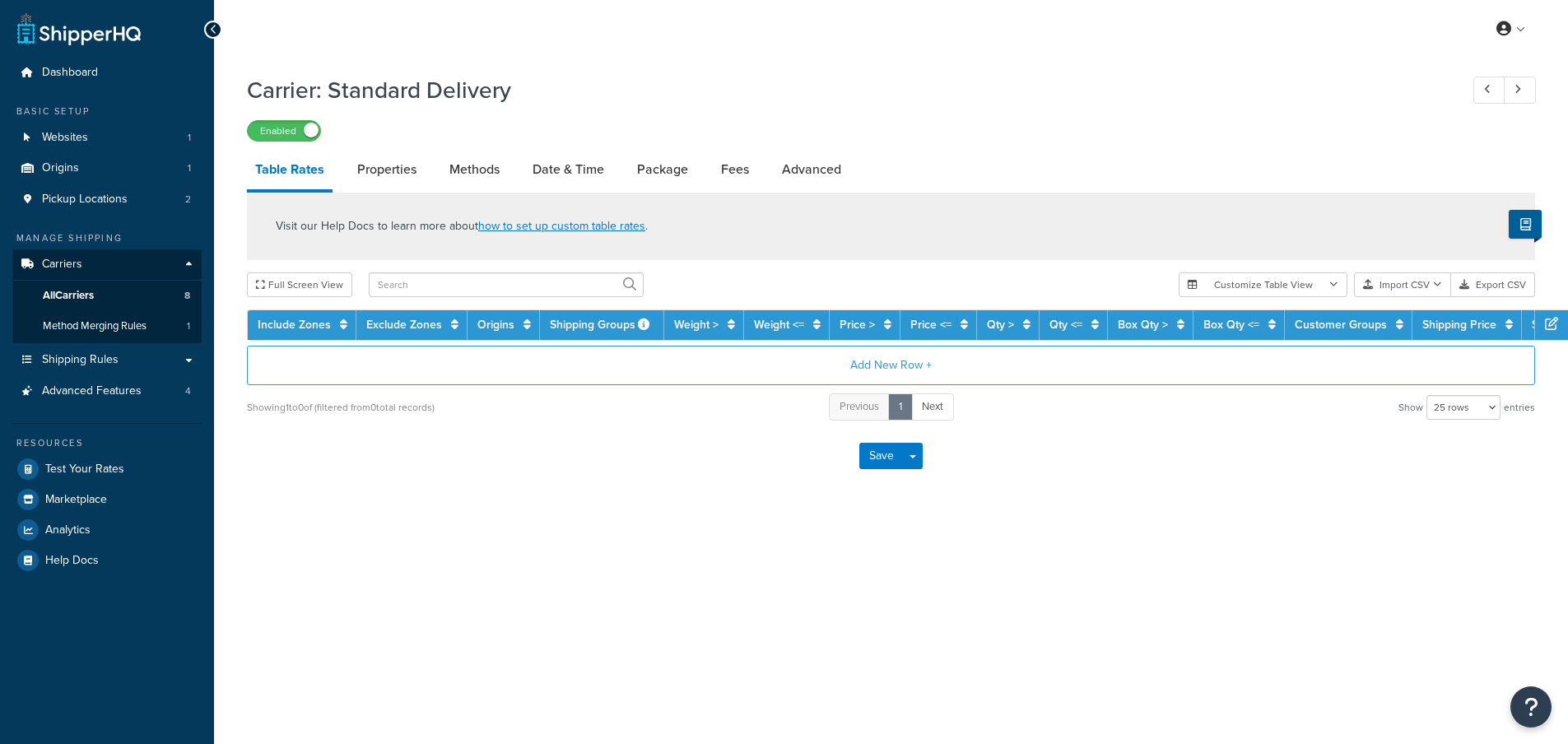
select select "25"
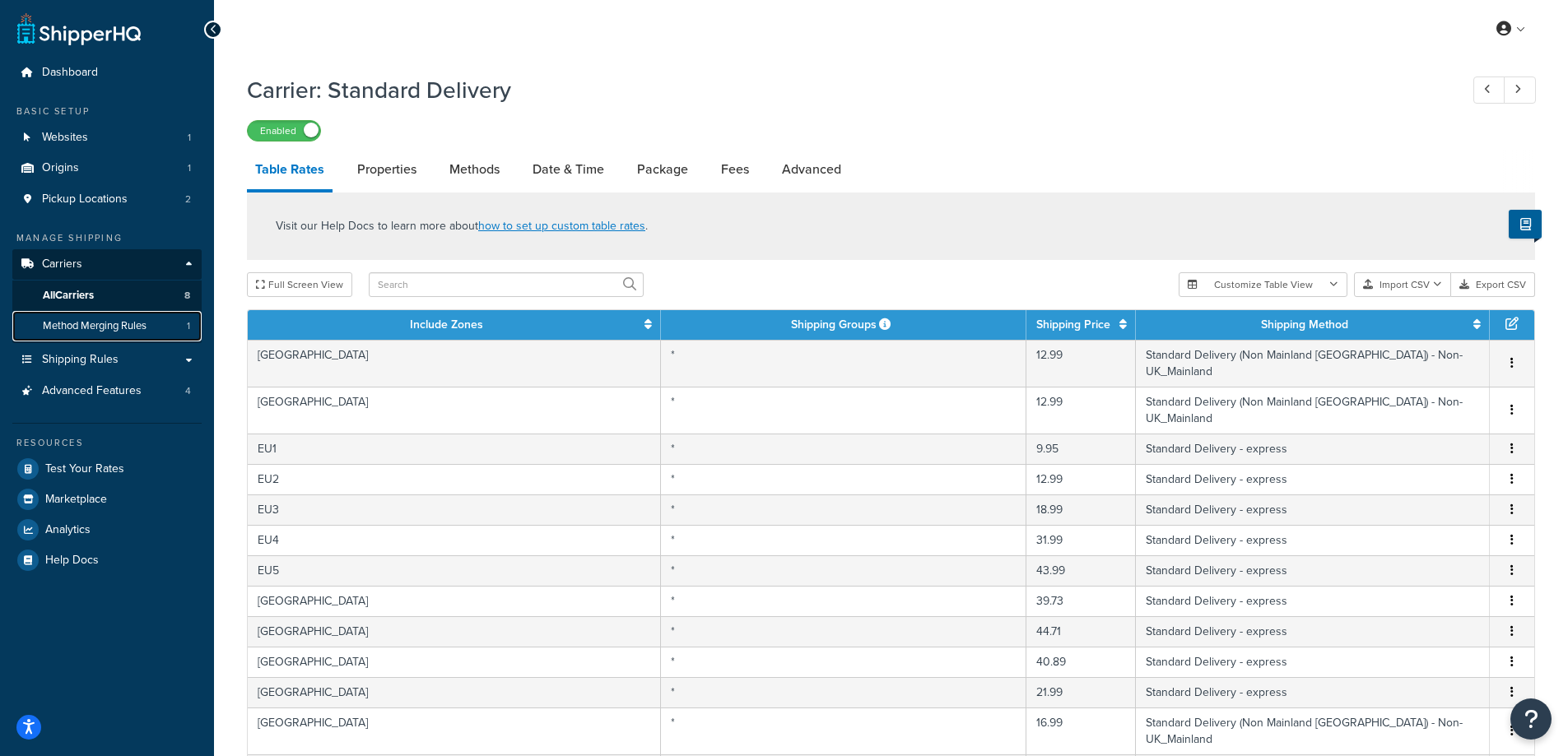
click at [95, 329] on span "Method Merging Rules" at bounding box center [95, 326] width 104 height 14
